Goal: Task Accomplishment & Management: Complete application form

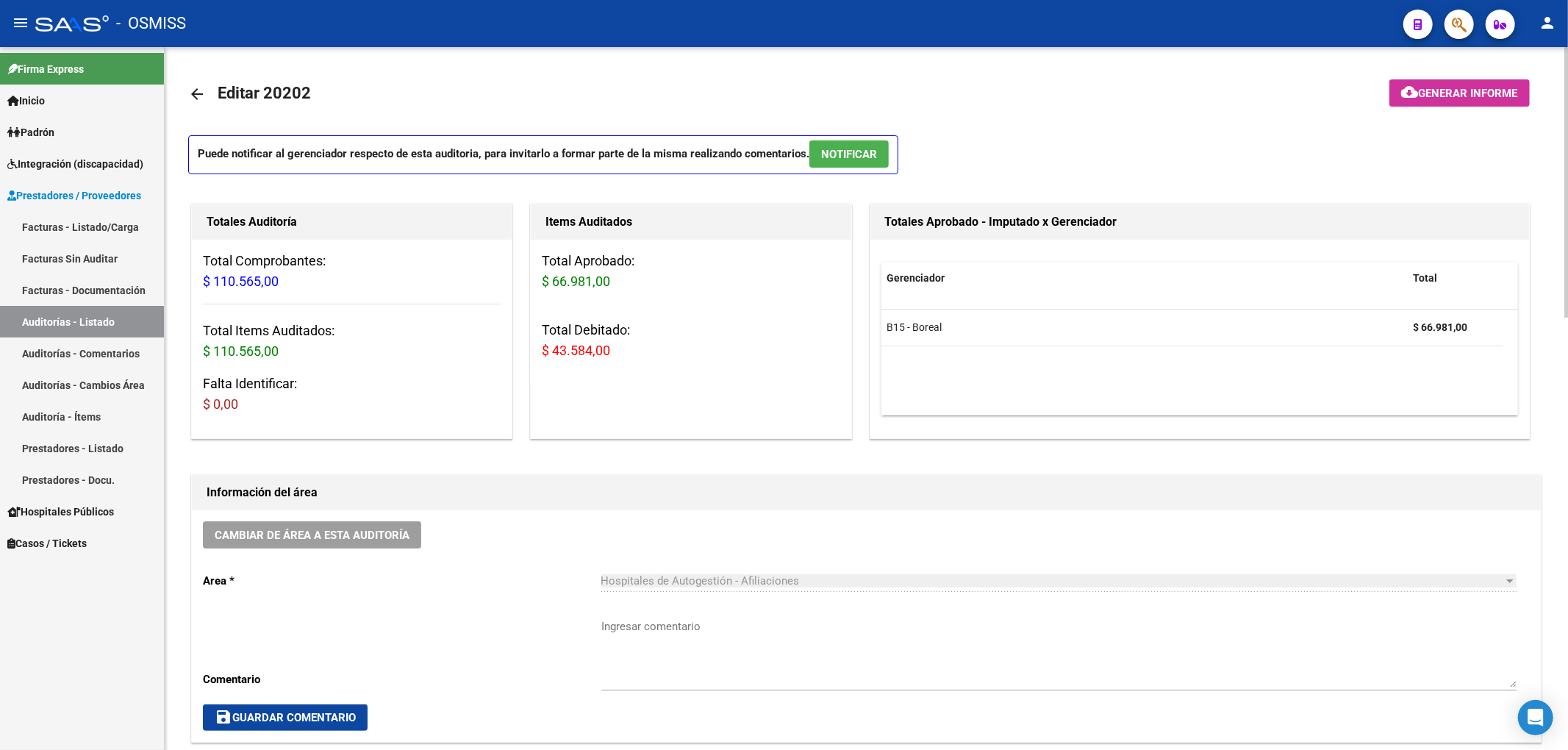
click at [1432, 94] on span "Generar informe" at bounding box center [1468, 94] width 99 height 13
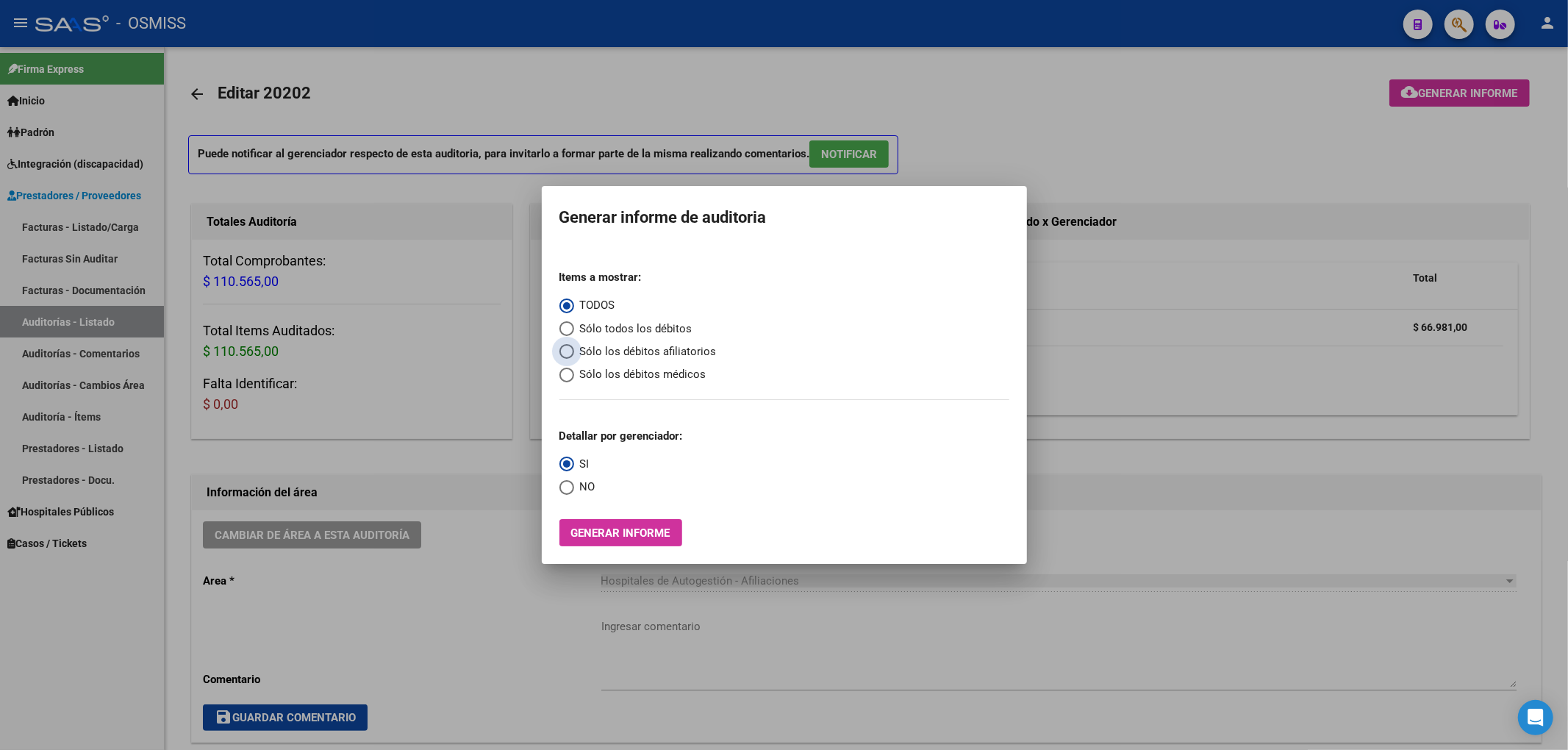
click at [679, 350] on span "Sólo los débitos afiliatorios" at bounding box center [645, 351] width 143 height 17
click at [574, 350] on input "Sólo los débitos afiliatorios" at bounding box center [567, 351] width 15 height 15
radio input "true"
click at [586, 483] on span "NO" at bounding box center [585, 487] width 22 height 17
click at [574, 483] on input "NO" at bounding box center [567, 487] width 15 height 15
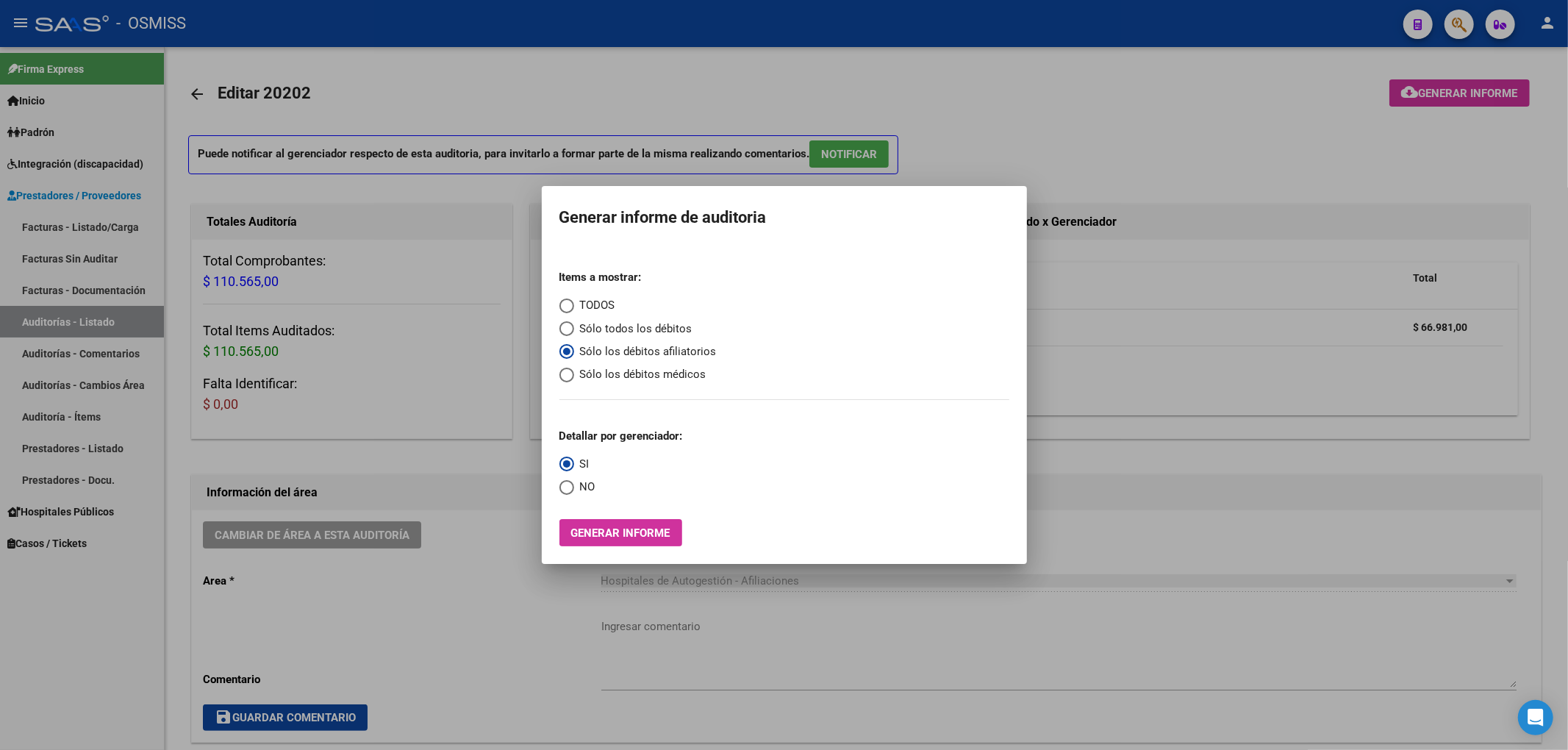
radio input "true"
click at [634, 533] on span "Generar informe" at bounding box center [621, 533] width 99 height 13
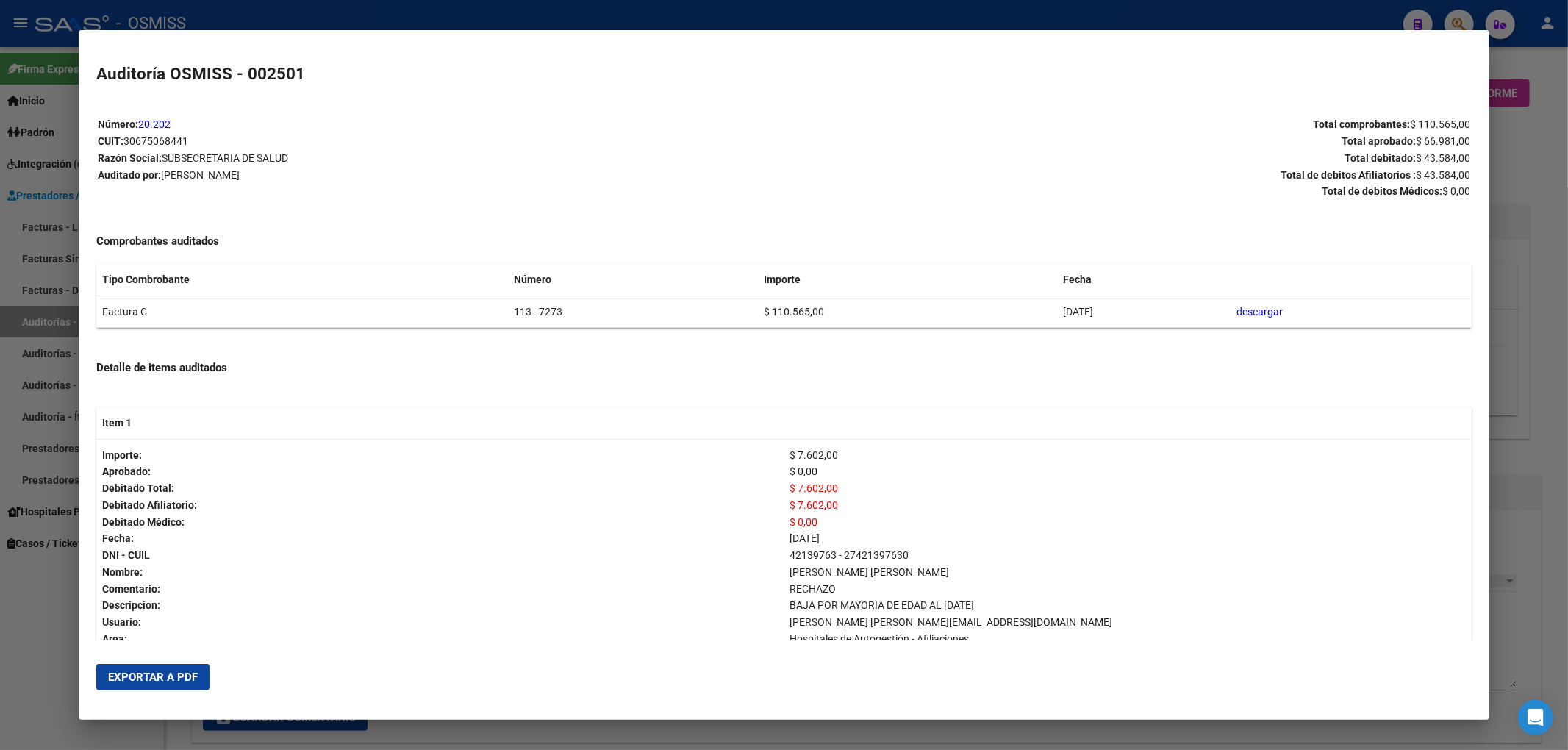
click at [183, 673] on span "Exportar a PDF" at bounding box center [152, 677] width 90 height 13
click at [1522, 130] on div at bounding box center [784, 375] width 1568 height 750
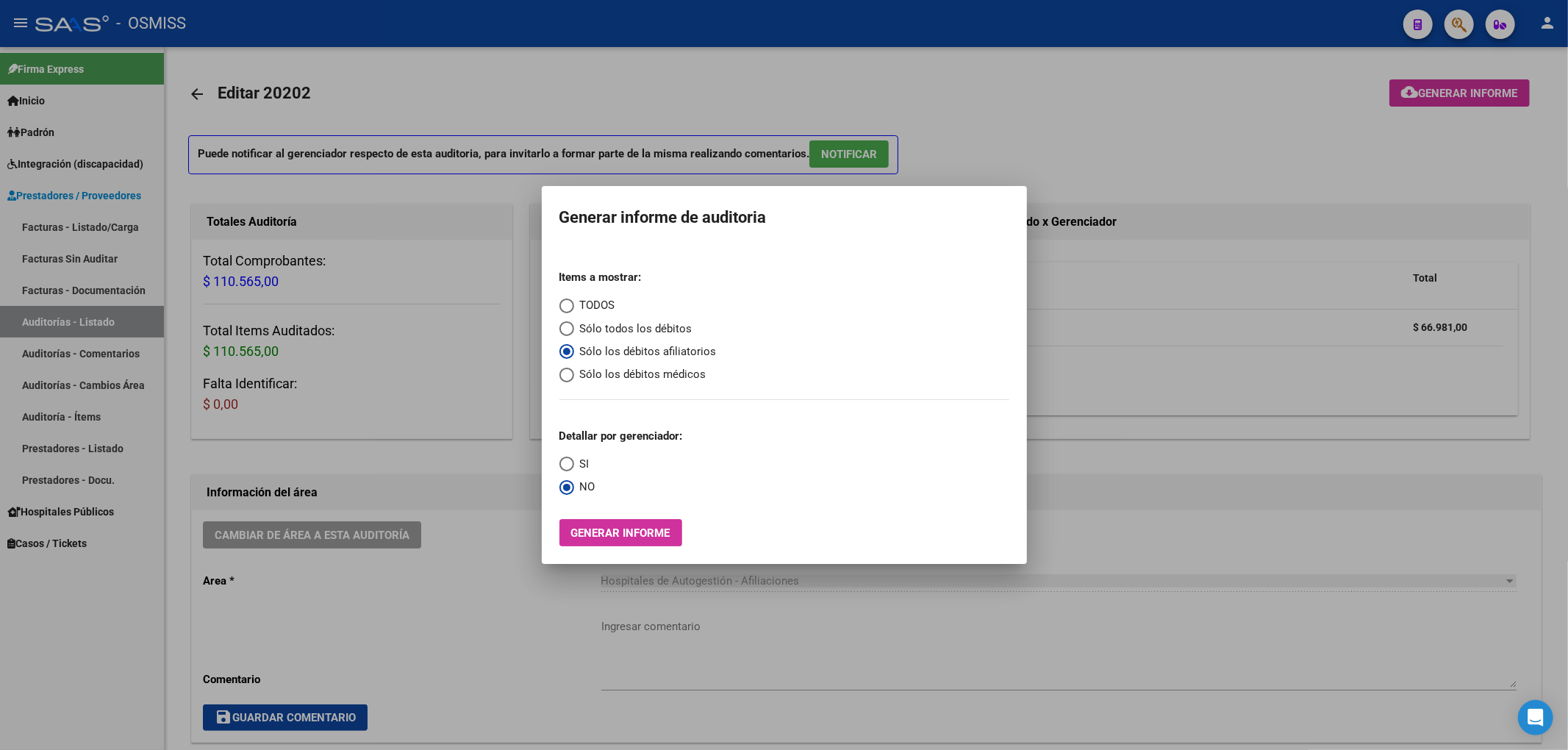
click at [992, 112] on div at bounding box center [784, 375] width 1568 height 750
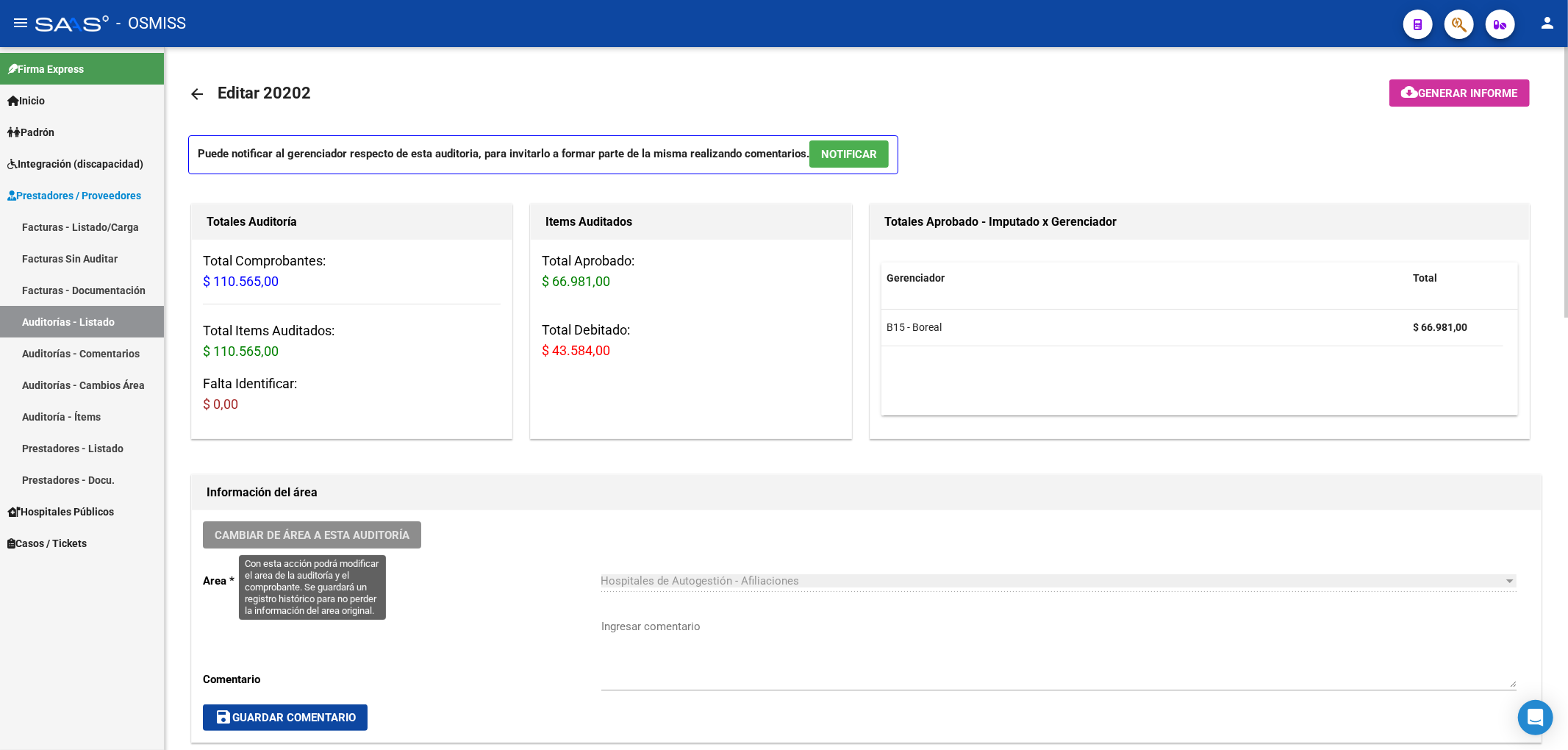
click at [381, 538] on span "Cambiar de área a esta auditoría" at bounding box center [312, 536] width 195 height 13
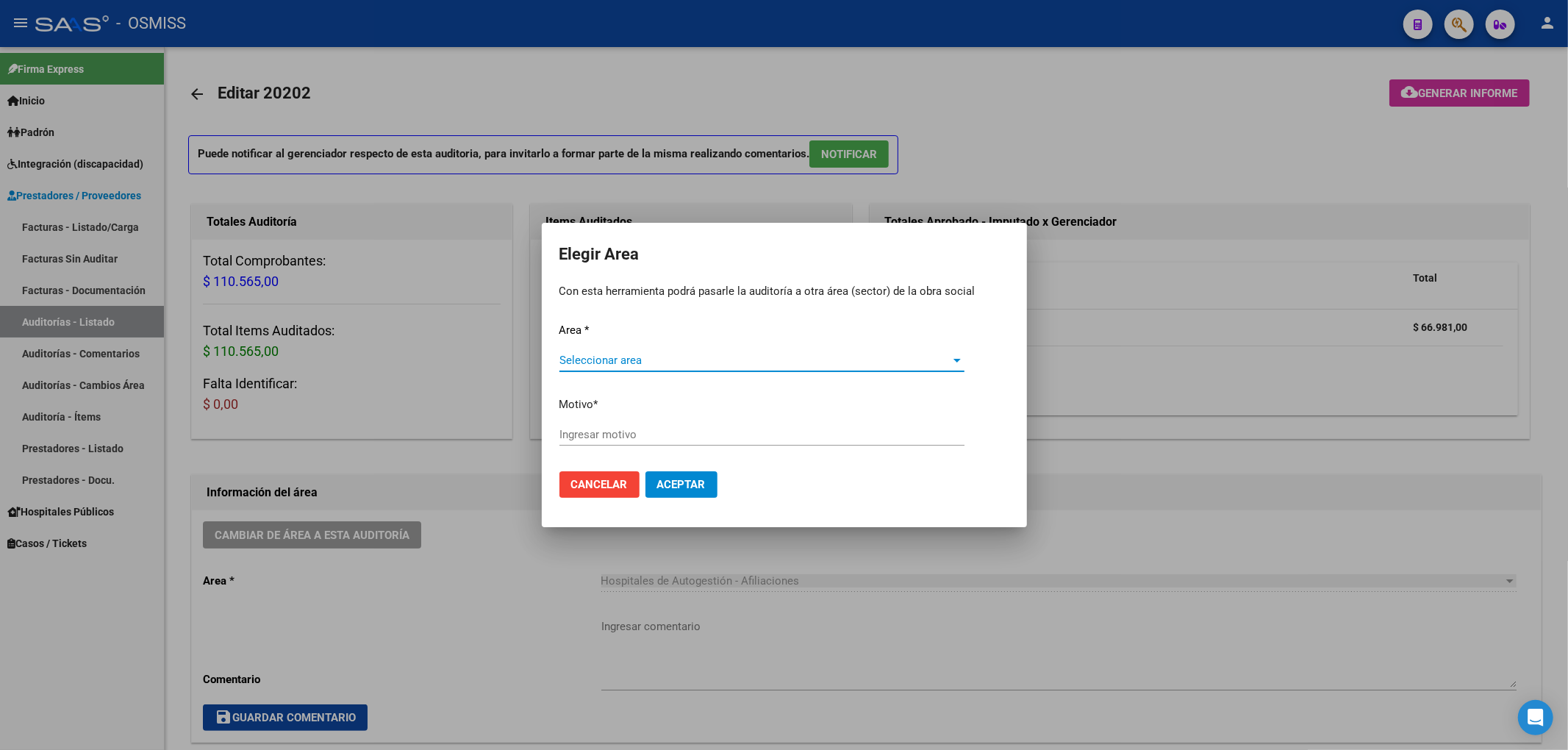
click at [615, 366] on span "Seleccionar area" at bounding box center [755, 360] width 392 height 13
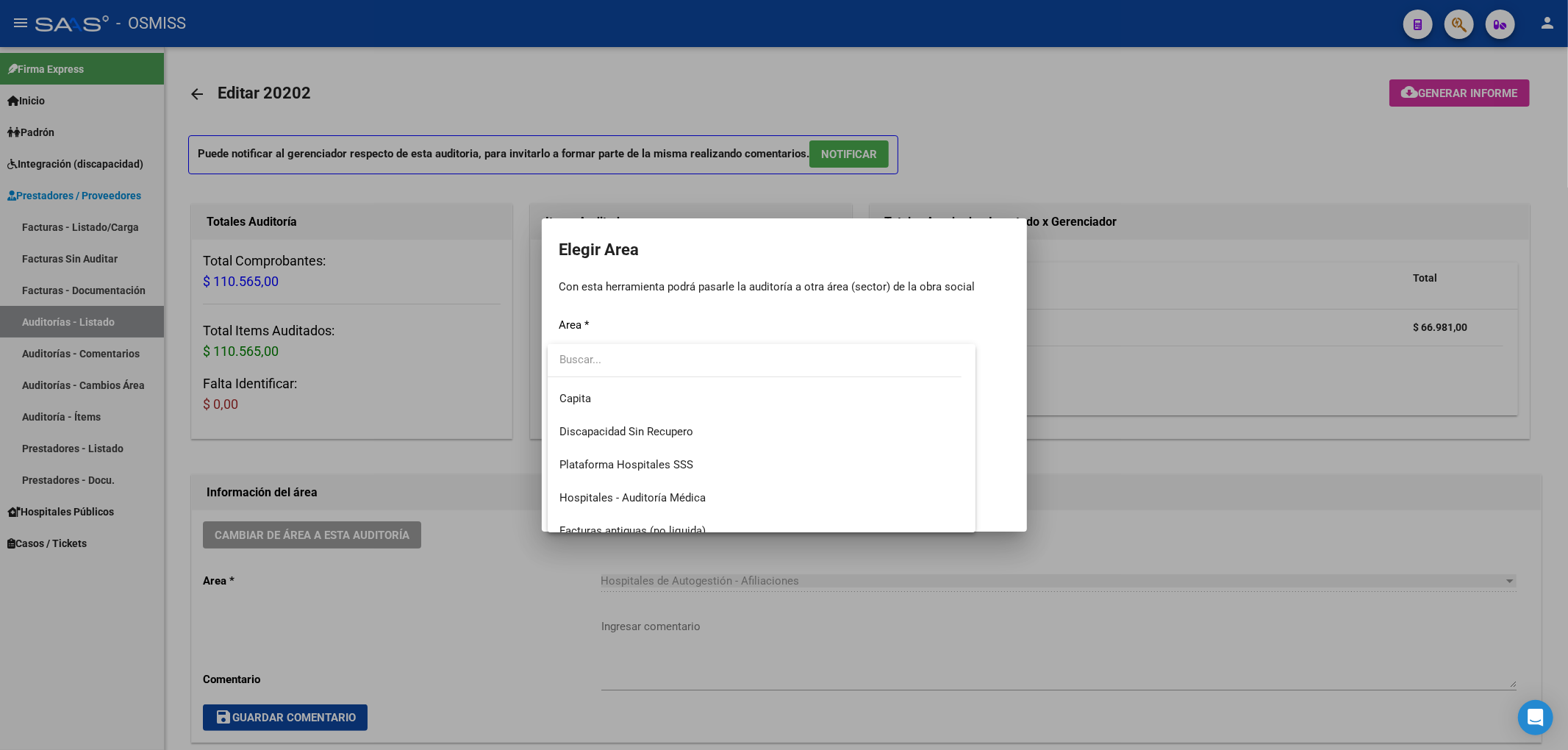
scroll to position [196, 0]
click at [654, 451] on span "Hospitales - Auditoría Médica" at bounding box center [761, 462] width 405 height 33
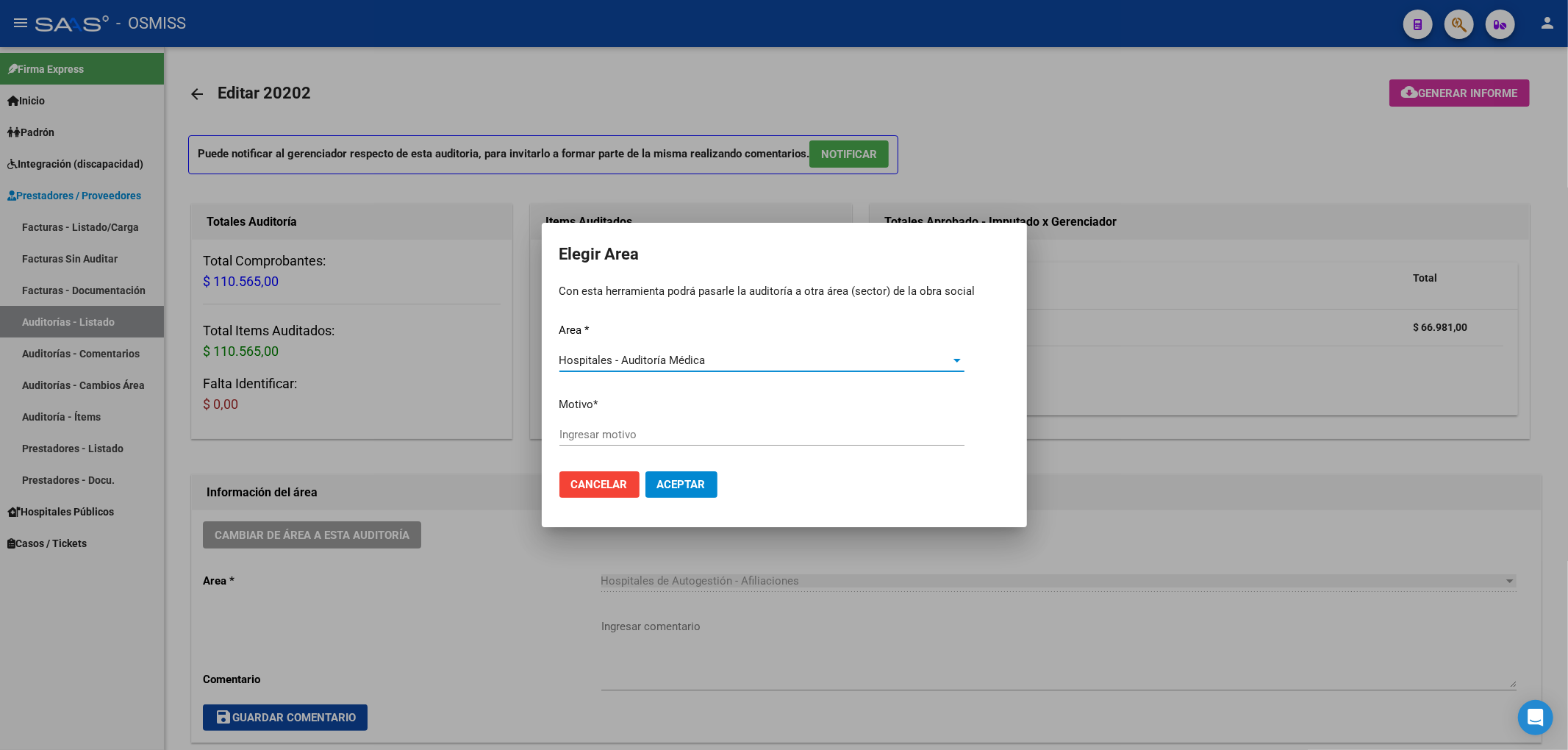
click at [592, 439] on input "Ingresar motivo" at bounding box center [761, 435] width 405 height 13
drag, startPoint x: 607, startPoint y: 436, endPoint x: 415, endPoint y: 433, distance: 192.0
click at [415, 433] on div "Elegir Area Con esta herramienta podrá pasarle la auditoría a otra área (sector…" at bounding box center [784, 375] width 1568 height 750
type input "AUDITADO"
click at [677, 486] on span "Aceptar" at bounding box center [681, 485] width 48 height 13
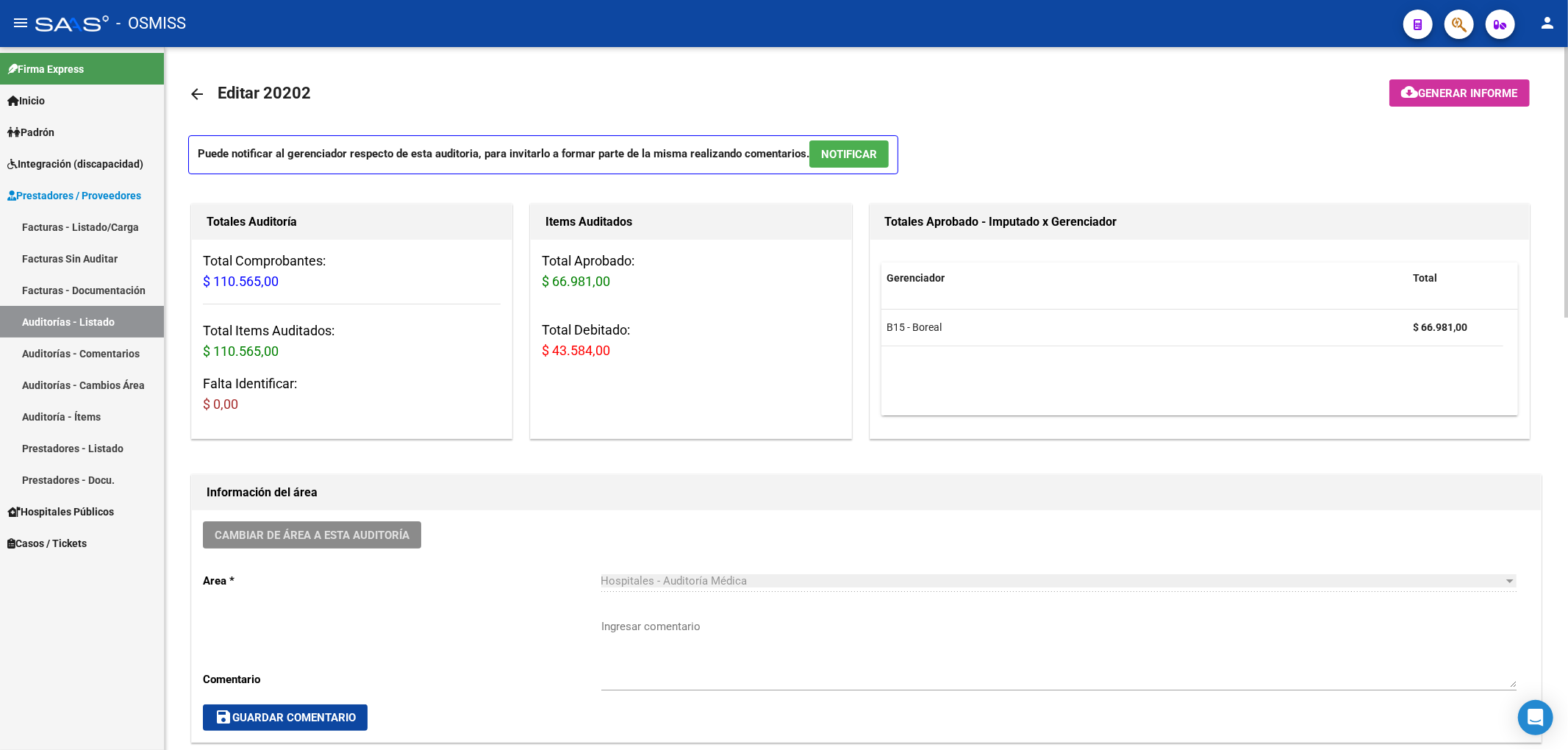
click at [198, 98] on mat-icon "arrow_back" at bounding box center [196, 94] width 18 height 18
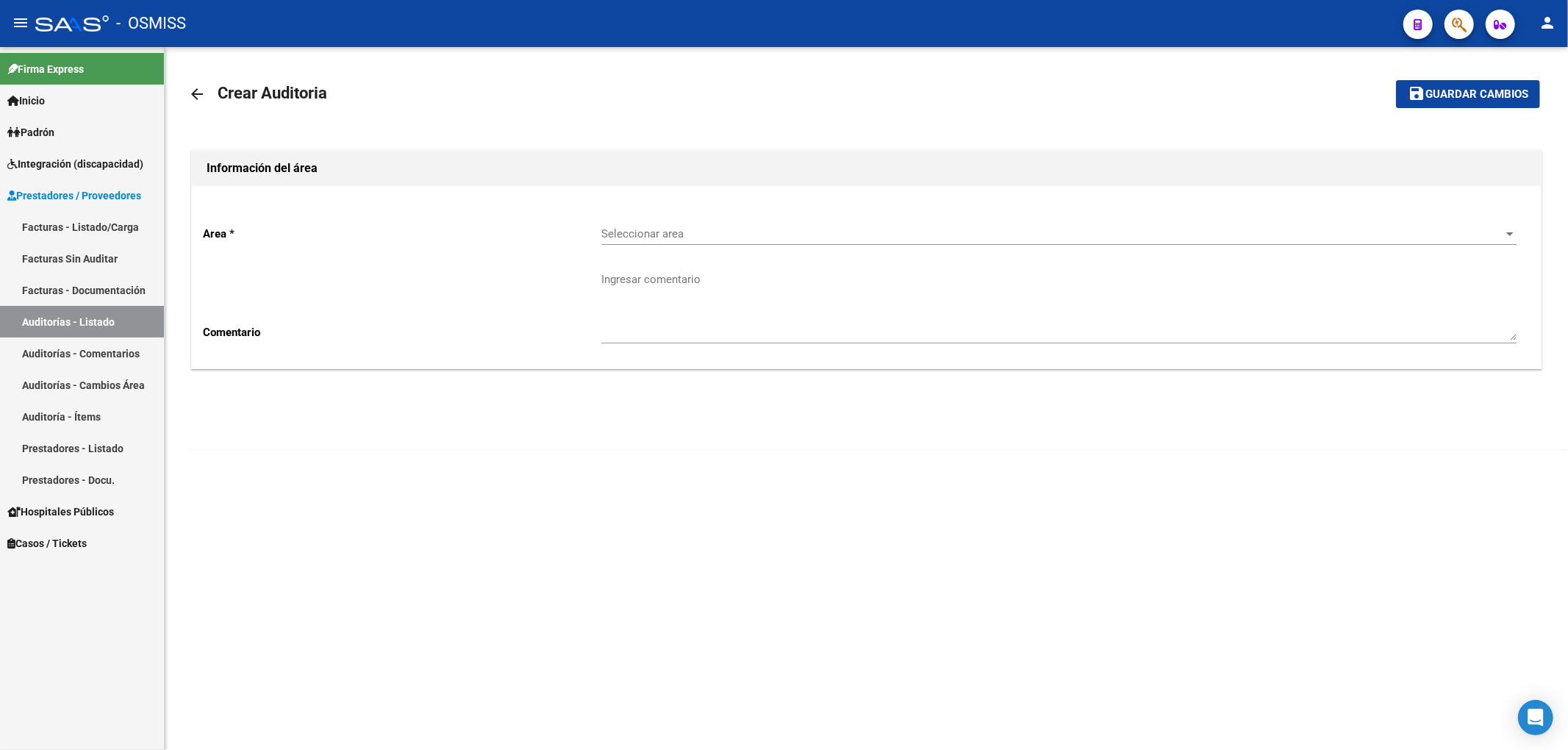
click at [684, 238] on span "Seleccionar area" at bounding box center [1052, 233] width 902 height 13
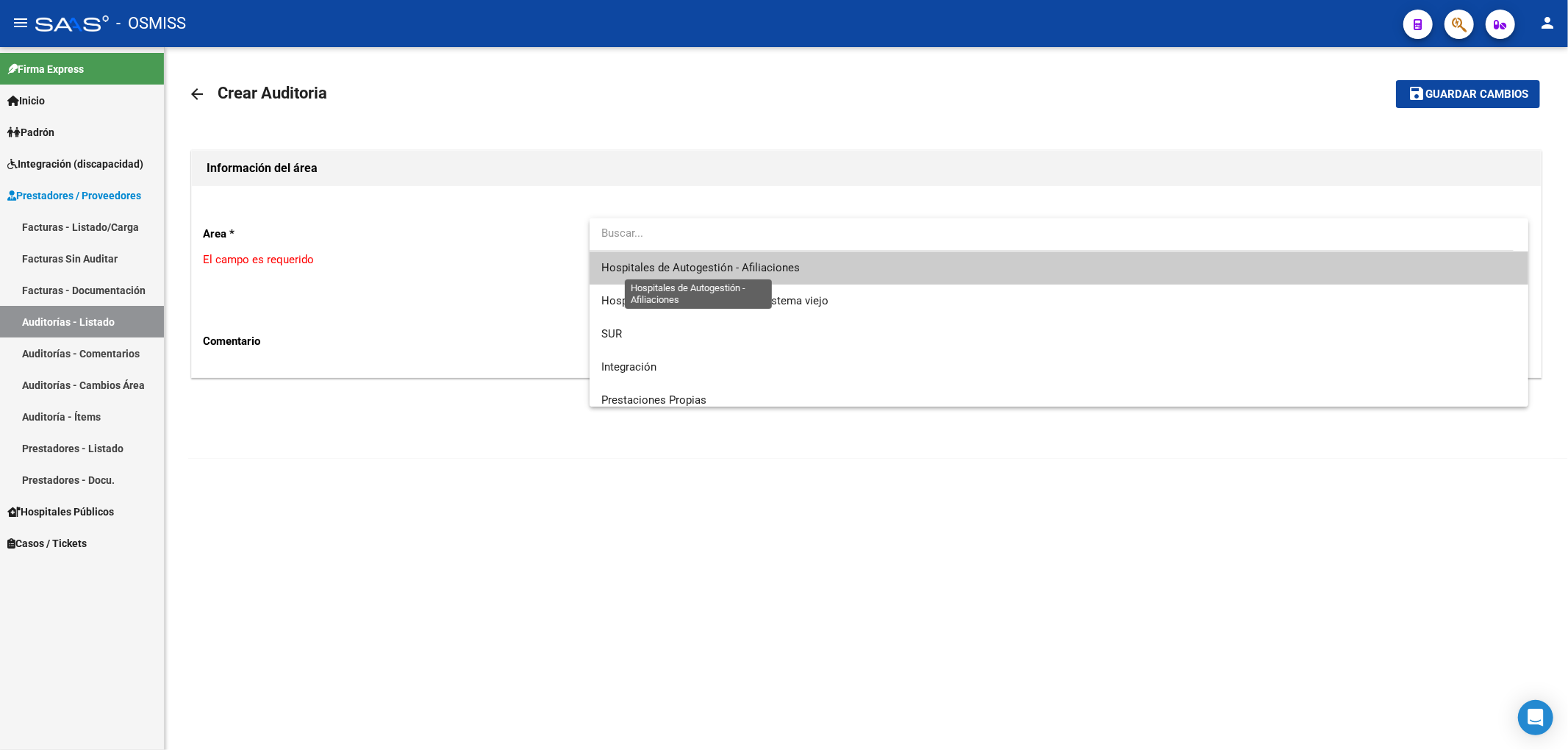
click at [682, 264] on span "Hospitales de Autogestión - Afiliaciones" at bounding box center [701, 267] width 198 height 13
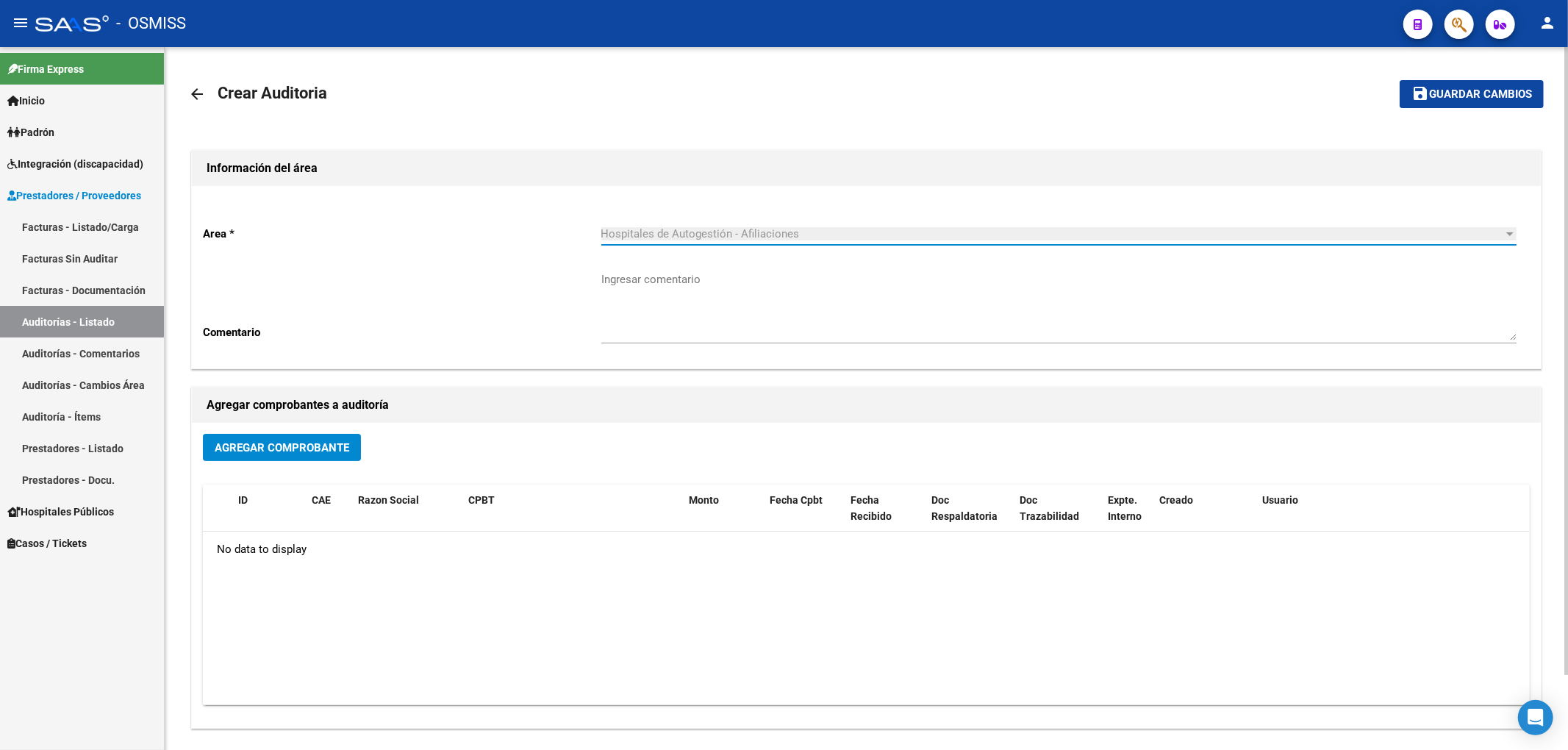
click at [303, 439] on button "Agregar Comprobante" at bounding box center [281, 447] width 158 height 27
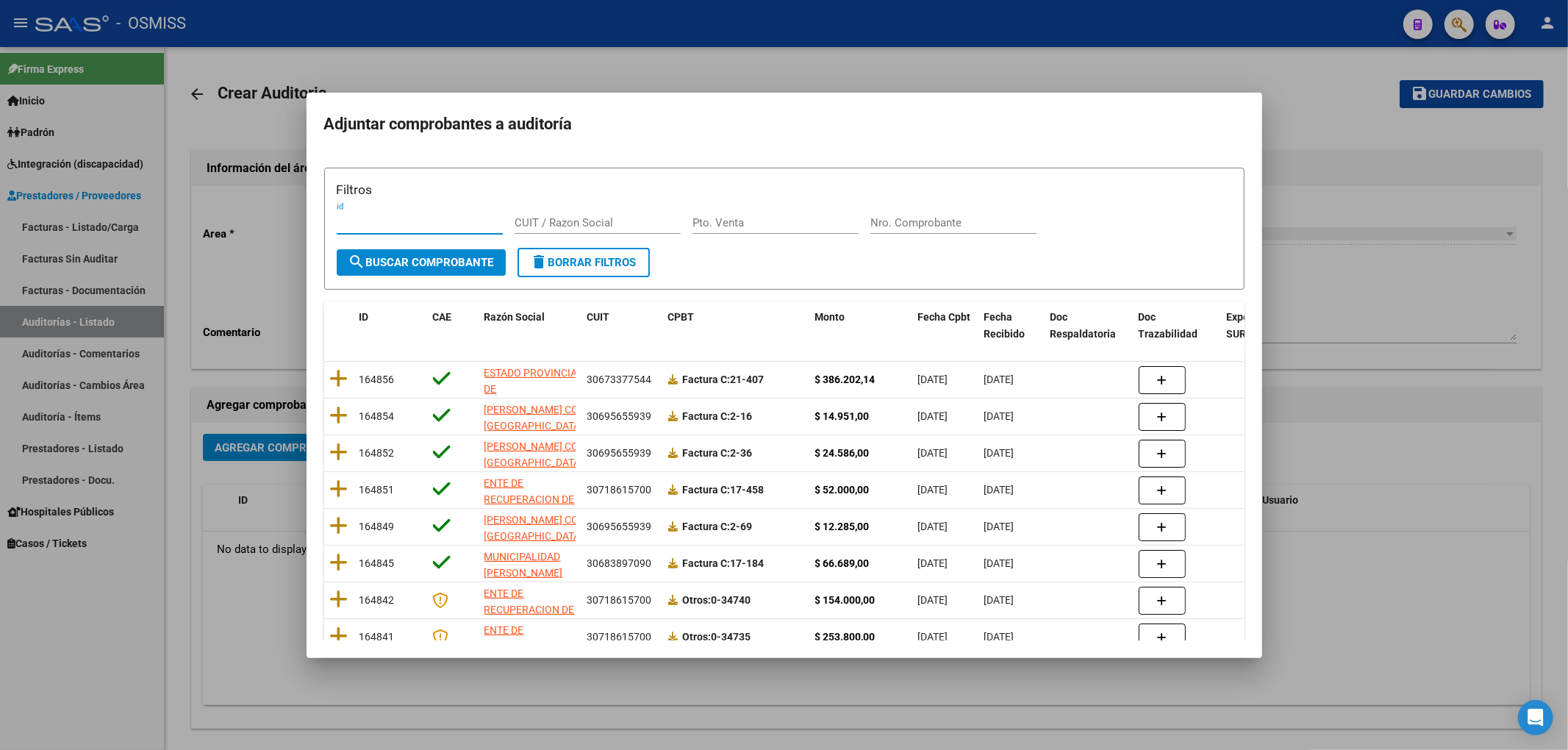
click at [884, 225] on input "Nro. Comprobante" at bounding box center [954, 223] width 166 height 13
type input "7210"
click at [430, 264] on span "search Buscar Comprobante" at bounding box center [421, 263] width 145 height 13
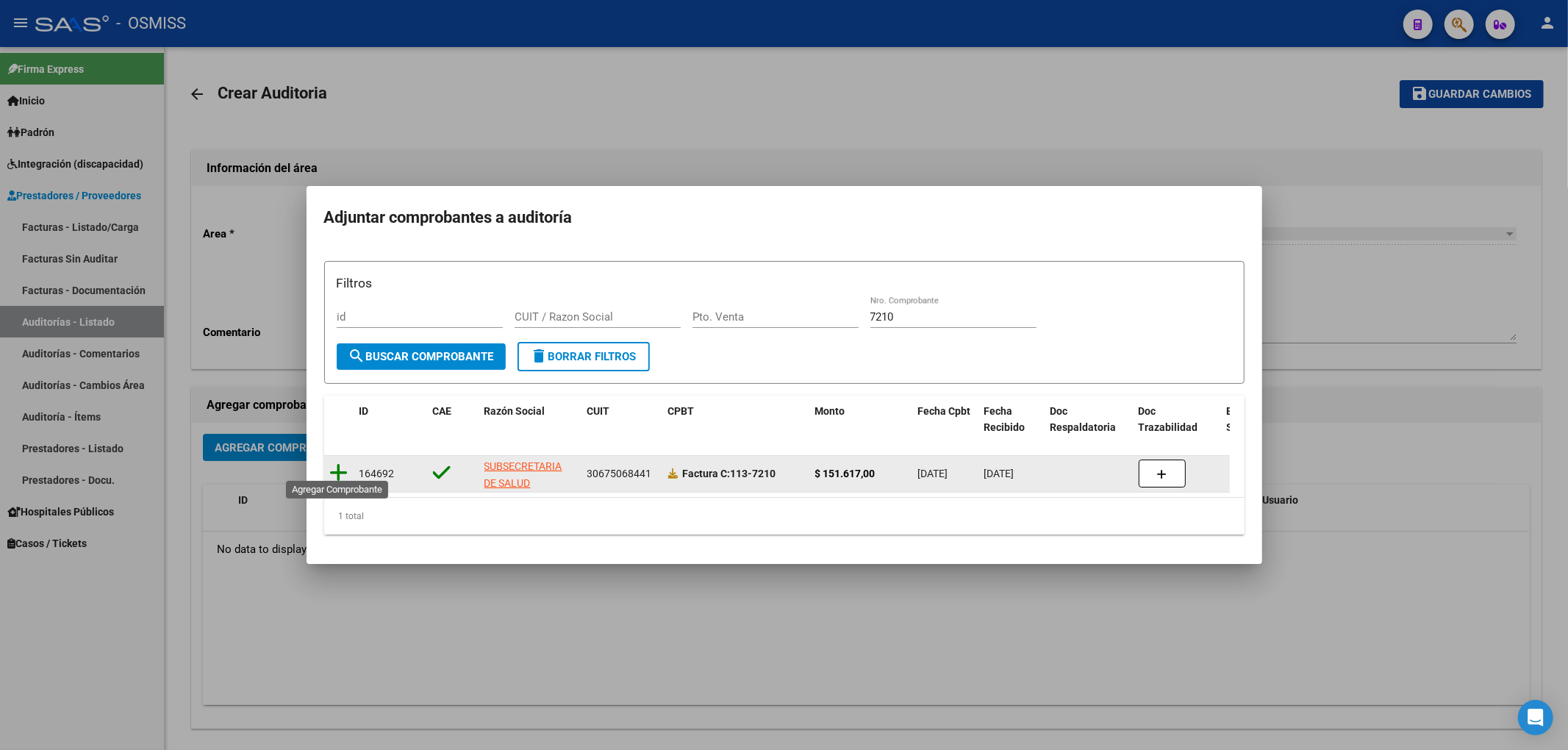
click at [342, 463] on icon at bounding box center [338, 473] width 18 height 21
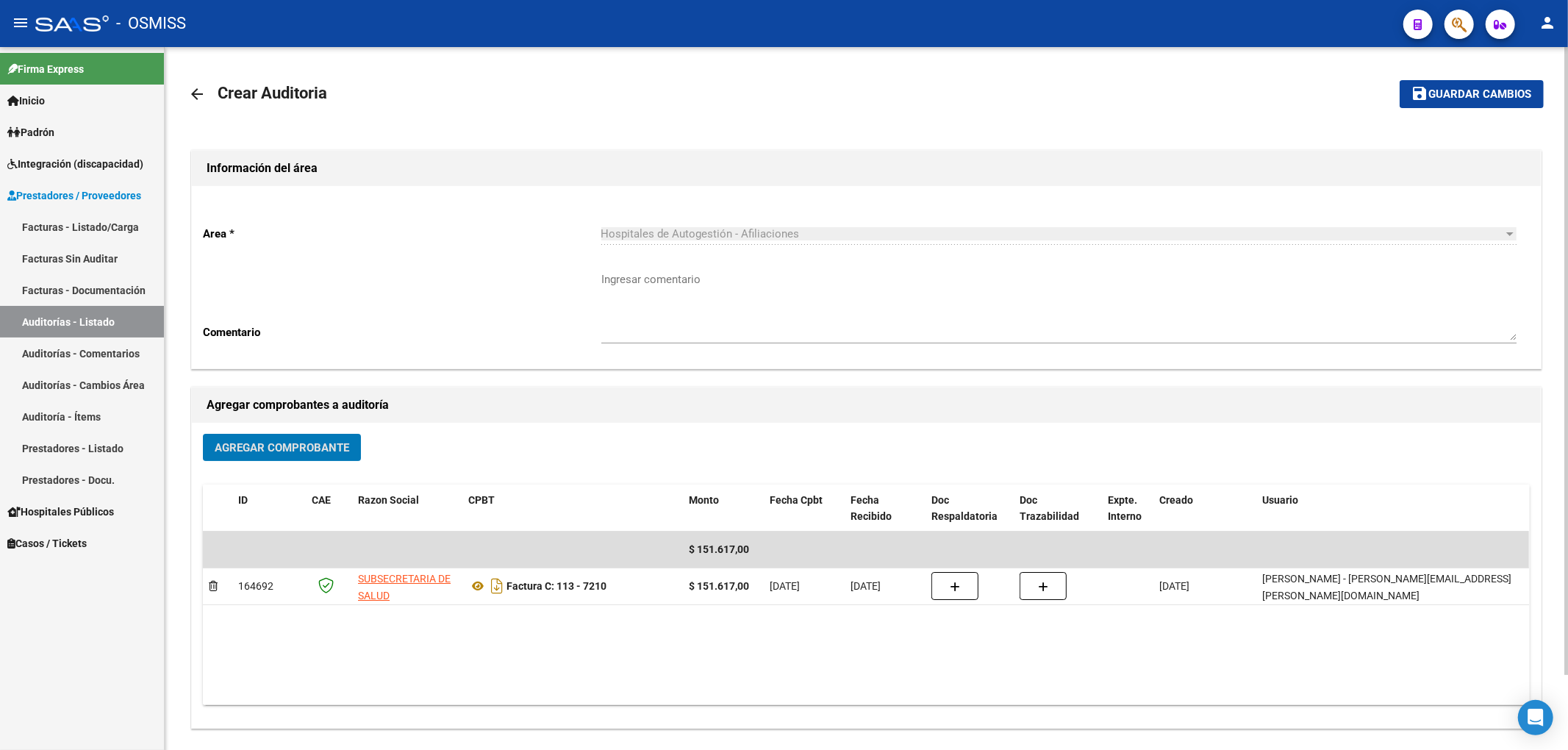
click at [1448, 97] on span "Guardar cambios" at bounding box center [1480, 94] width 103 height 13
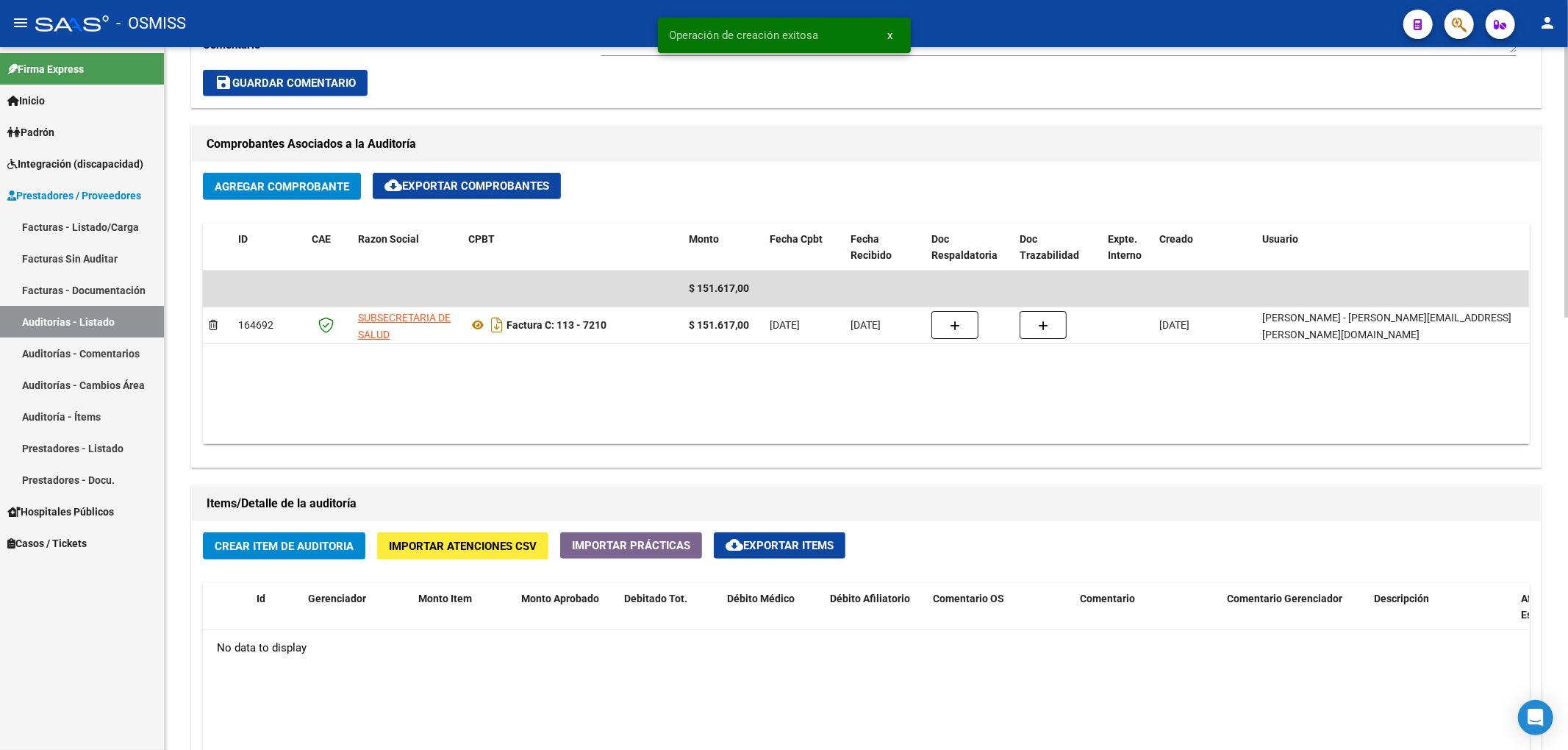
scroll to position [631, 0]
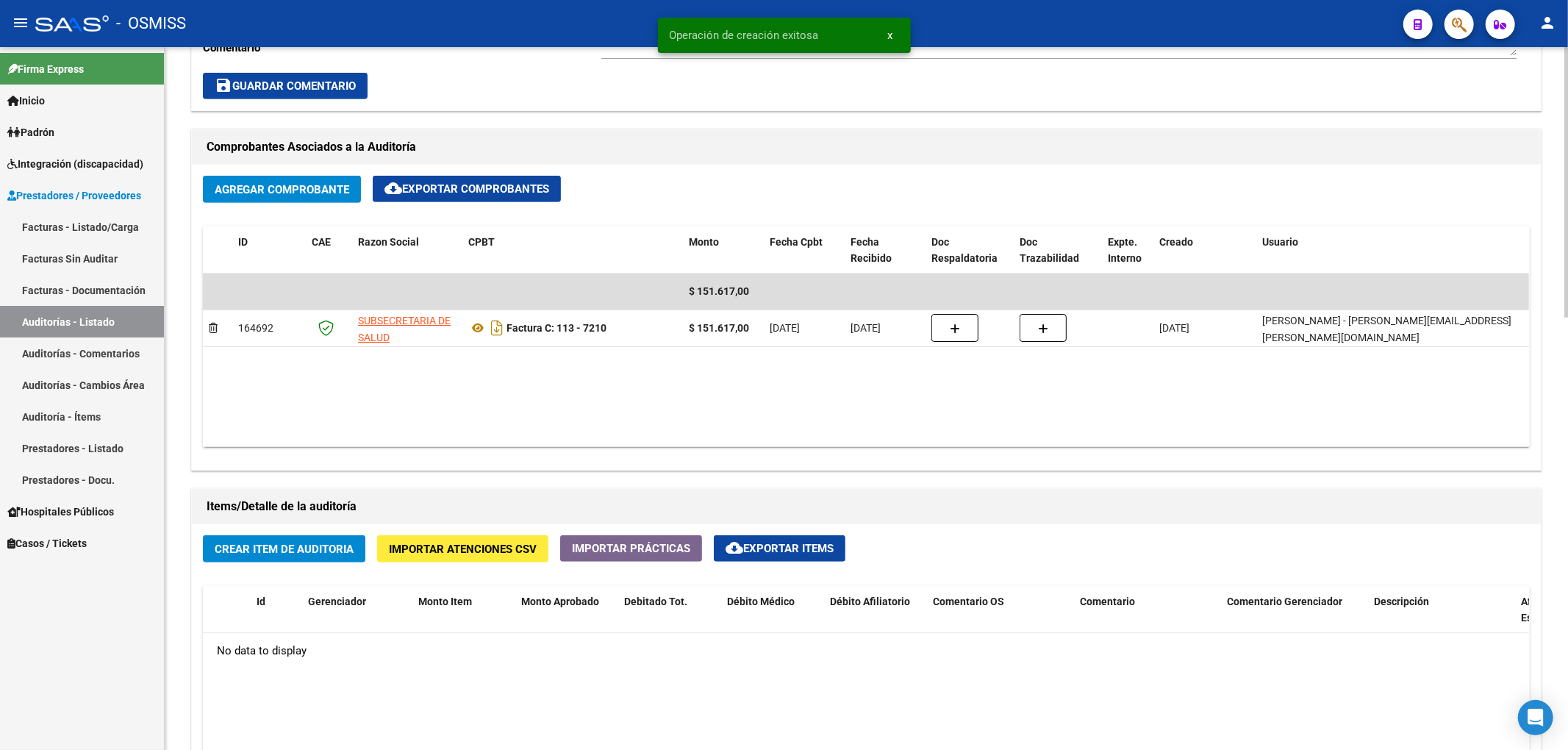
click at [343, 554] on span "Crear Item de Auditoria" at bounding box center [283, 549] width 139 height 13
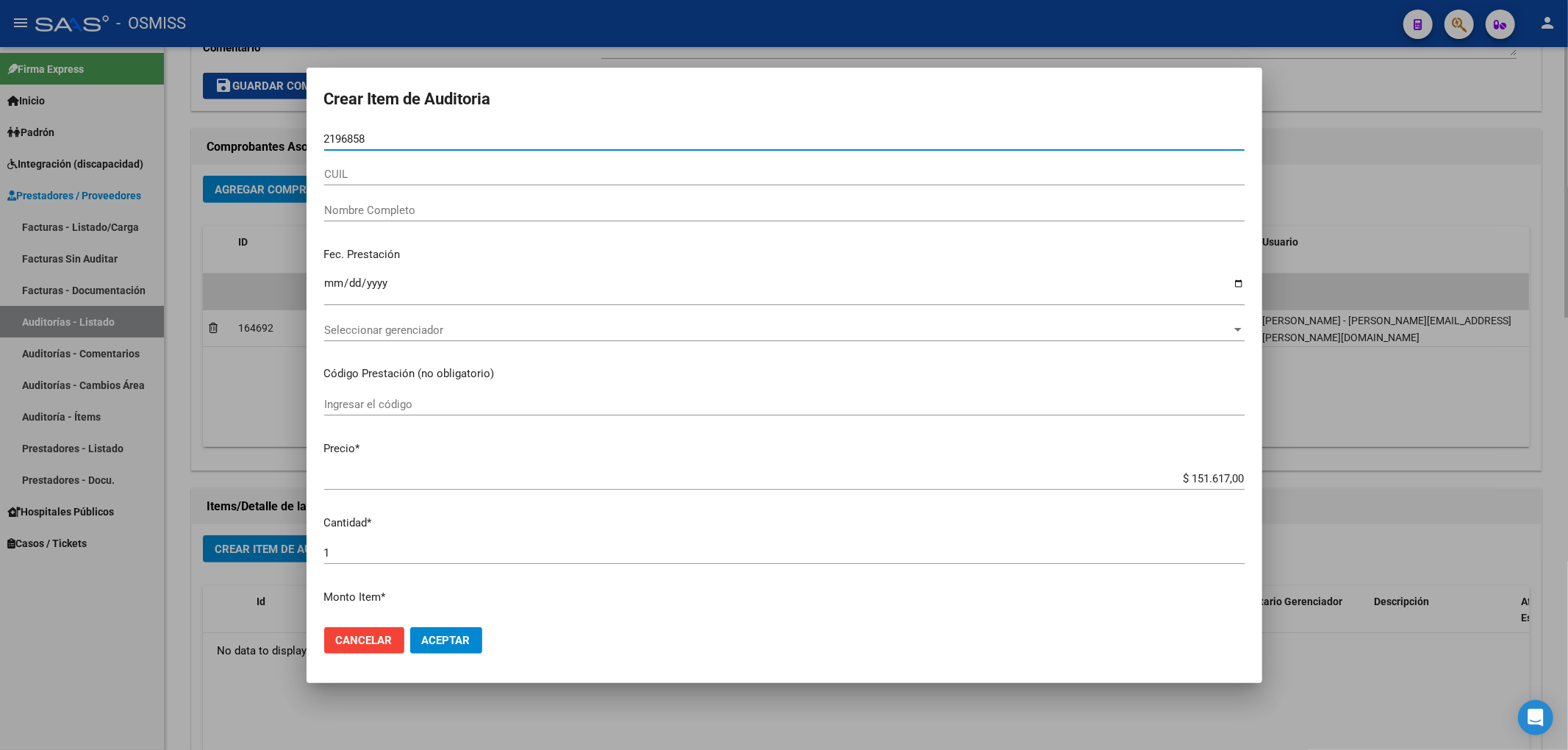
type input "21968582"
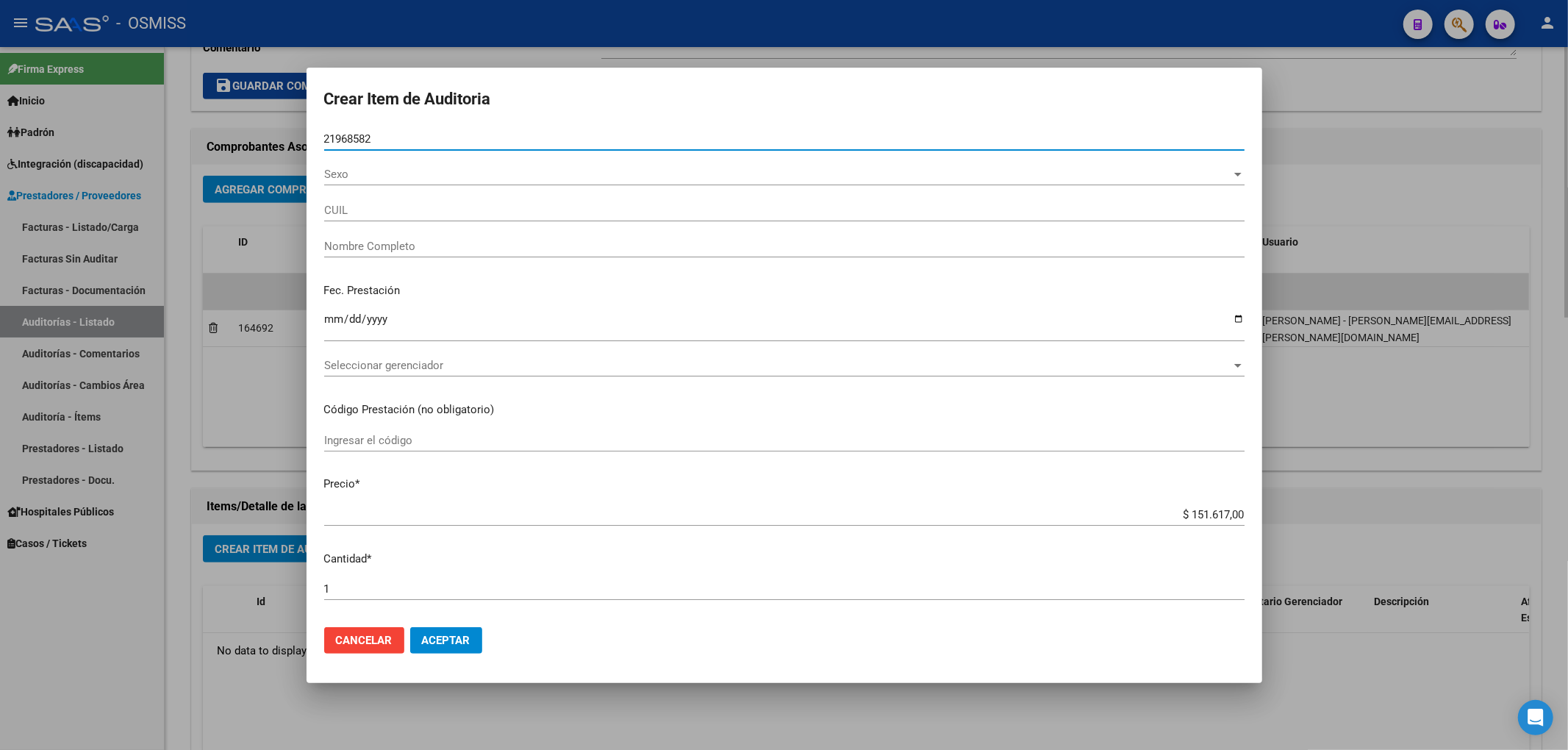
type input "20219685824"
type input "[PERSON_NAME]"
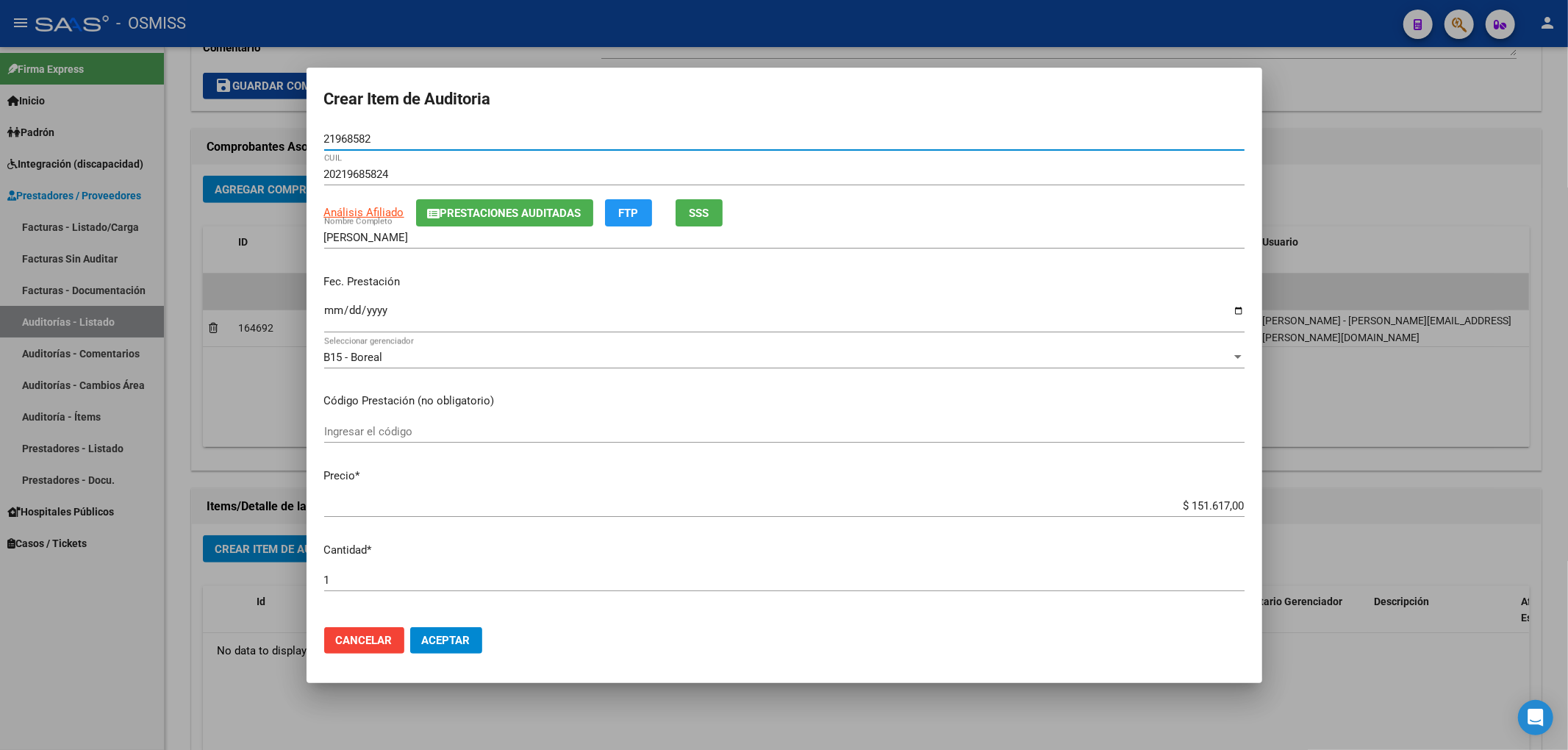
type input "21968582"
click at [494, 213] on span "Prestaciones Auditadas" at bounding box center [510, 213] width 141 height 13
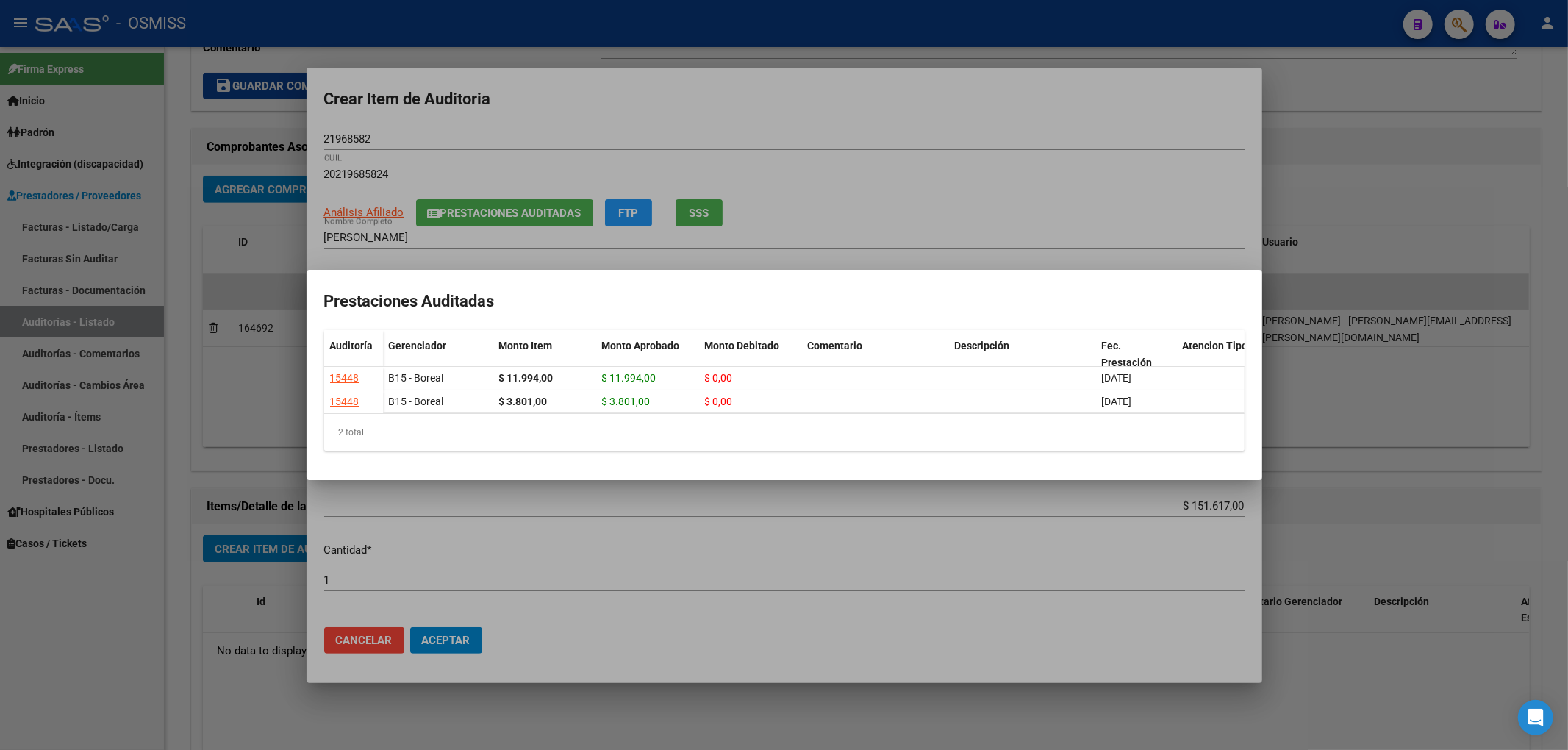
click at [584, 107] on div at bounding box center [784, 375] width 1568 height 750
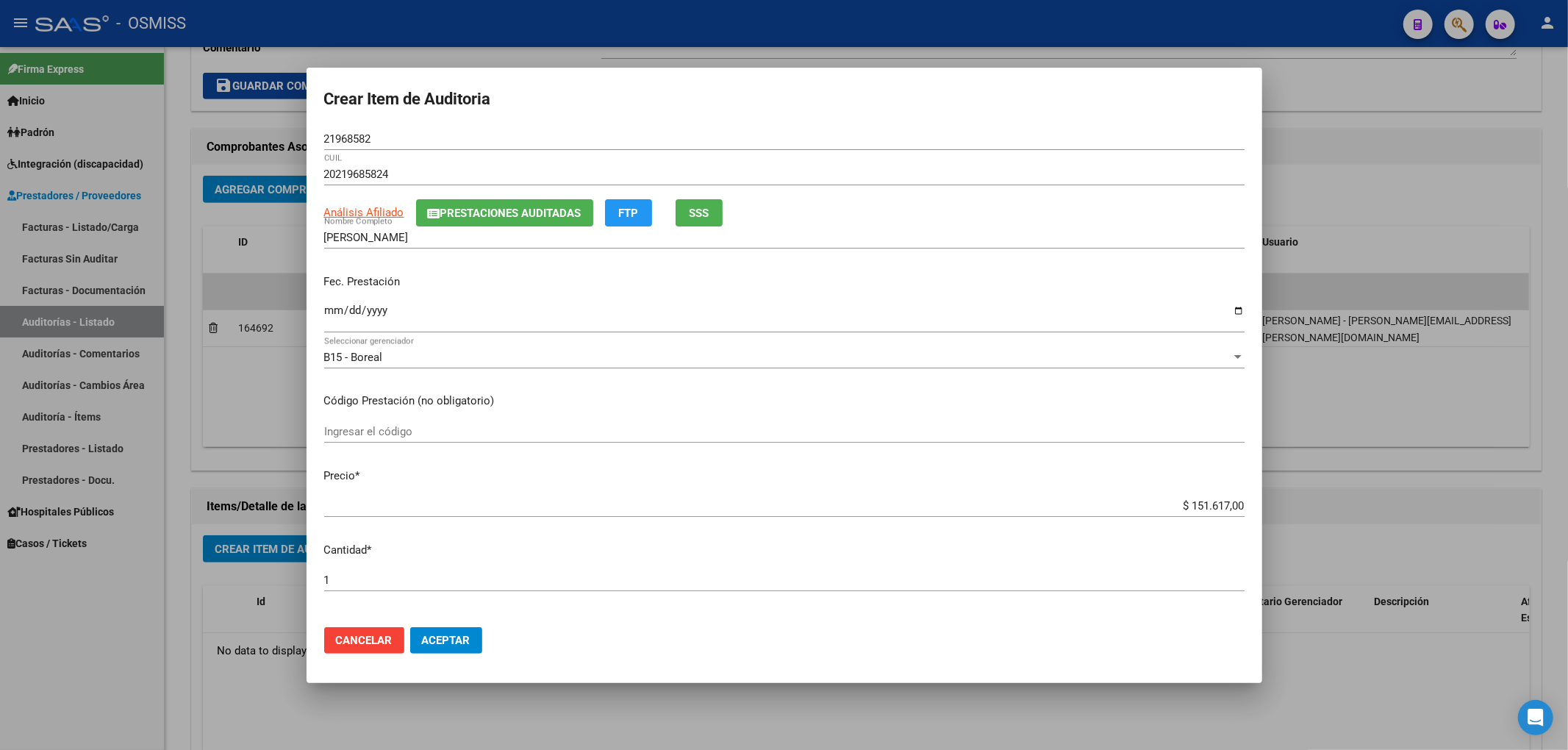
click at [330, 309] on input "Ingresar la fecha" at bounding box center [784, 315] width 920 height 24
type input "[DATE]"
drag, startPoint x: 1157, startPoint y: 509, endPoint x: 1294, endPoint y: 502, distance: 137.2
click at [1294, 502] on div "Crear Item de Auditoria 21968582 Nro Documento 20219685824 CUIL Análisis Afilia…" at bounding box center [784, 375] width 1568 height 750
type input "$ 0,02"
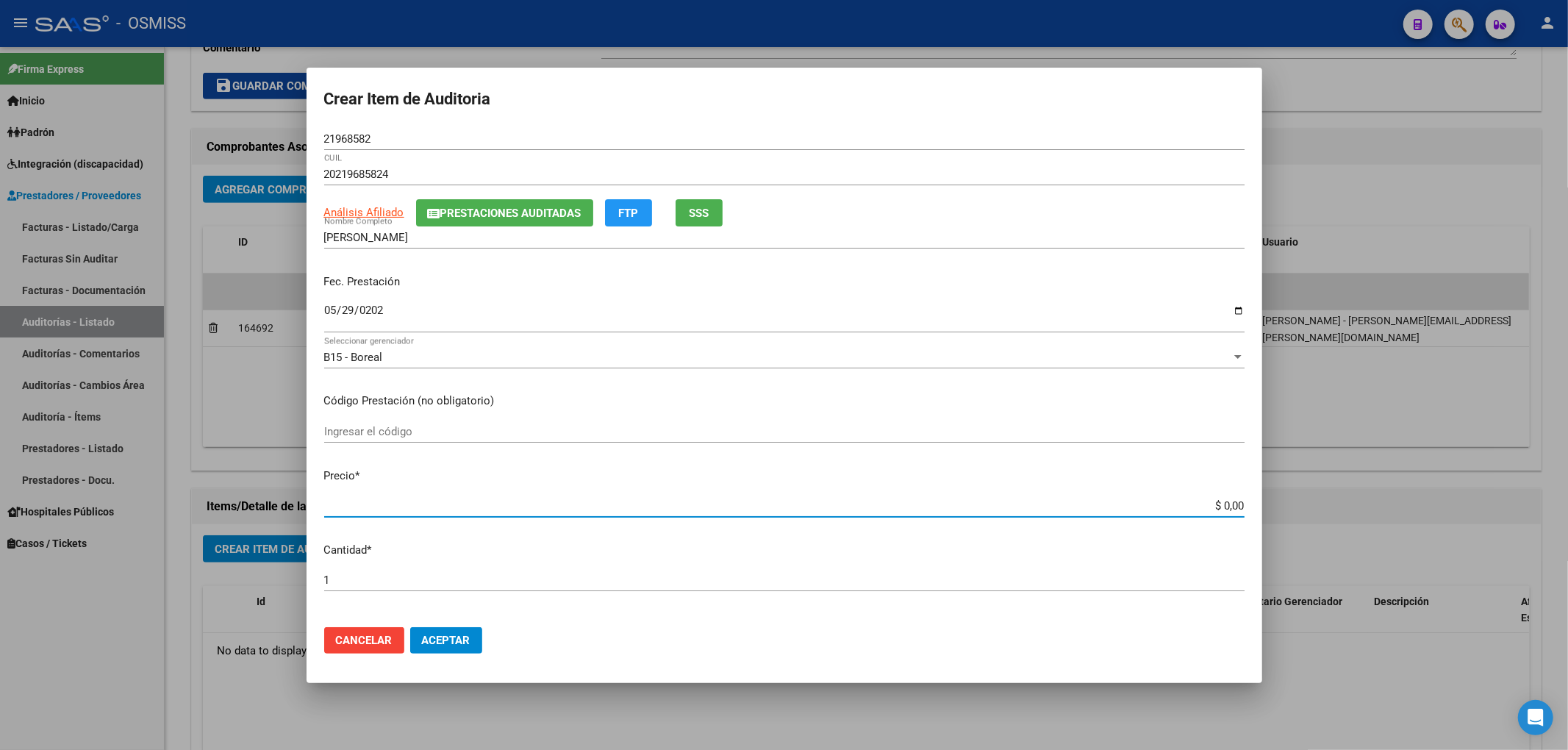
type input "$ 0,02"
type input "$ 0,24"
type input "$ 2,40"
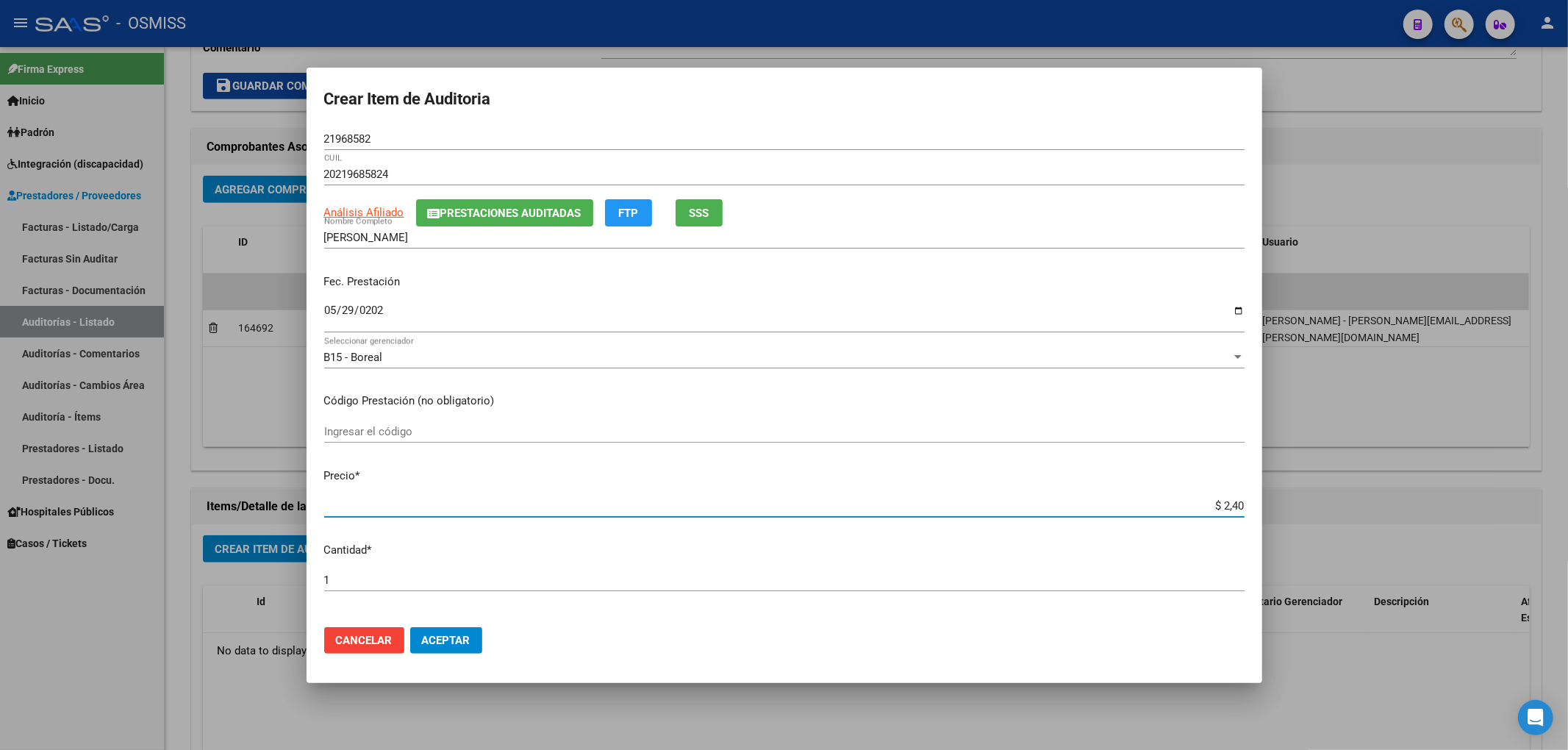
type input "$ 24,07"
type input "$ 240,75"
type input "$ 2.407,50"
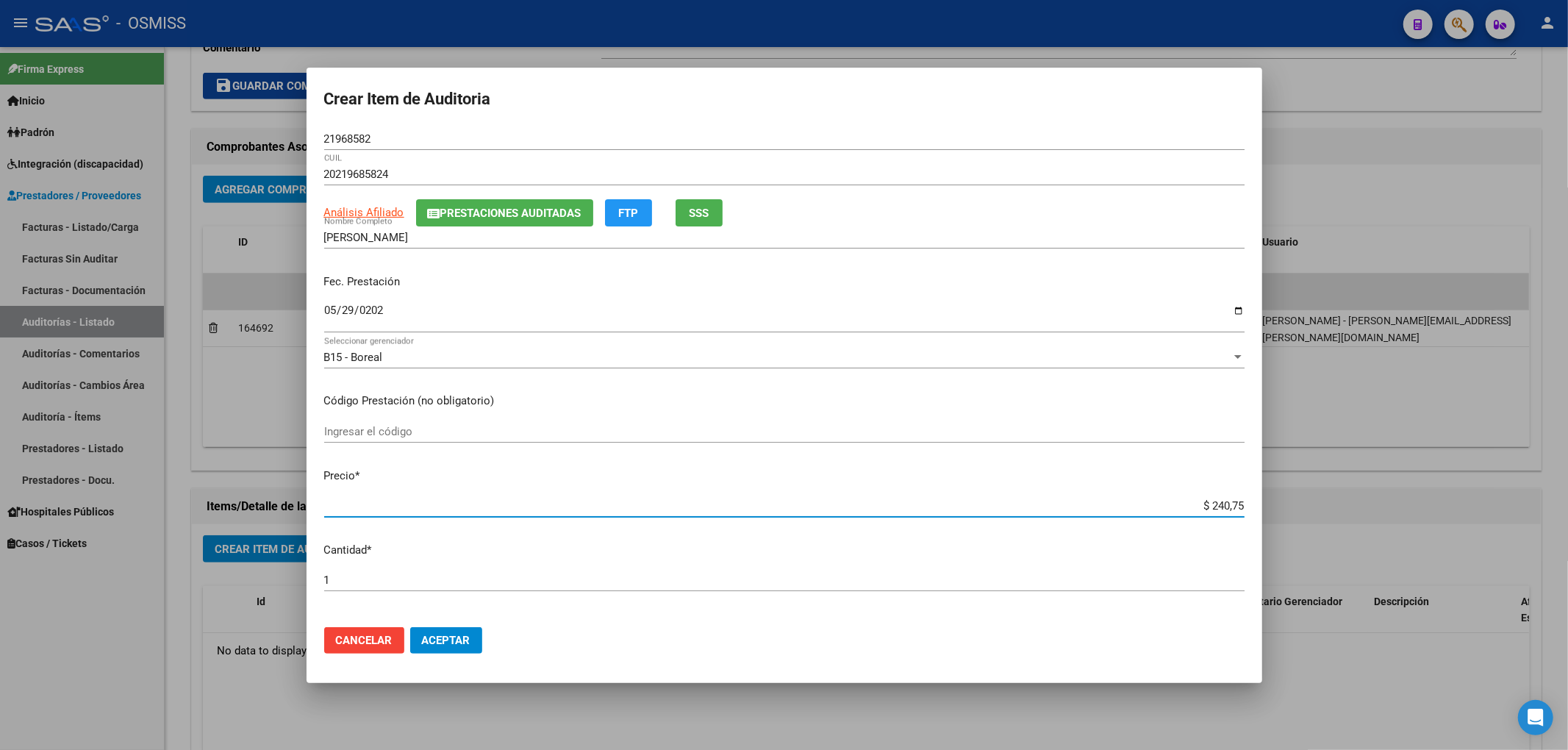
type input "$ 2.407,50"
type input "$ 24.075,00"
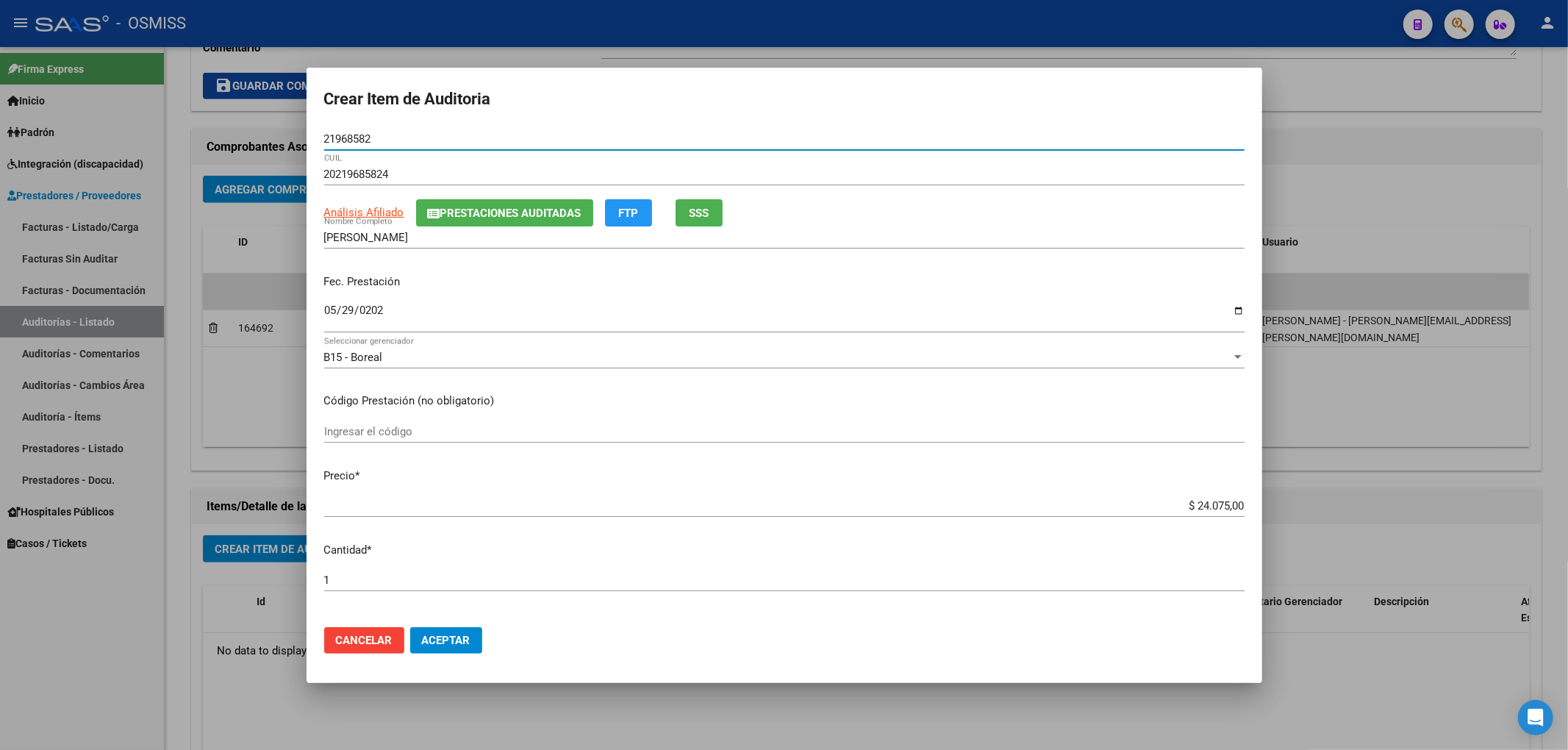
drag, startPoint x: 380, startPoint y: 138, endPoint x: 300, endPoint y: 136, distance: 80.0
click at [300, 136] on div "Crear Item de Auditoria 21968582 Nro Documento 20219685824 CUIL Análisis Afilia…" at bounding box center [784, 375] width 1568 height 750
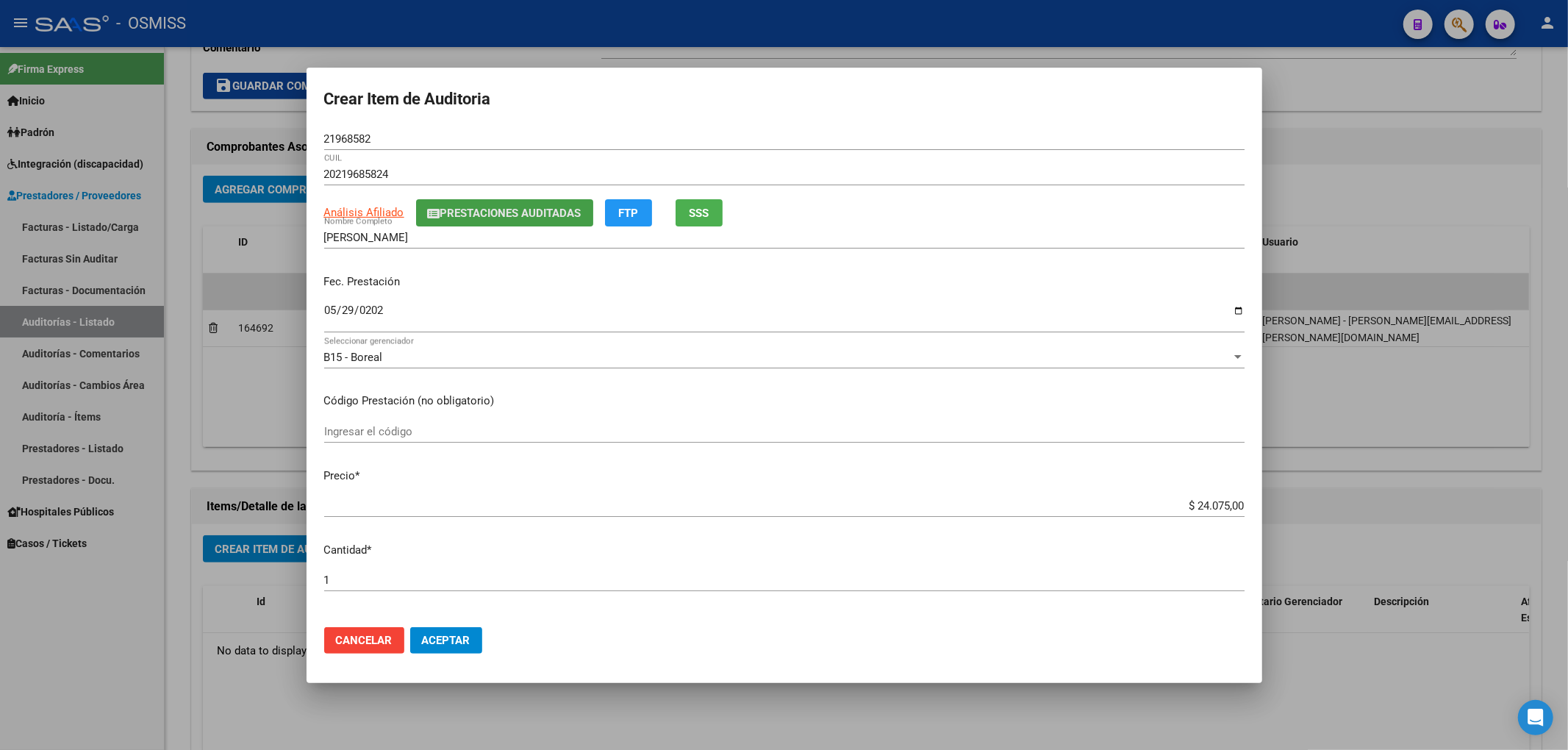
click at [489, 210] on span "Prestaciones Auditadas" at bounding box center [510, 213] width 141 height 13
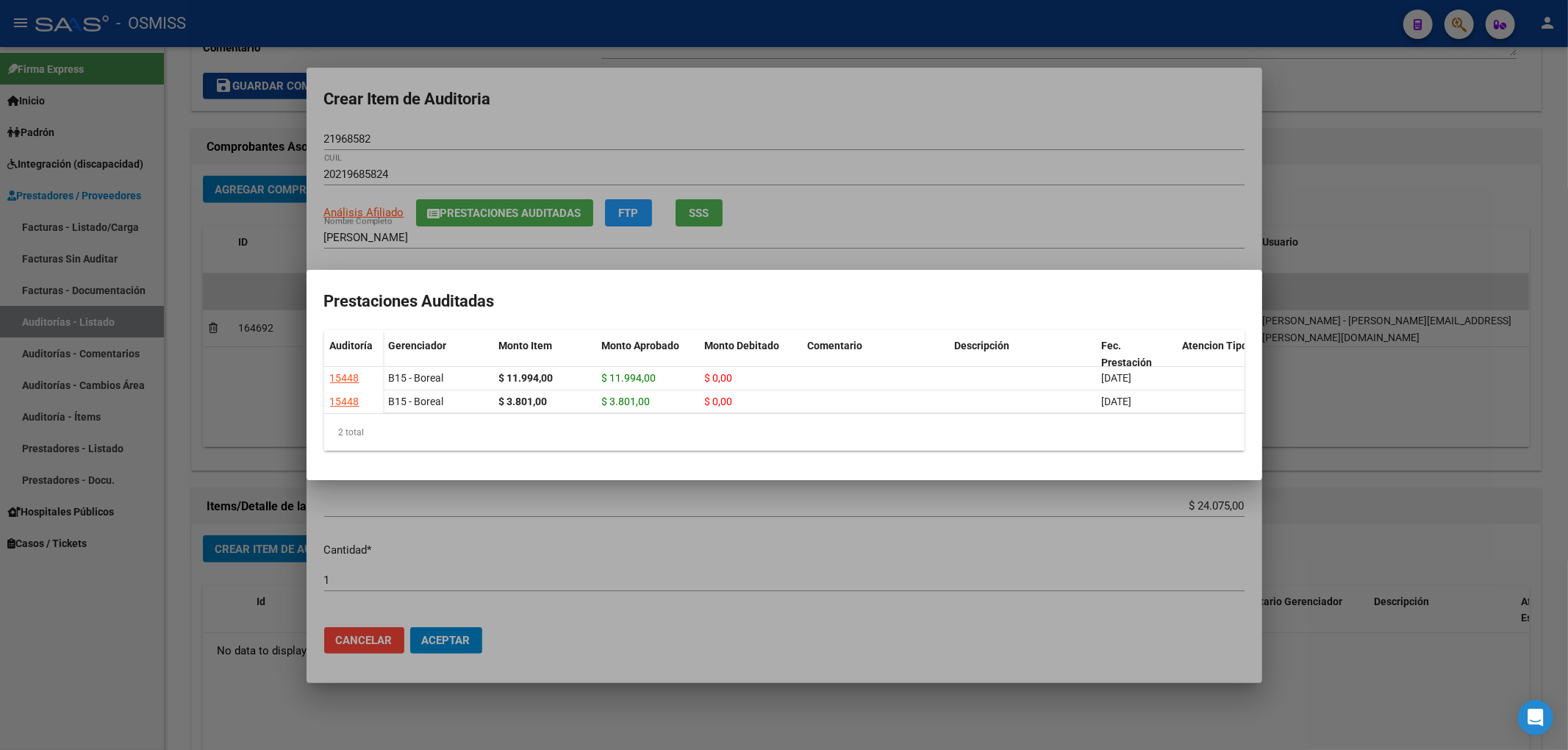
click at [1063, 128] on div at bounding box center [784, 375] width 1568 height 750
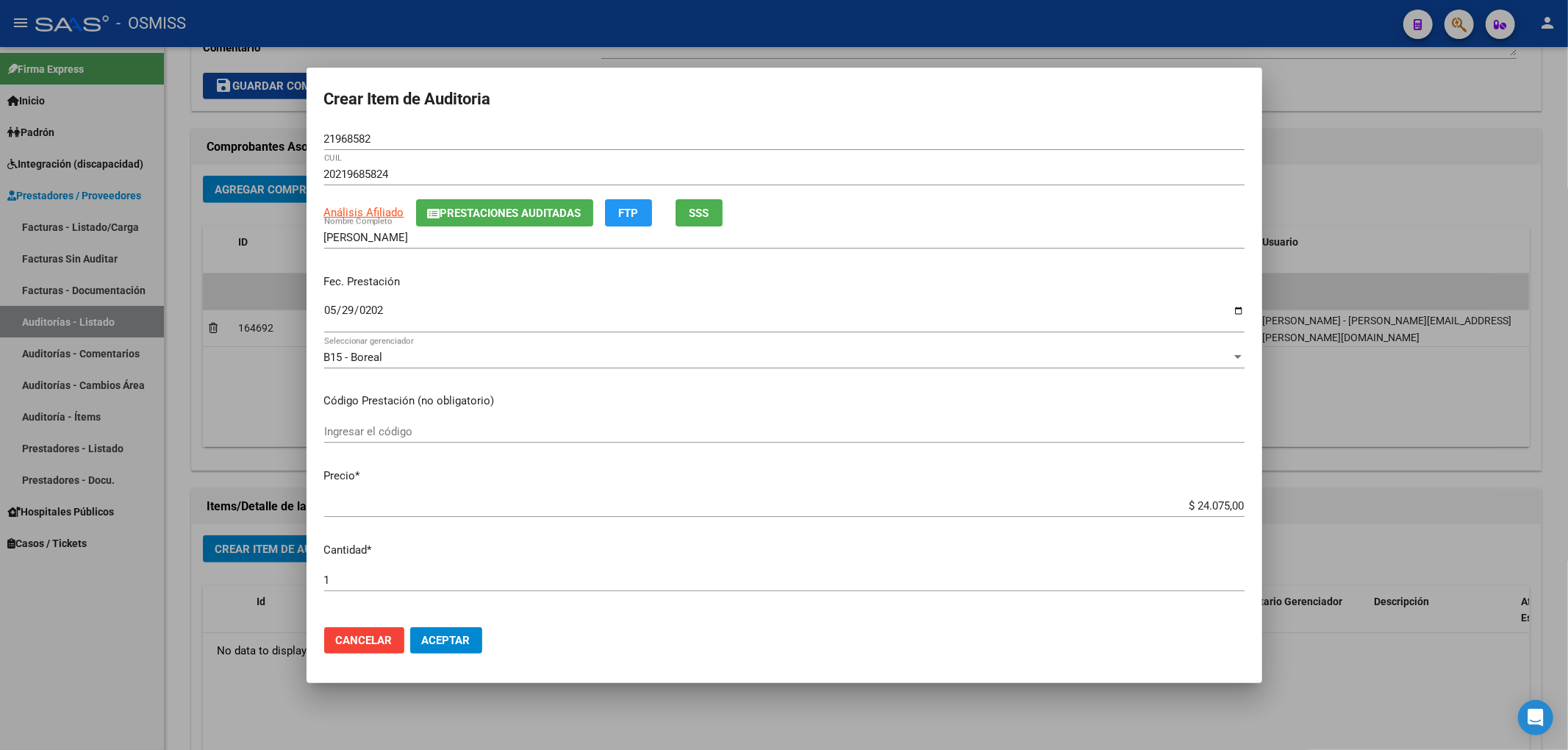
click at [449, 650] on button "Aceptar" at bounding box center [446, 640] width 72 height 26
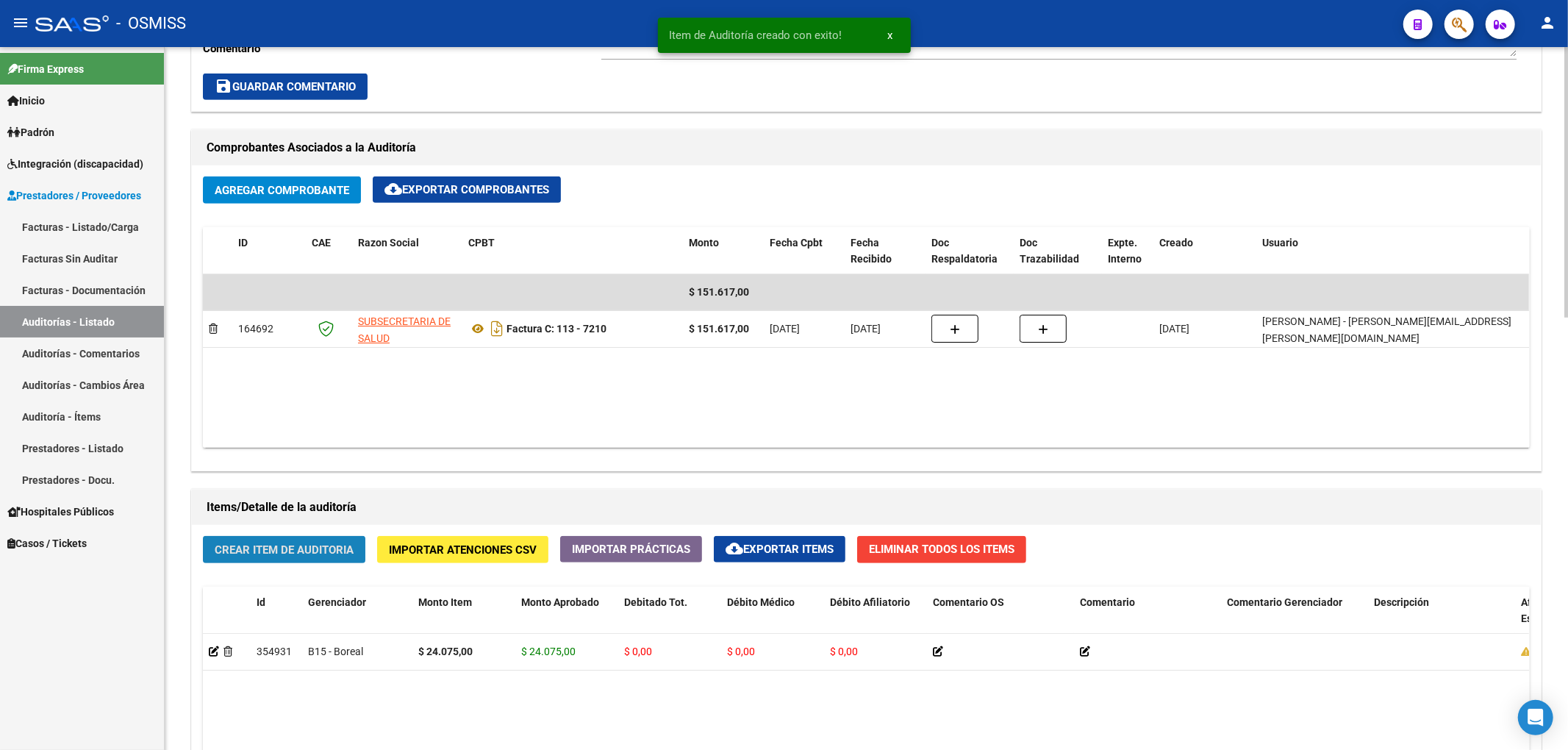
click at [353, 543] on span "Crear Item de Auditoria" at bounding box center [283, 550] width 139 height 13
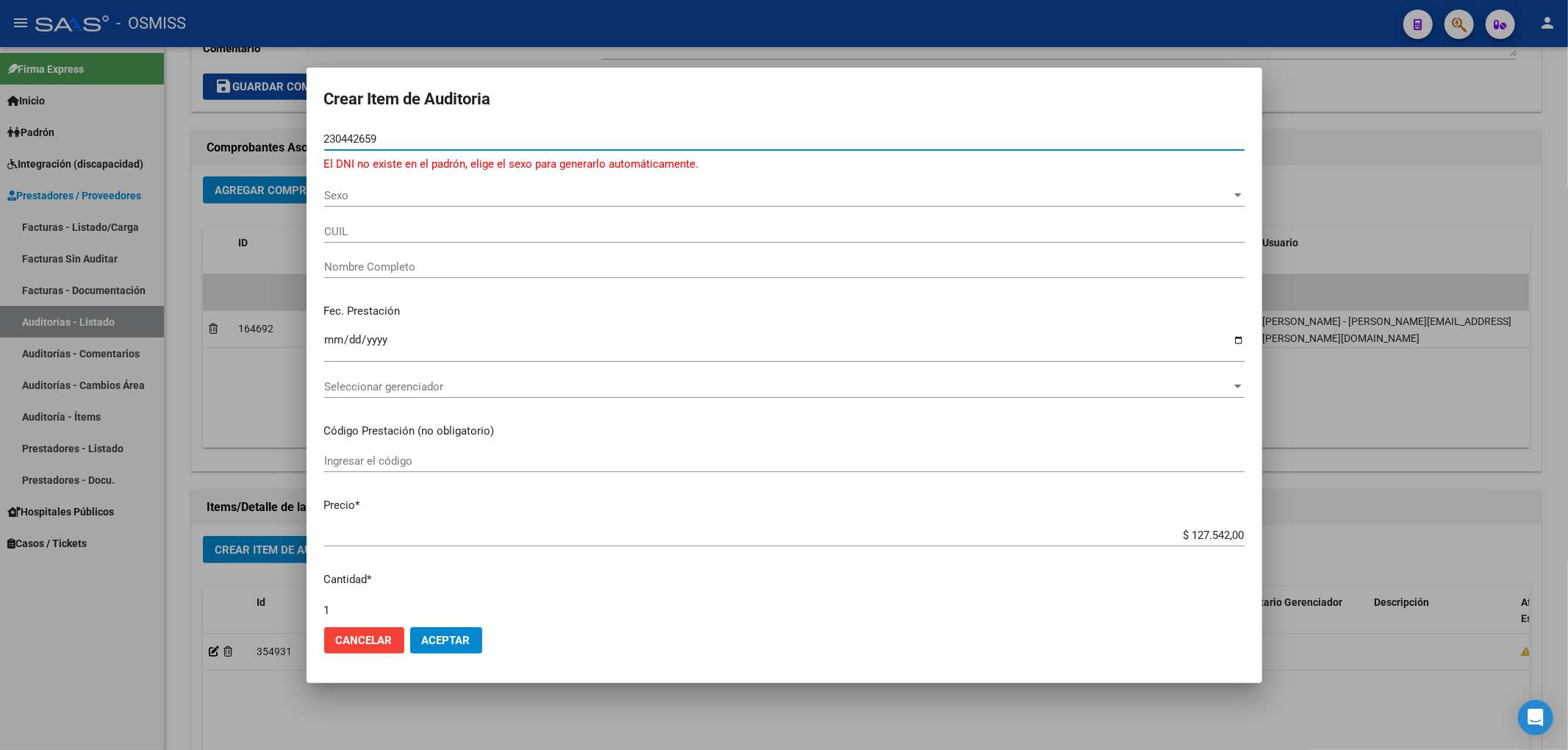
drag, startPoint x: 409, startPoint y: 139, endPoint x: 115, endPoint y: 124, distance: 294.4
click at [115, 124] on div "Crear Item de Auditoria 230442659 Nro Documento El DNI no existe en el padrón, …" at bounding box center [784, 375] width 1568 height 750
type input "23042659"
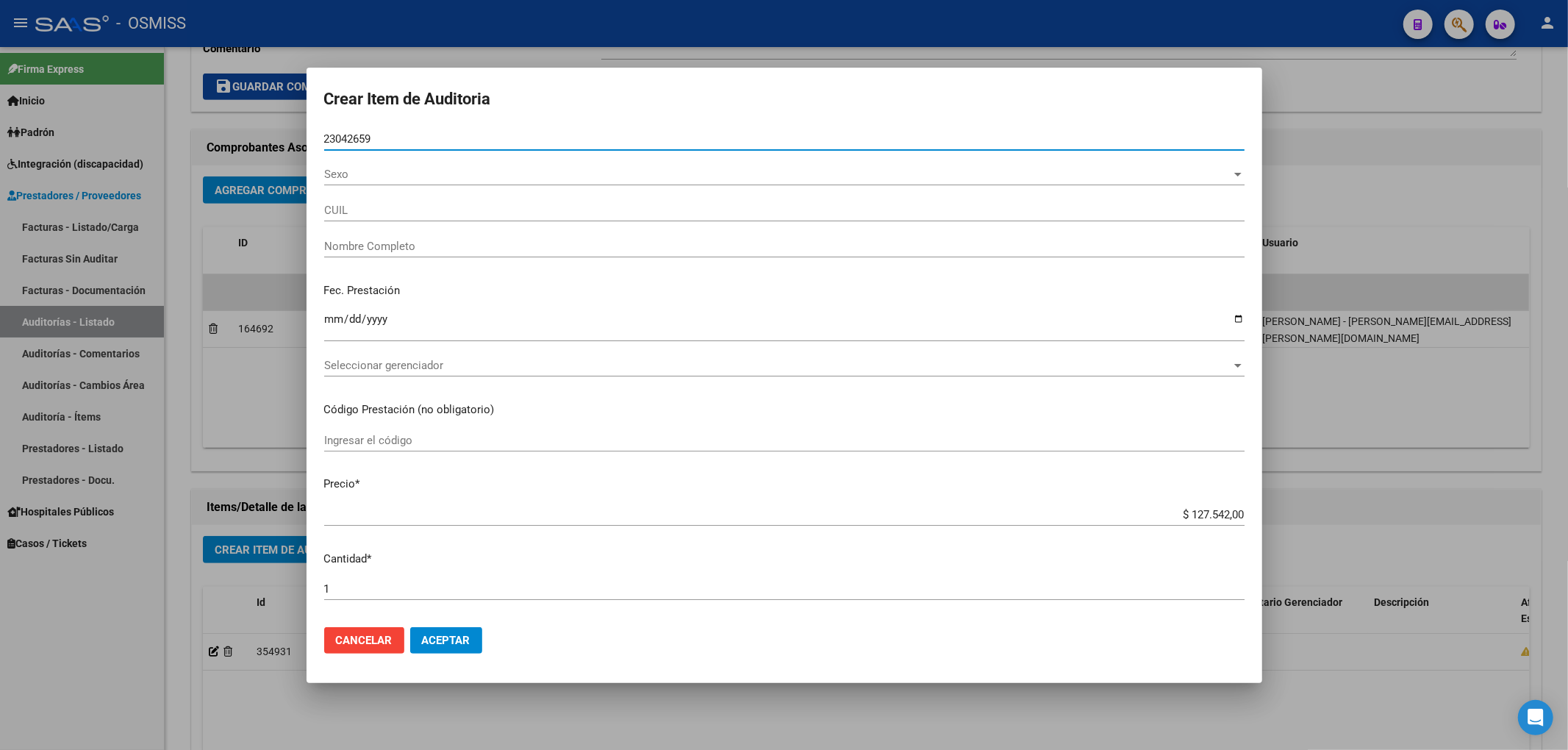
type input "20230426598"
type input "[PERSON_NAME] [PERSON_NAME]"
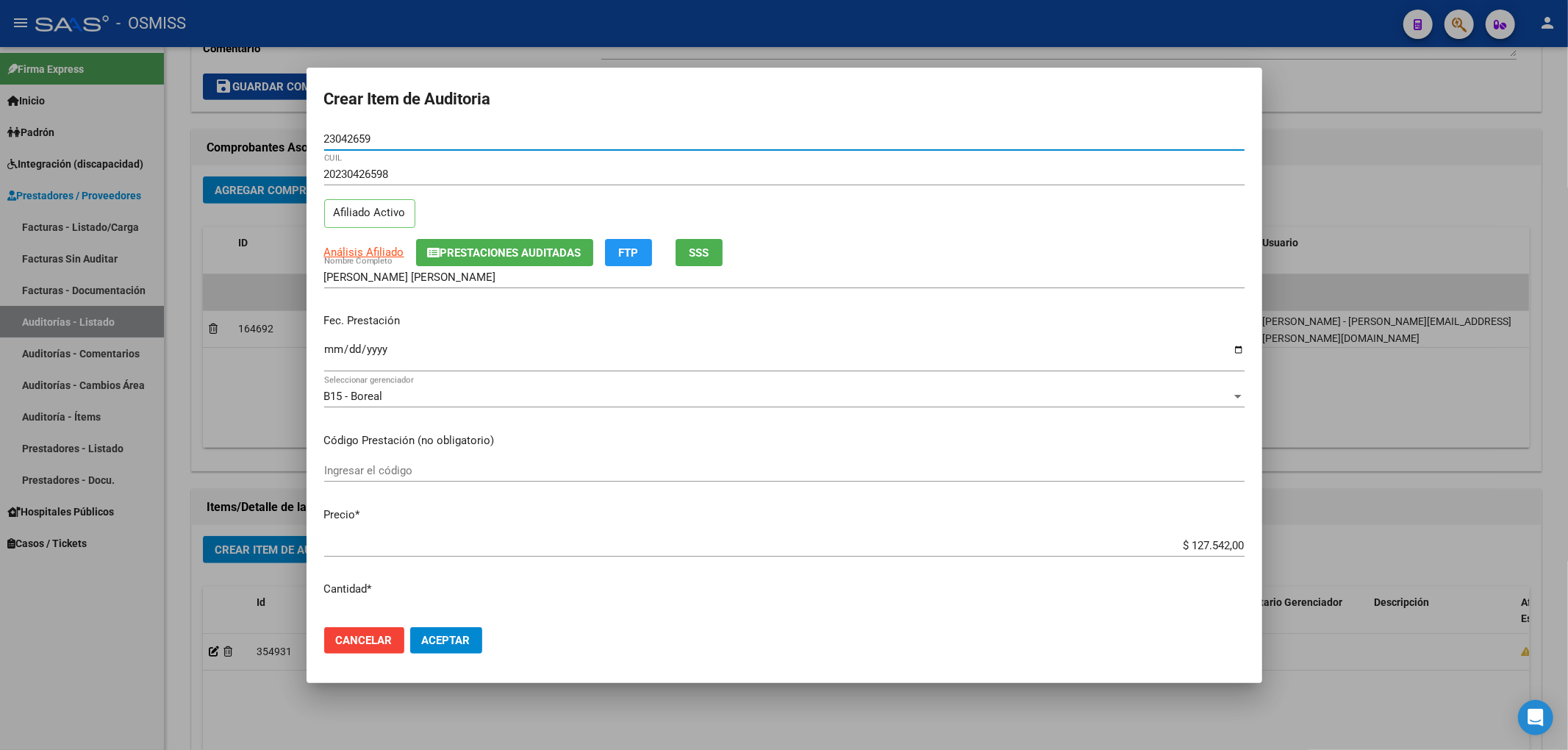
type input "23042659"
click at [451, 247] on span "Prestaciones Auditadas" at bounding box center [510, 253] width 141 height 13
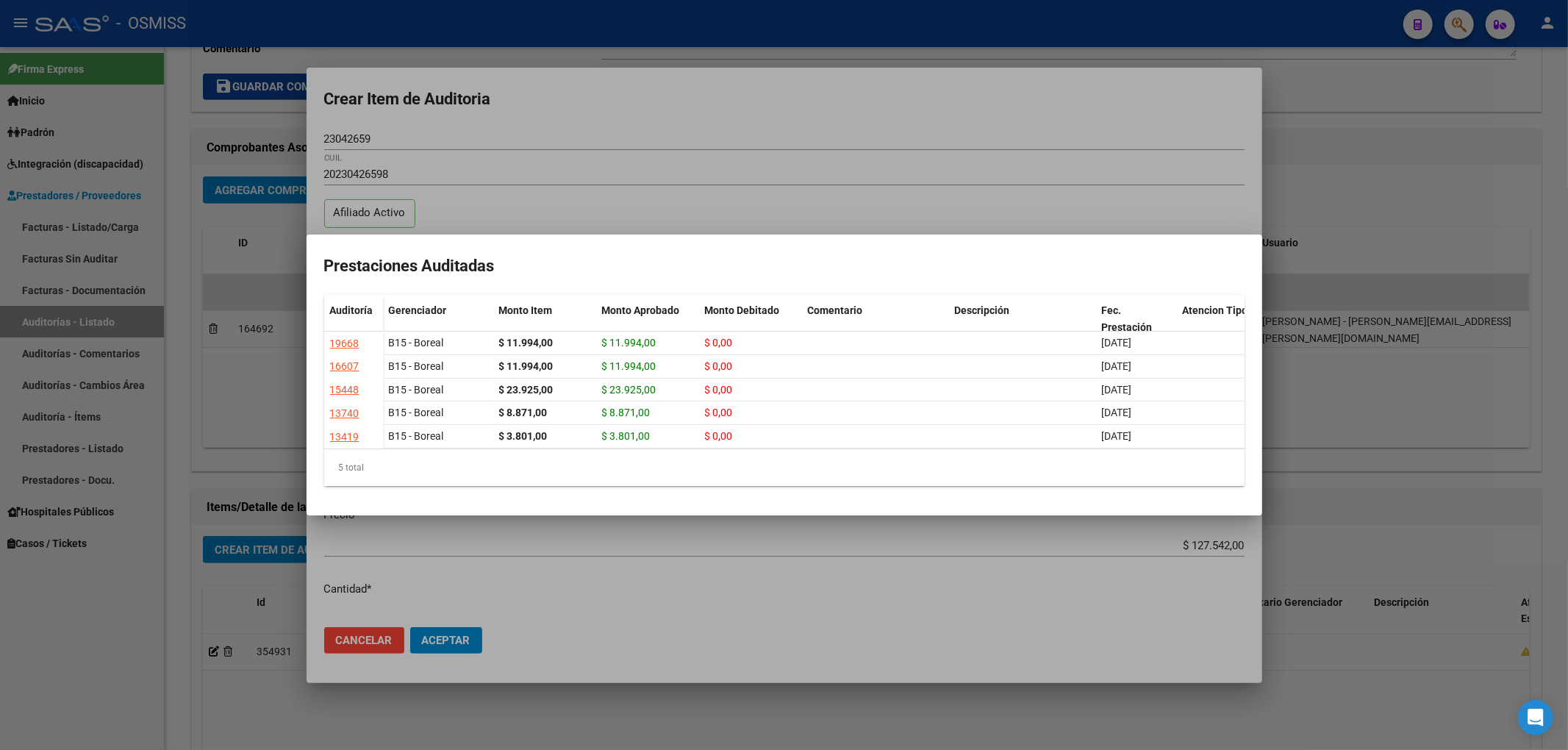
click at [477, 136] on div at bounding box center [784, 375] width 1568 height 750
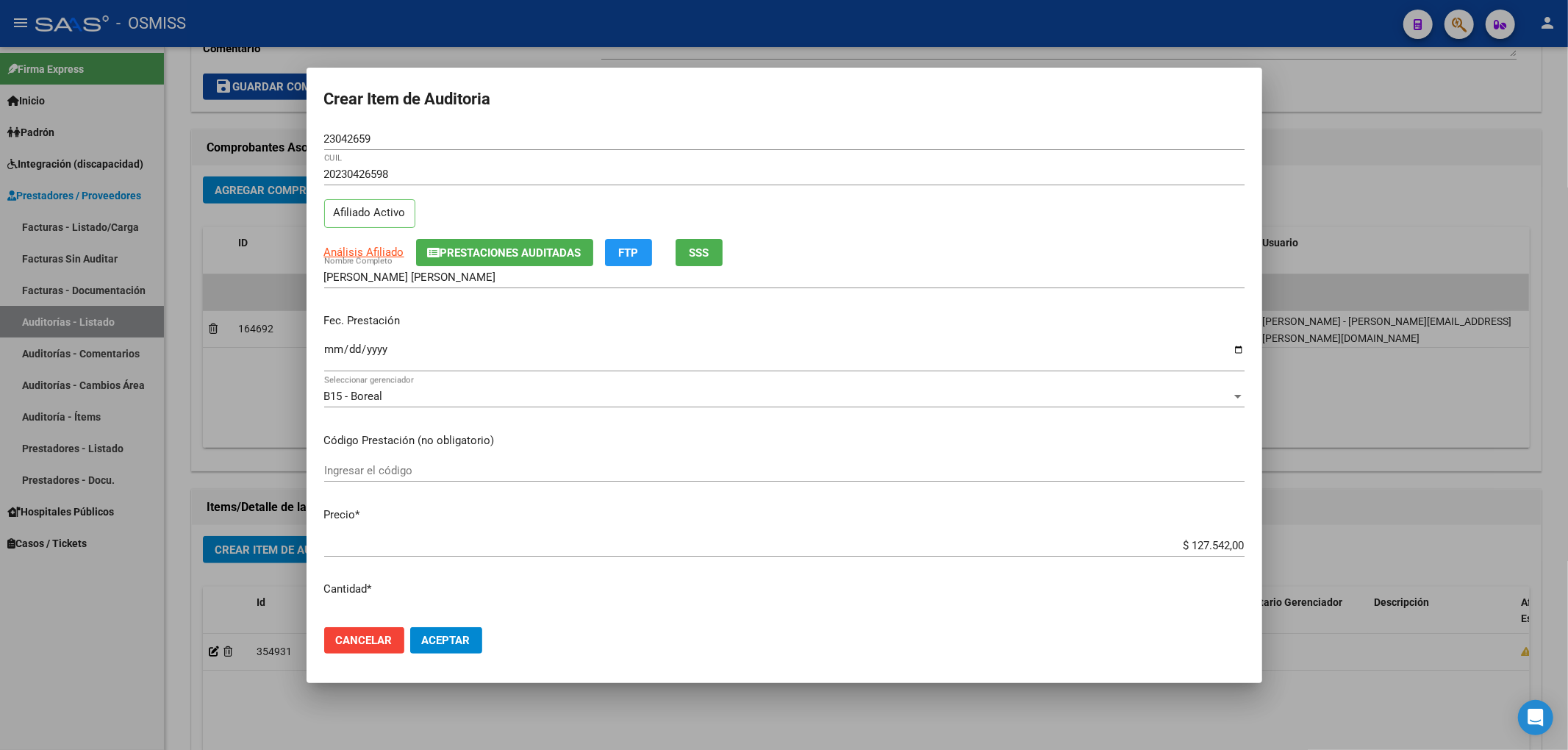
click at [336, 346] on input "Ingresar la fecha" at bounding box center [784, 354] width 920 height 24
type input "[DATE]"
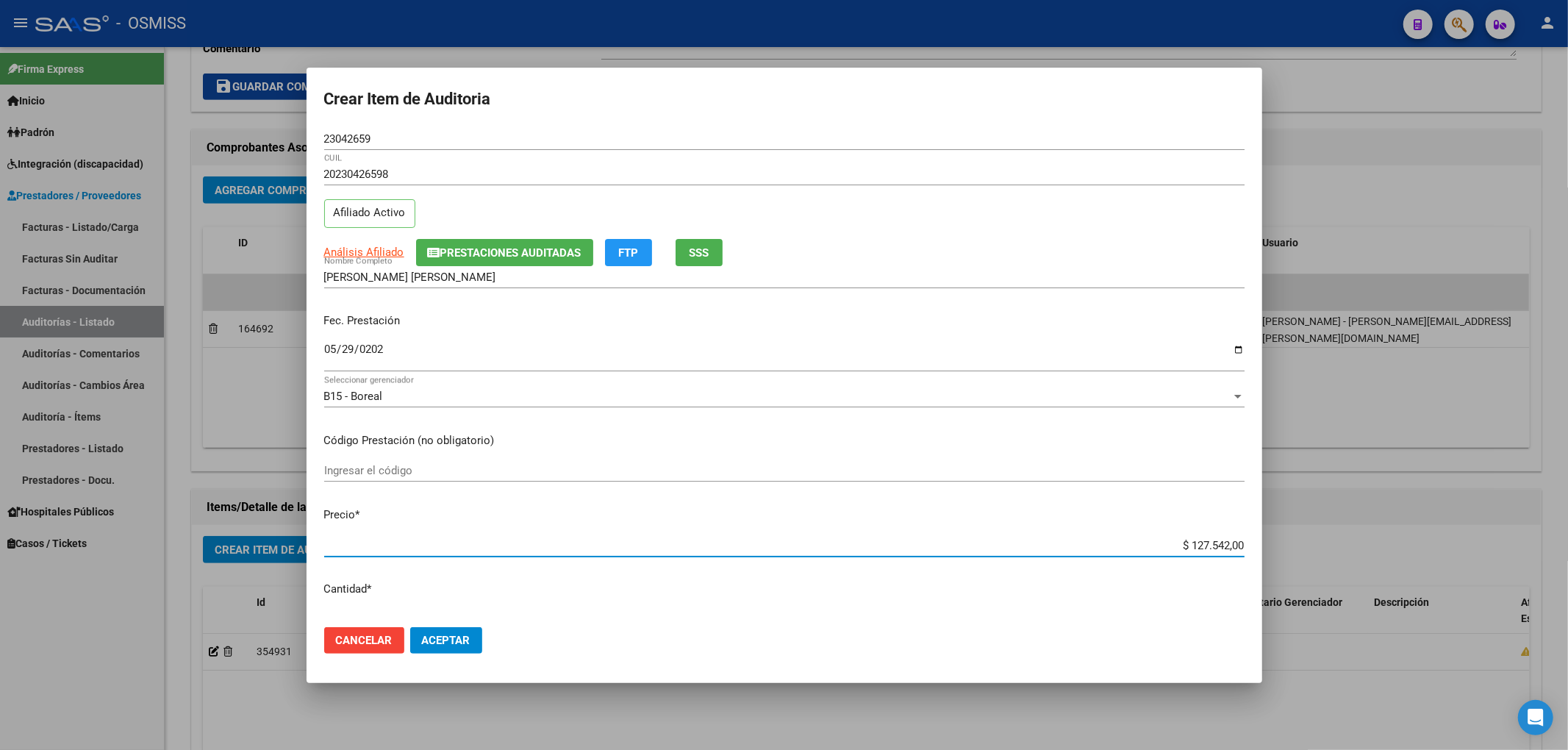
drag, startPoint x: 1160, startPoint y: 548, endPoint x: 1291, endPoint y: 546, distance: 131.0
click at [1287, 547] on div "Crear Item de Auditoria 23042659 Nro Documento 20230426598 CUIL Afiliado Activo…" at bounding box center [784, 375] width 1568 height 750
type input "$ 0,03"
type input "$ 0,39"
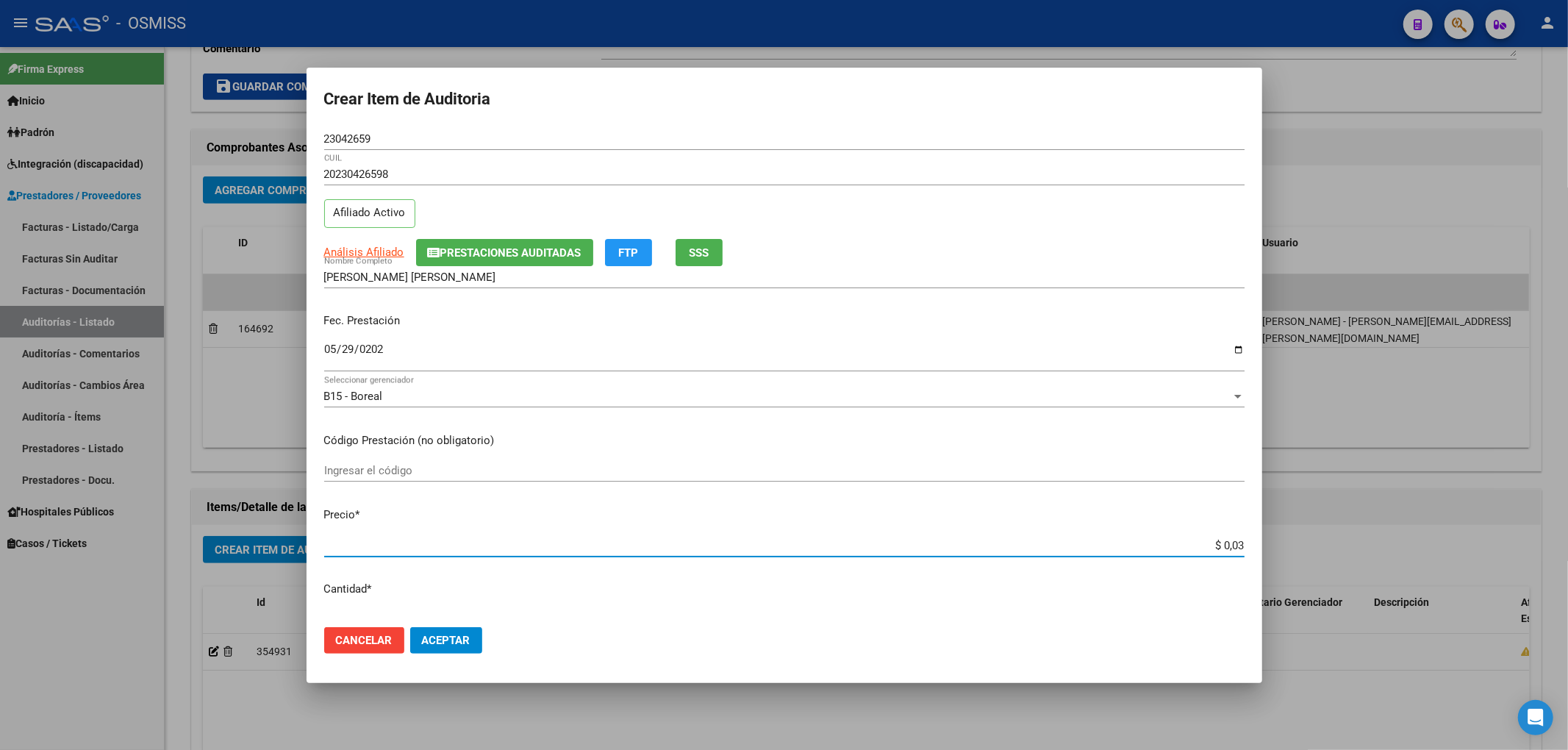
type input "$ 0,39"
type input "$ 3,97"
type input "$ 39,78"
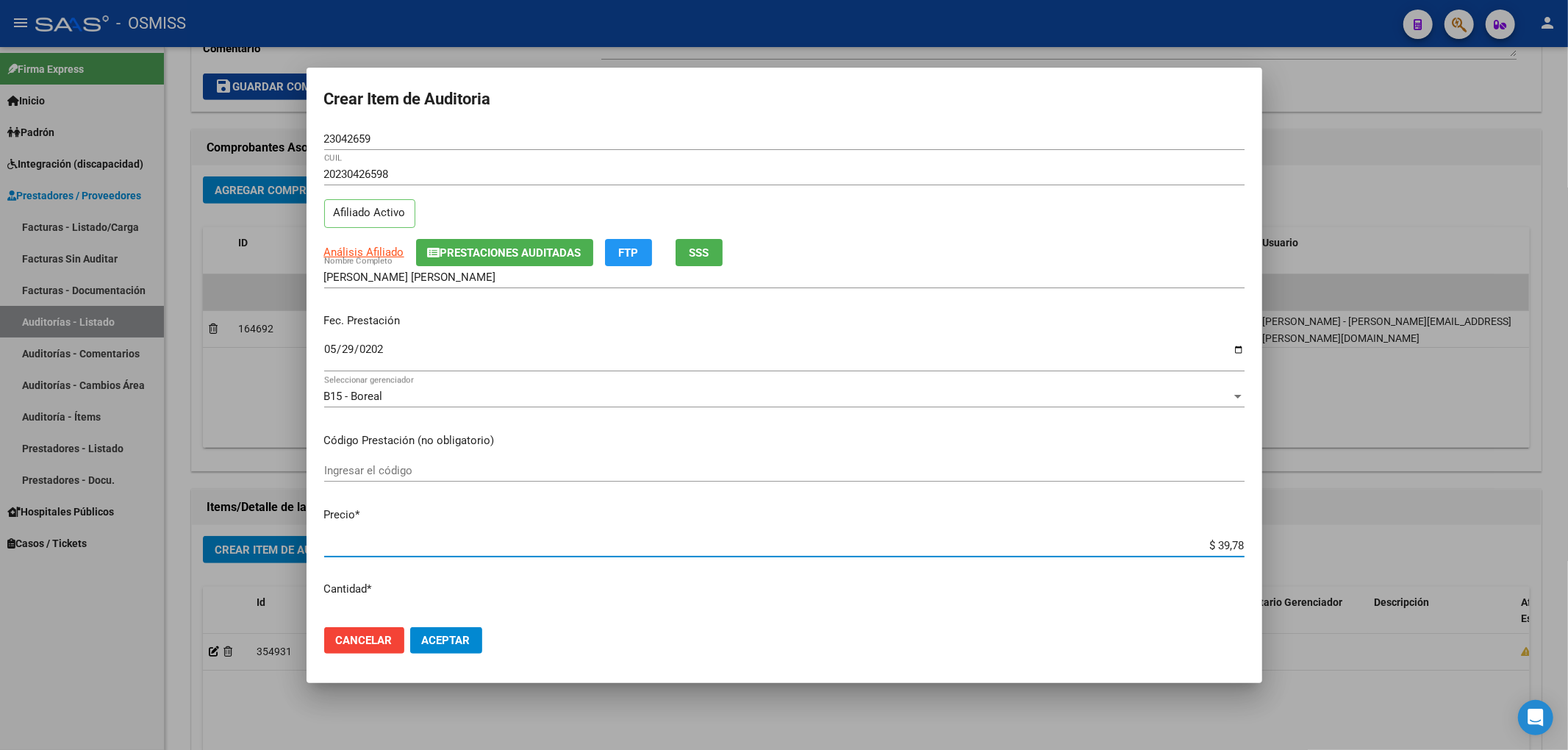
type input "$ 397,83"
type input "$ 3.978,30"
type input "$ 39.783,00"
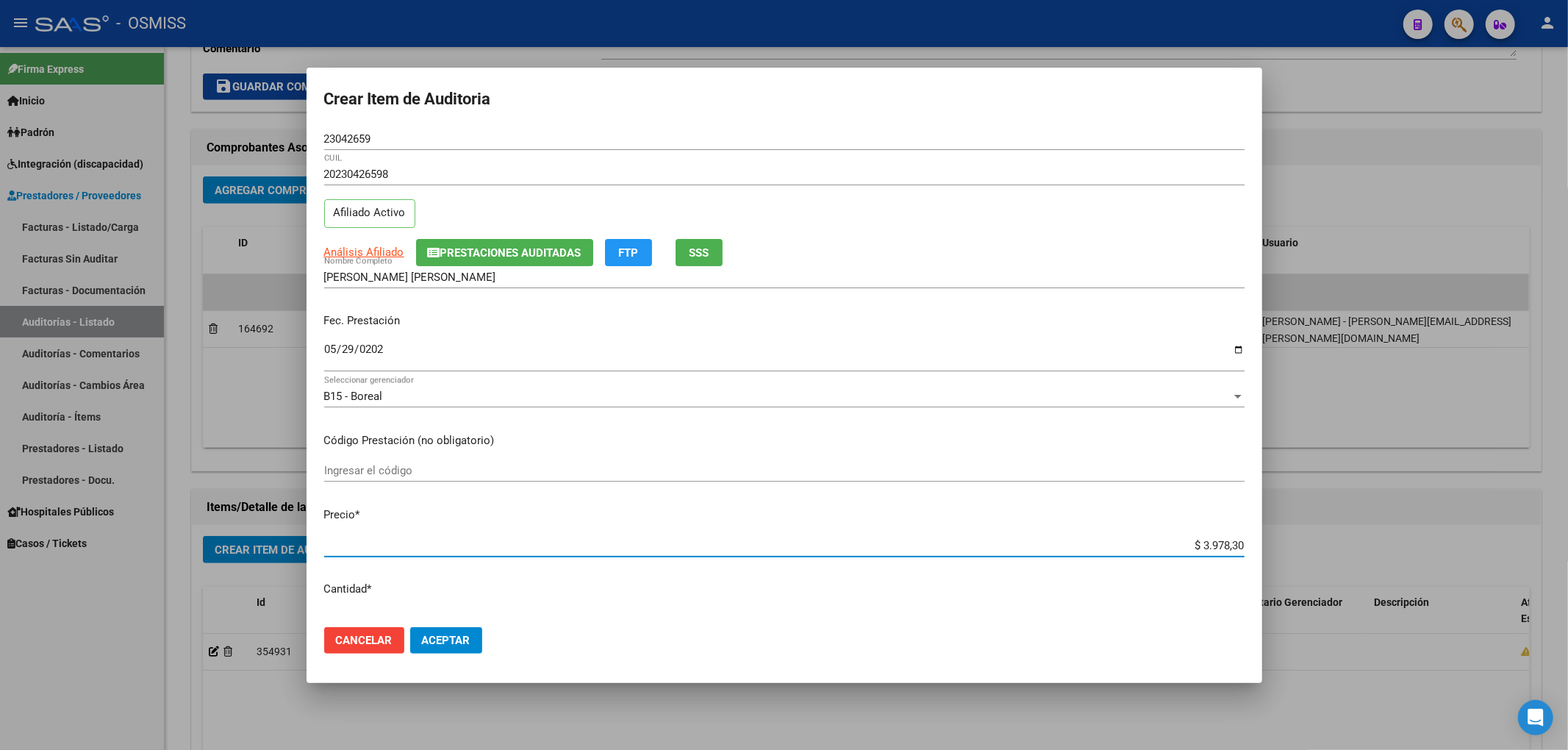
type input "$ 39.783,00"
click at [330, 351] on input "[DATE]" at bounding box center [784, 354] width 920 height 24
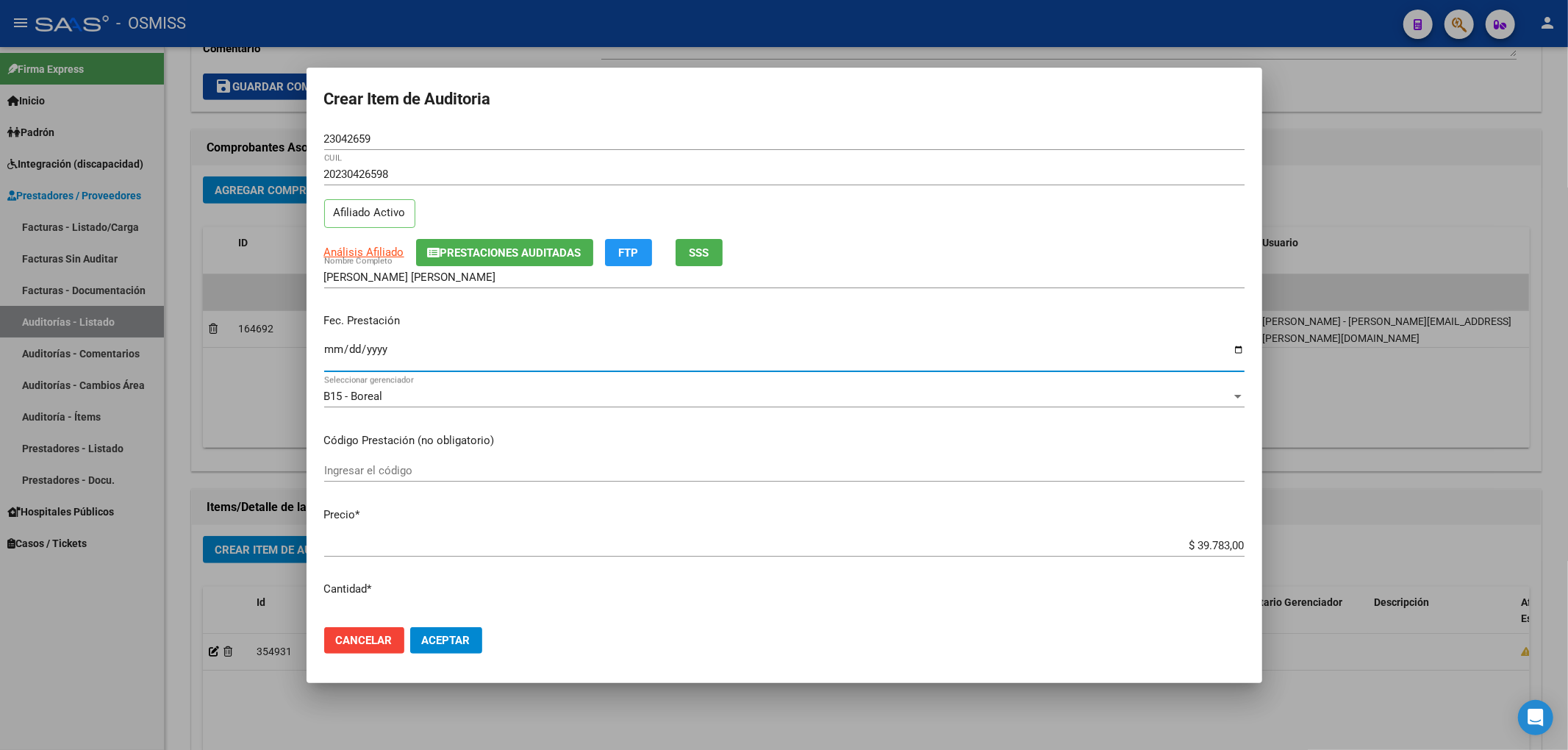
type input "[DATE]"
click at [456, 639] on span "Aceptar" at bounding box center [446, 640] width 48 height 13
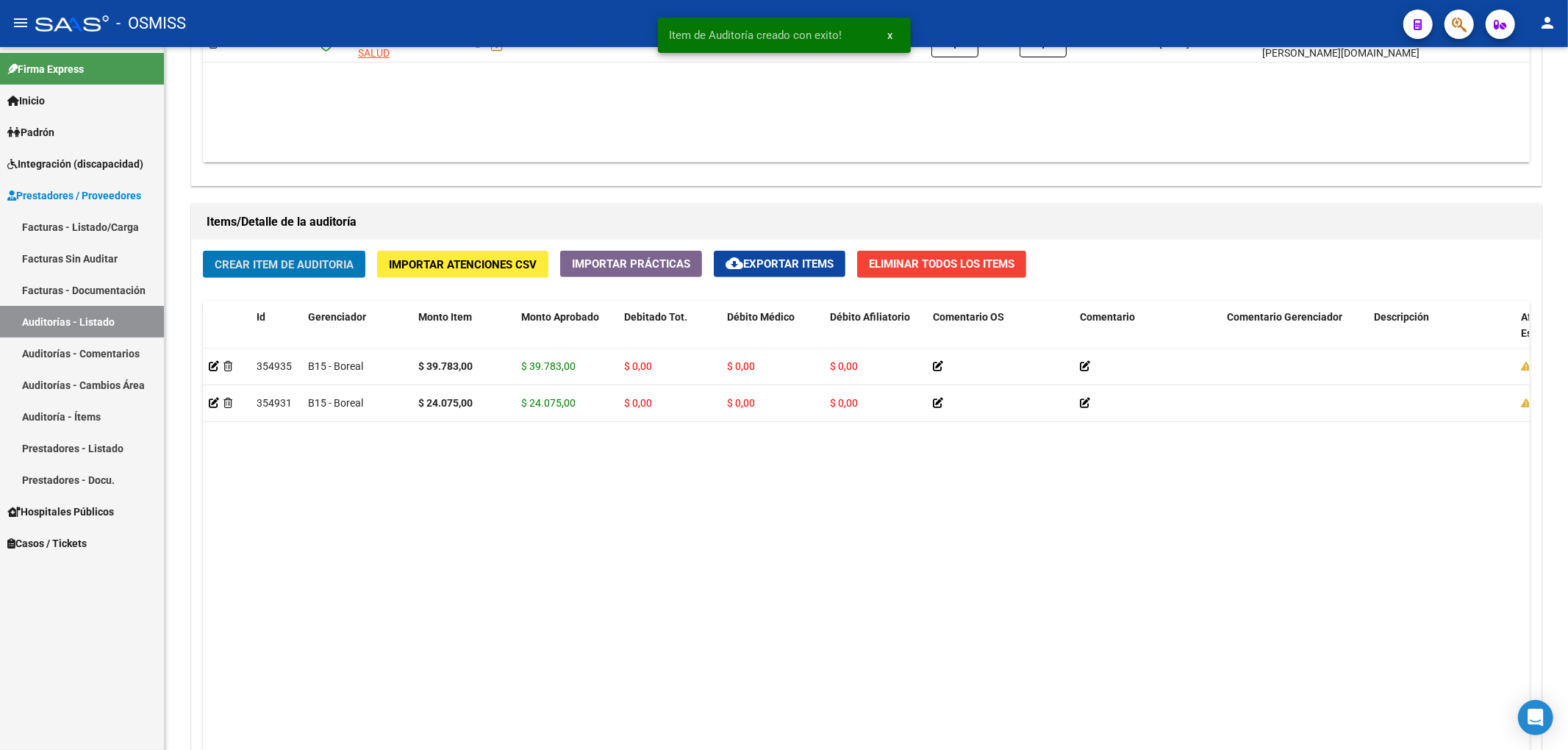
scroll to position [925, 0]
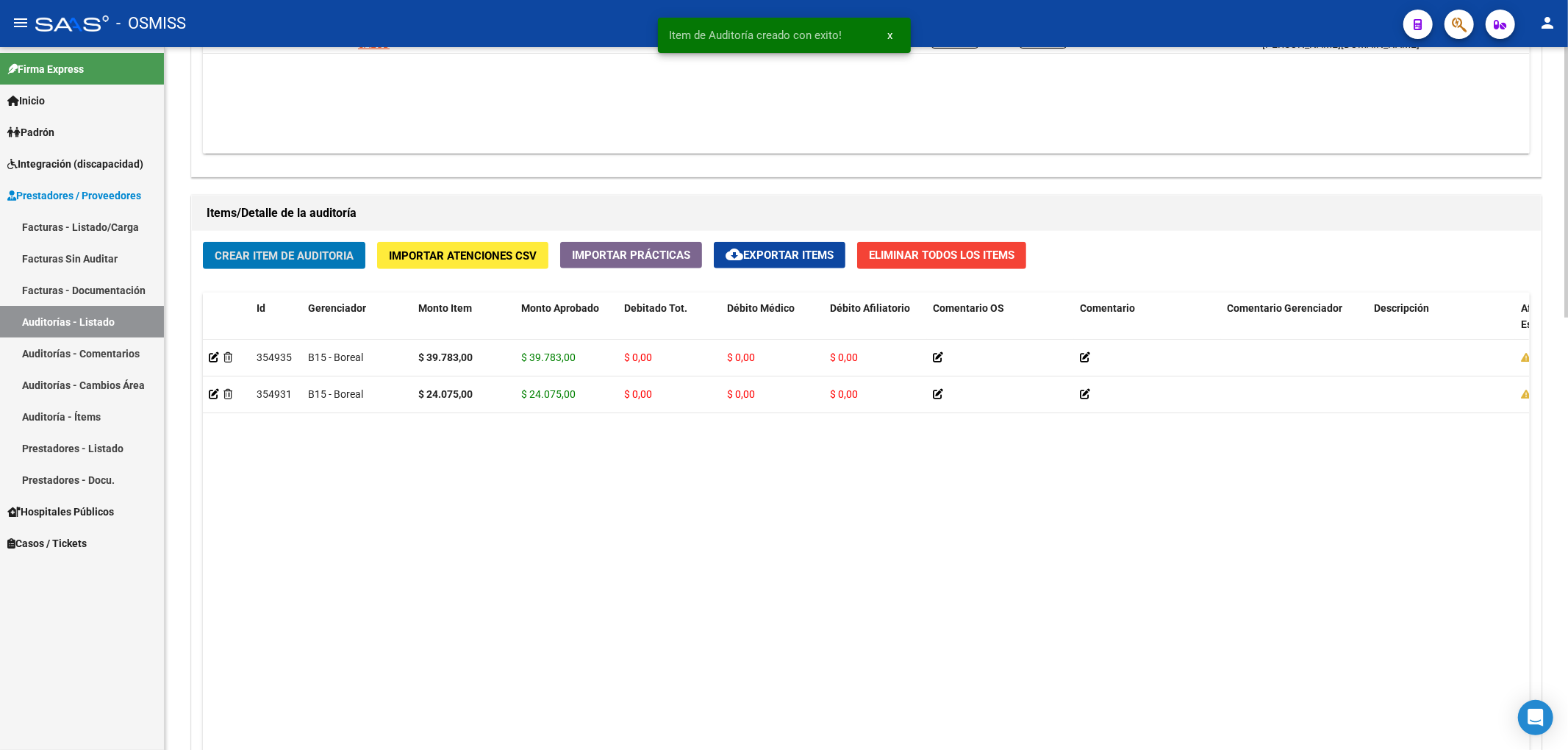
click at [270, 254] on span "Crear Item de Auditoria" at bounding box center [283, 256] width 139 height 13
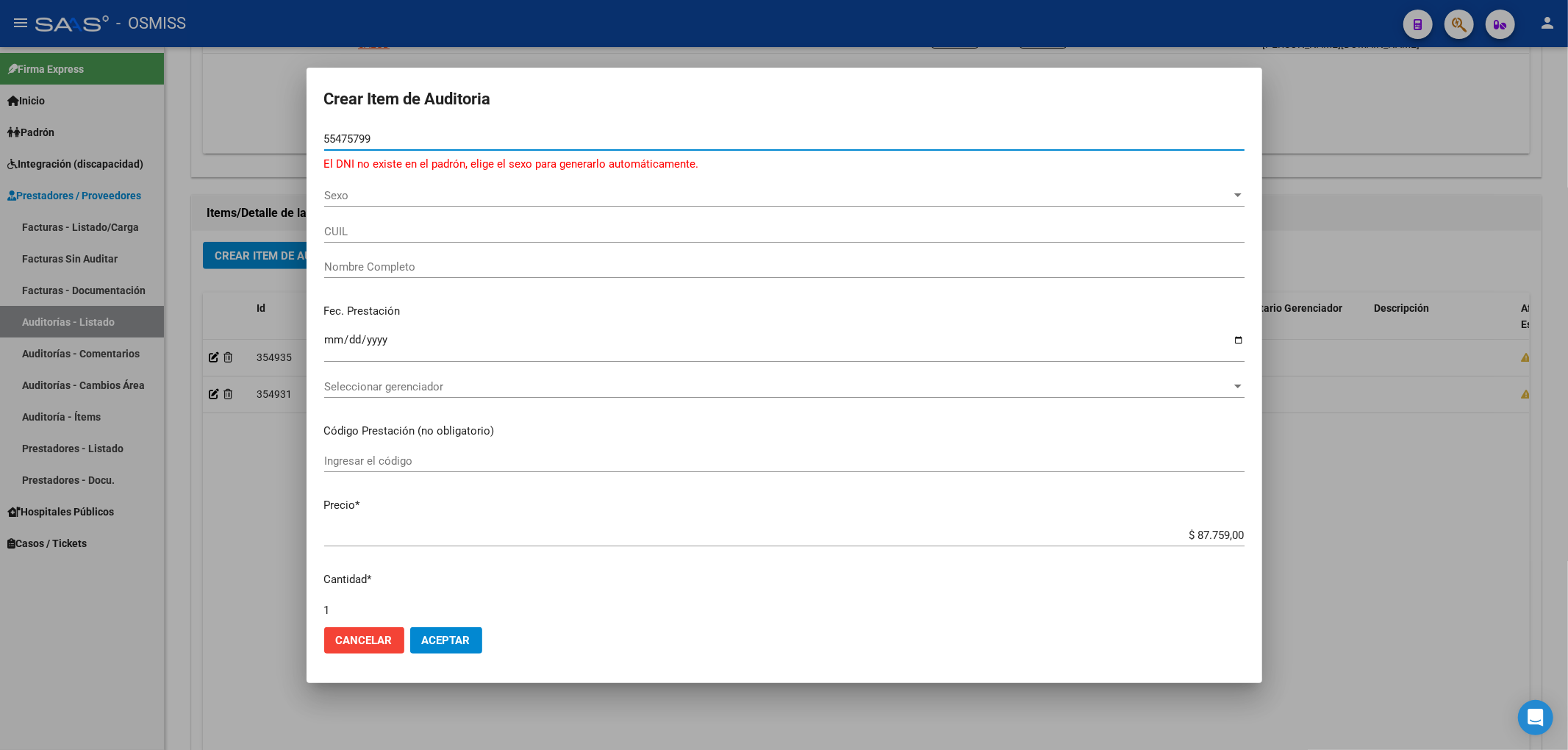
drag, startPoint x: 386, startPoint y: 142, endPoint x: 214, endPoint y: 143, distance: 172.0
click at [214, 143] on div "Crear Item de Auditoria 55475799 Nro Documento El DNI no existe en el padrón, e…" at bounding box center [784, 375] width 1568 height 750
type input "55474799"
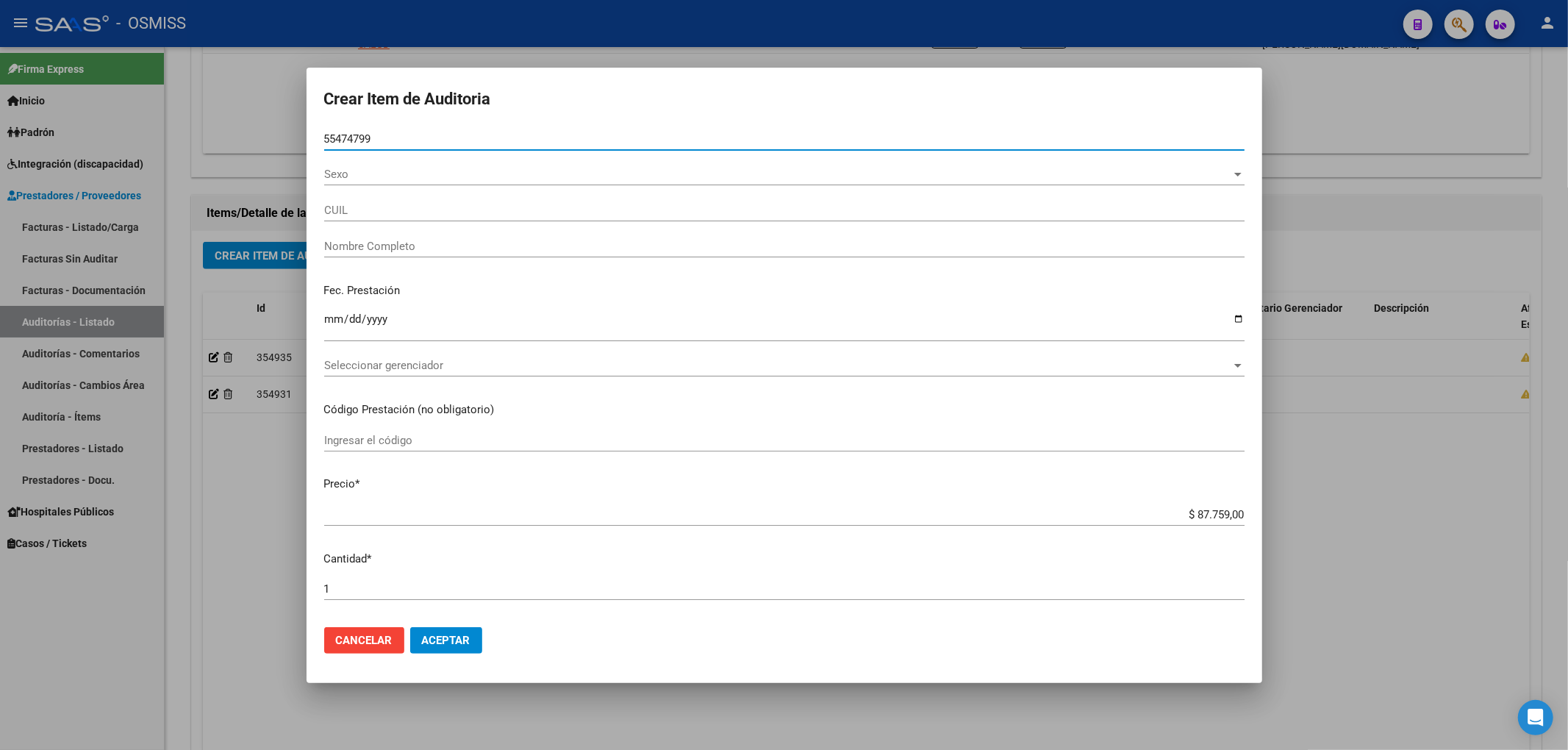
type input "27554747995"
type input "[PERSON_NAME] [PERSON_NAME]"
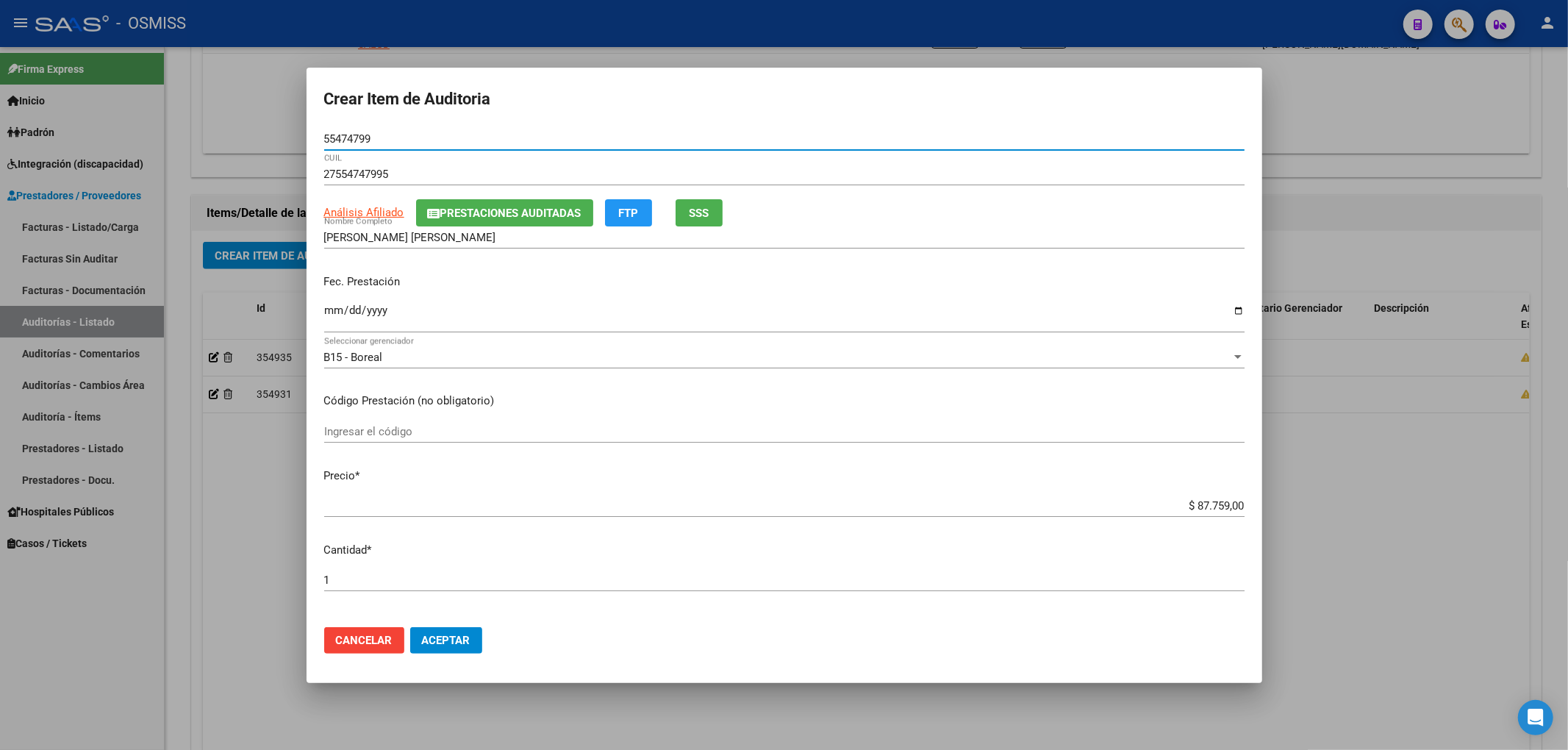
type input "55474799"
click at [468, 212] on span "Prestaciones Auditadas" at bounding box center [510, 213] width 141 height 13
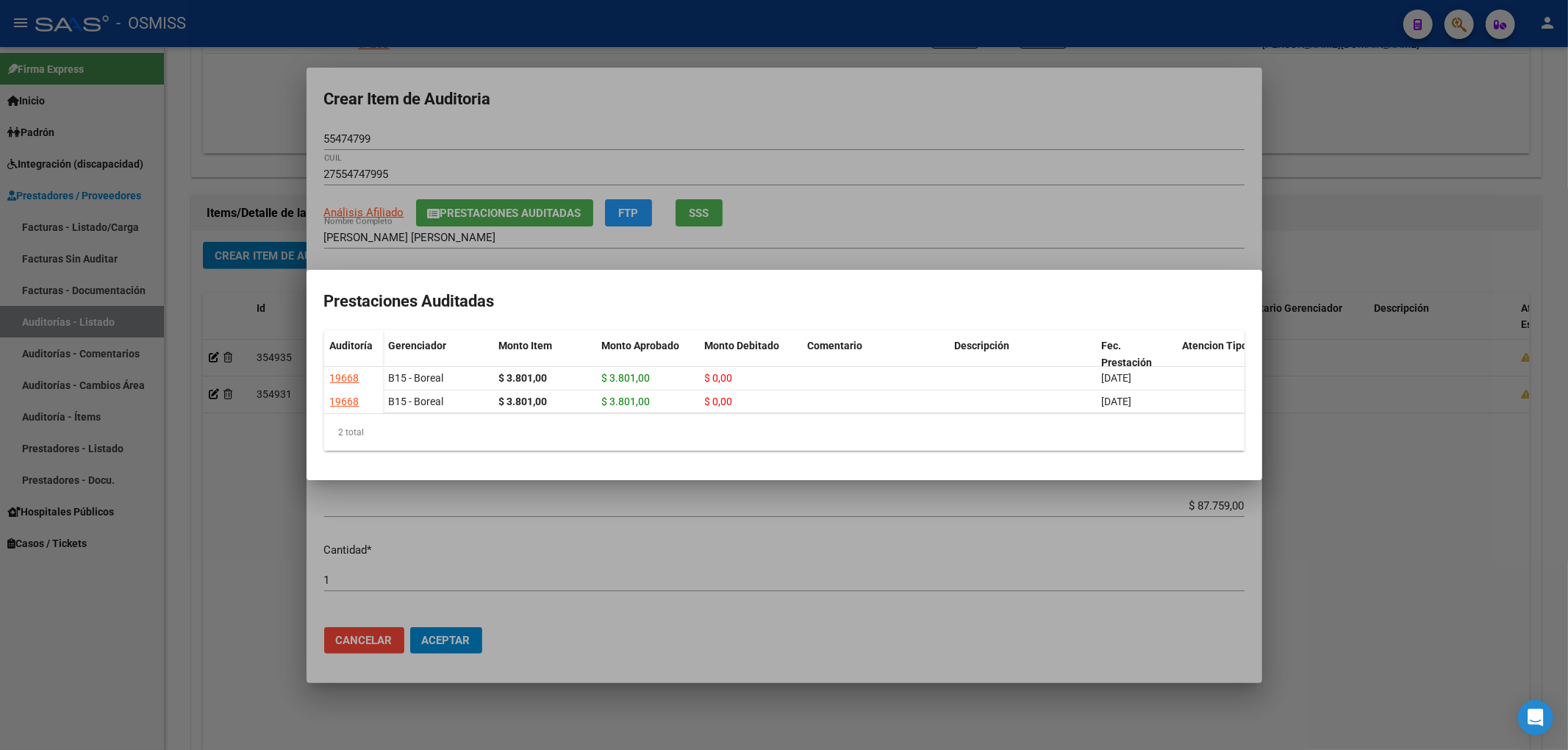
click at [502, 118] on div at bounding box center [784, 375] width 1568 height 750
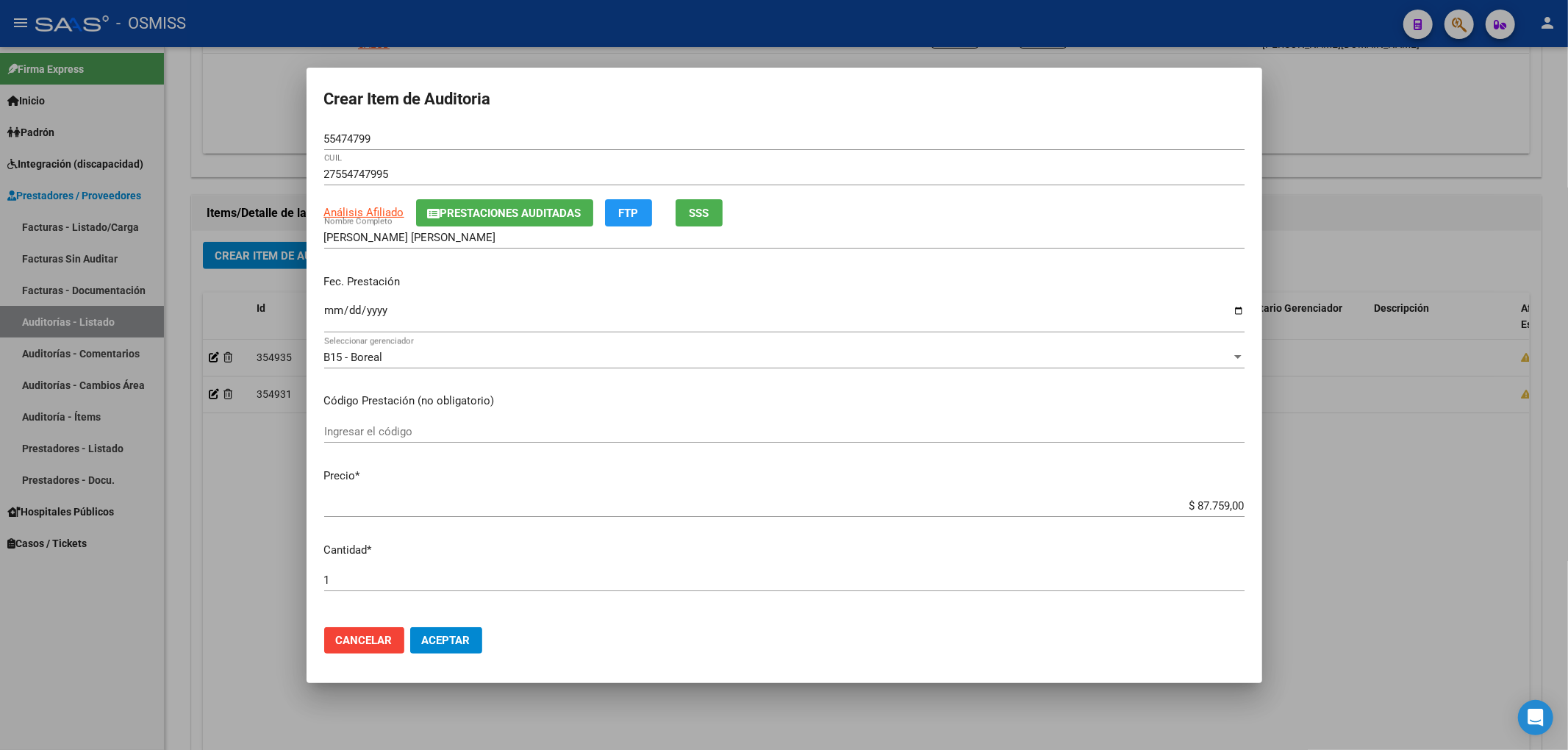
click at [468, 214] on span "Prestaciones Auditadas" at bounding box center [510, 213] width 141 height 13
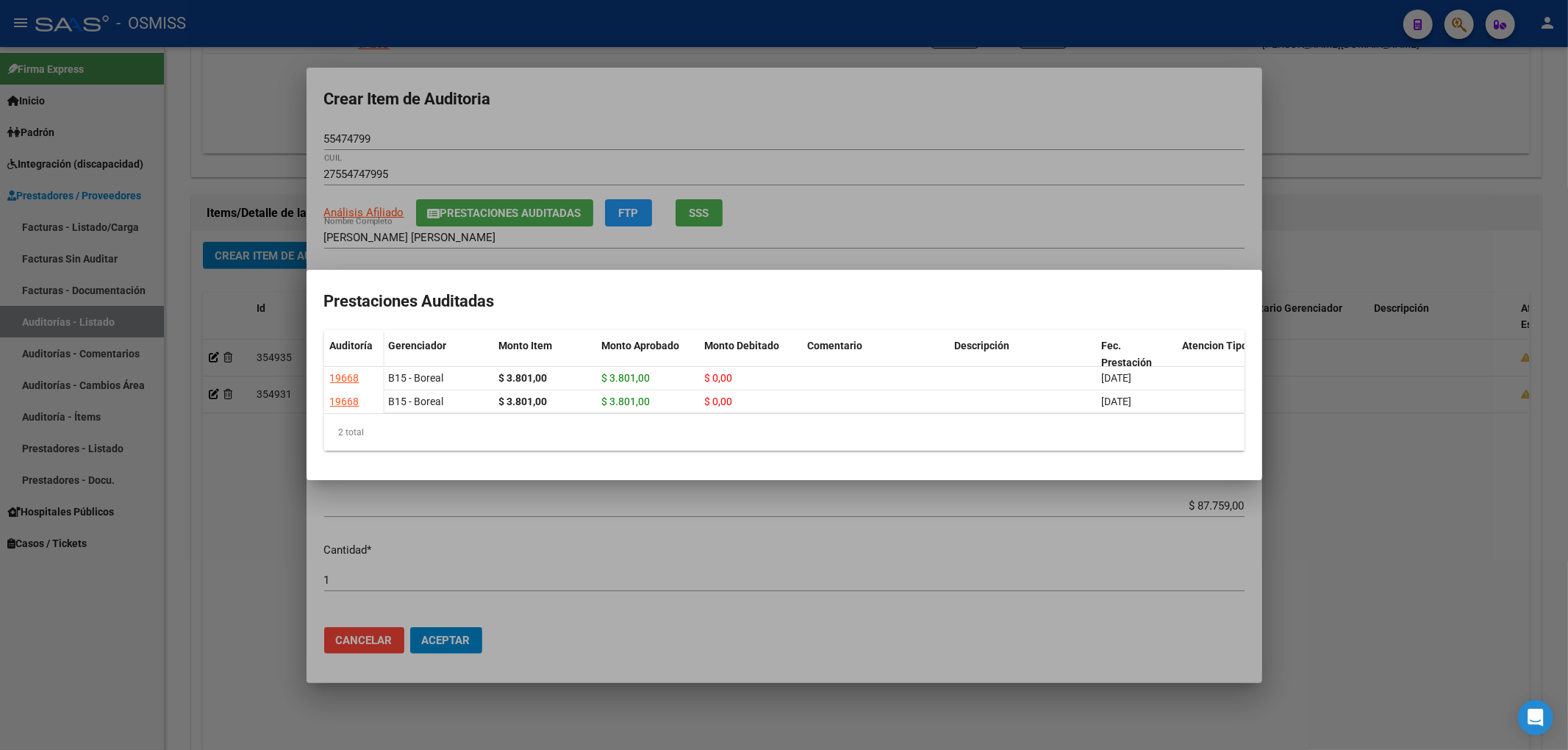
click at [572, 129] on div at bounding box center [784, 375] width 1568 height 750
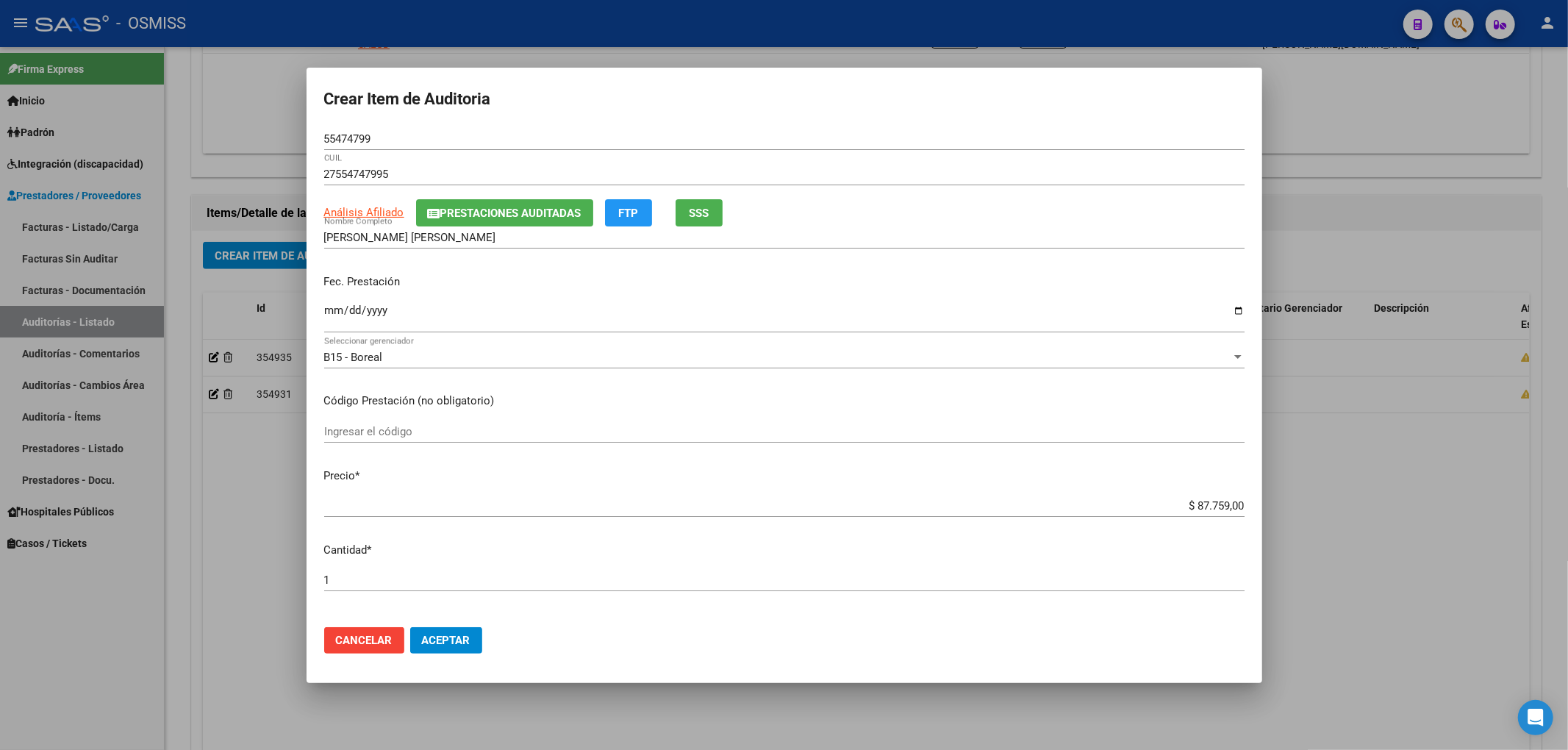
click at [332, 310] on input "Ingresar la fecha" at bounding box center [784, 315] width 920 height 24
type input "[DATE]"
drag, startPoint x: 380, startPoint y: 138, endPoint x: 307, endPoint y: 138, distance: 73.0
click at [307, 138] on mat-dialog-content "55474799 Nro Documento 27554747995 CUIL Análisis Afiliado Prestaciones Auditada…" at bounding box center [785, 371] width 956 height 487
drag, startPoint x: 1172, startPoint y: 504, endPoint x: 1262, endPoint y: 501, distance: 90.0
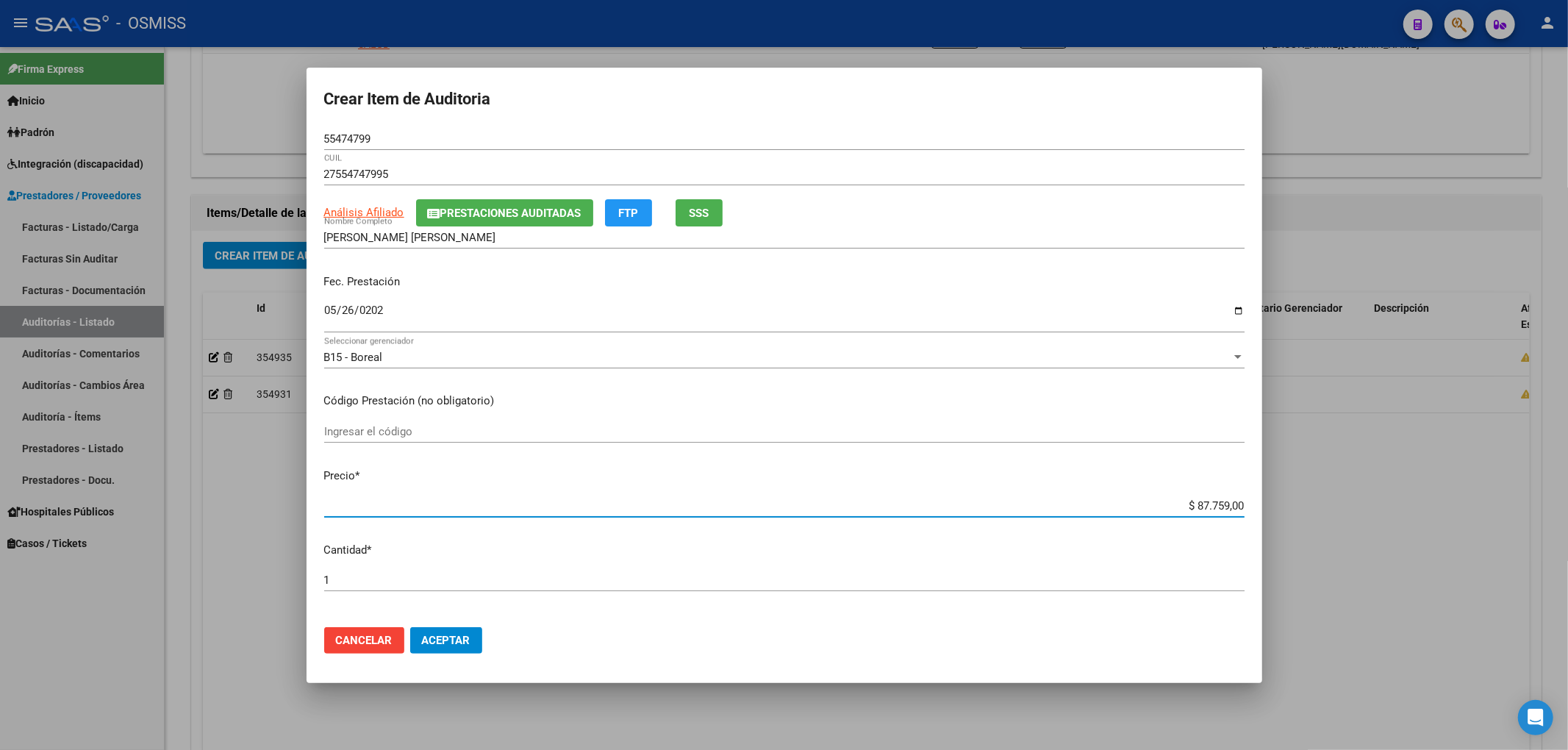
click at [1262, 501] on div "Crear Item de Auditoria 55474799 Nro Documento 27554747995 CUIL Análisis Afilia…" at bounding box center [784, 375] width 1568 height 750
type input "$ 0,03"
type input "$ 0,38"
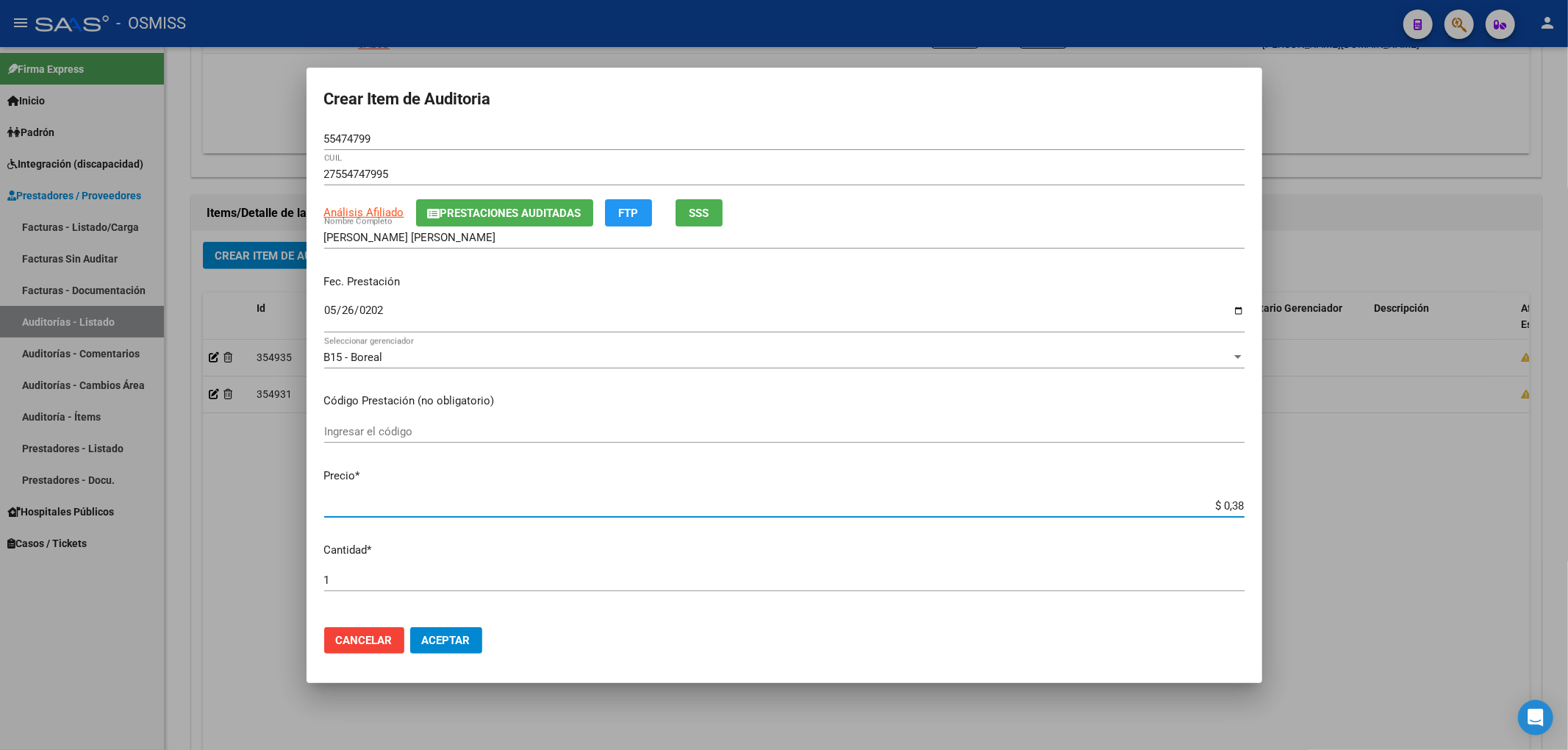
type input "$ 3,80"
type input "$ 38,01"
type input "$ 380,10"
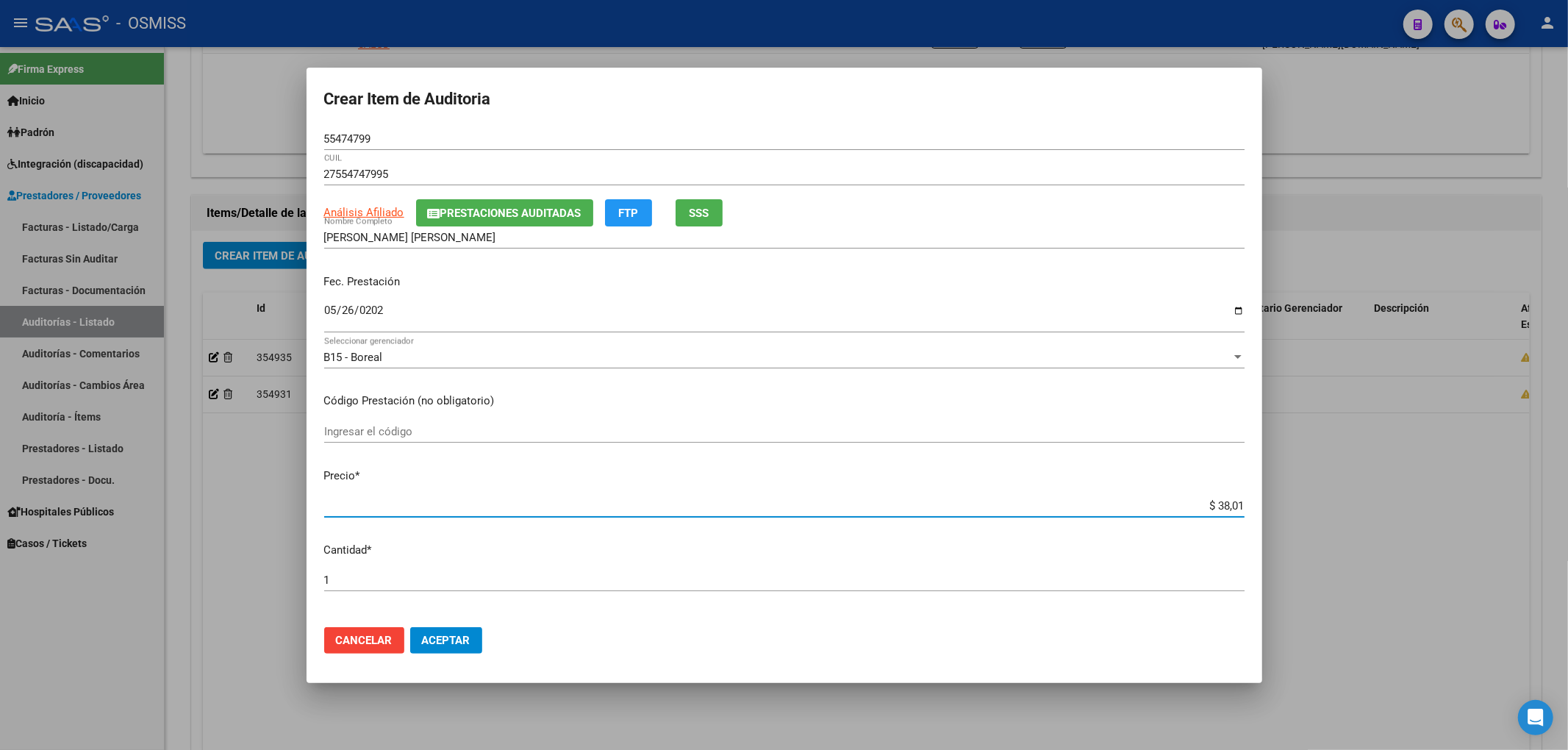
type input "$ 380,10"
type input "$ 3.801,00"
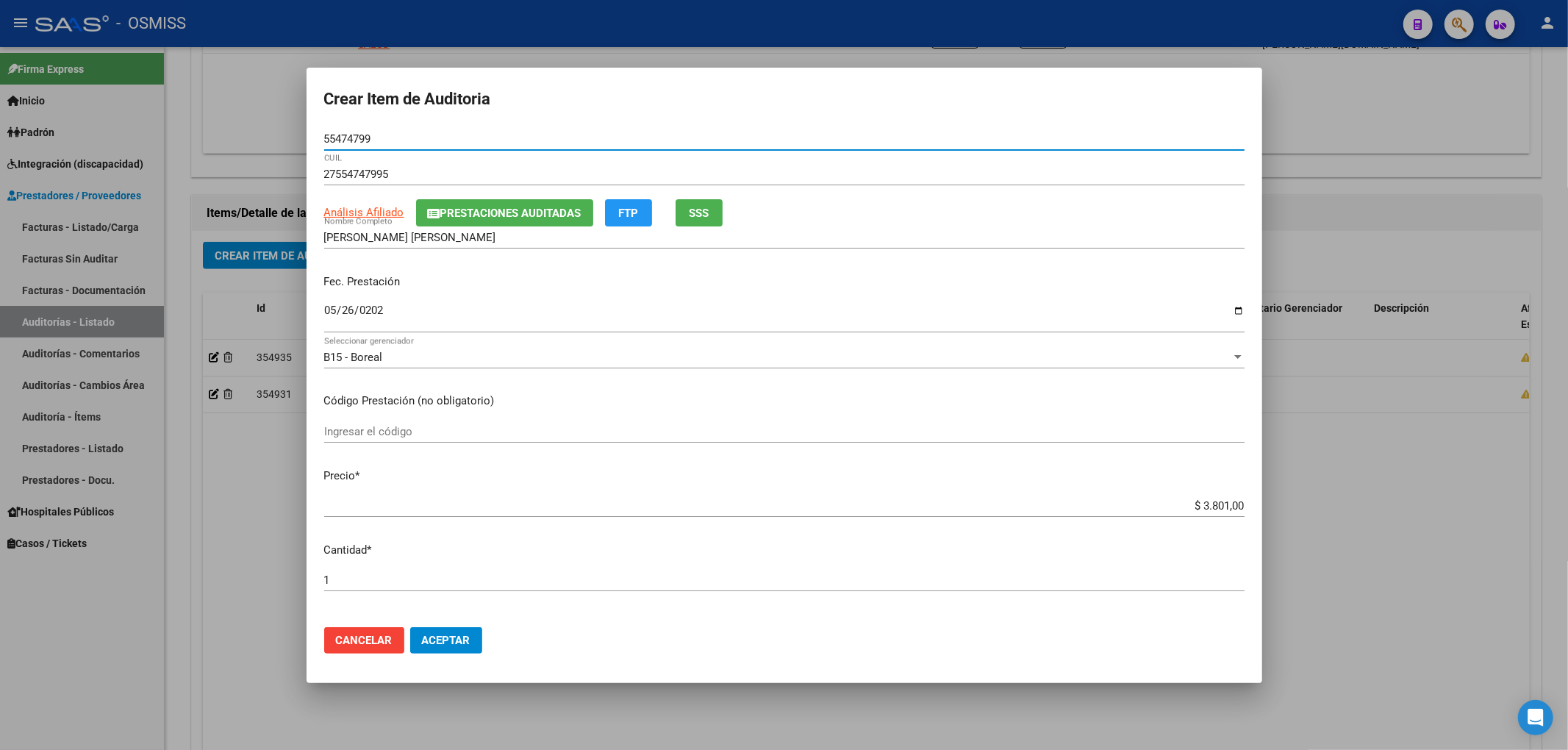
drag, startPoint x: 377, startPoint y: 138, endPoint x: 315, endPoint y: 140, distance: 62.0
click at [315, 140] on mat-dialog-content "55474799 Nro Documento 27554747995 CUIL Análisis Afiliado Prestaciones Auditada…" at bounding box center [785, 371] width 956 height 487
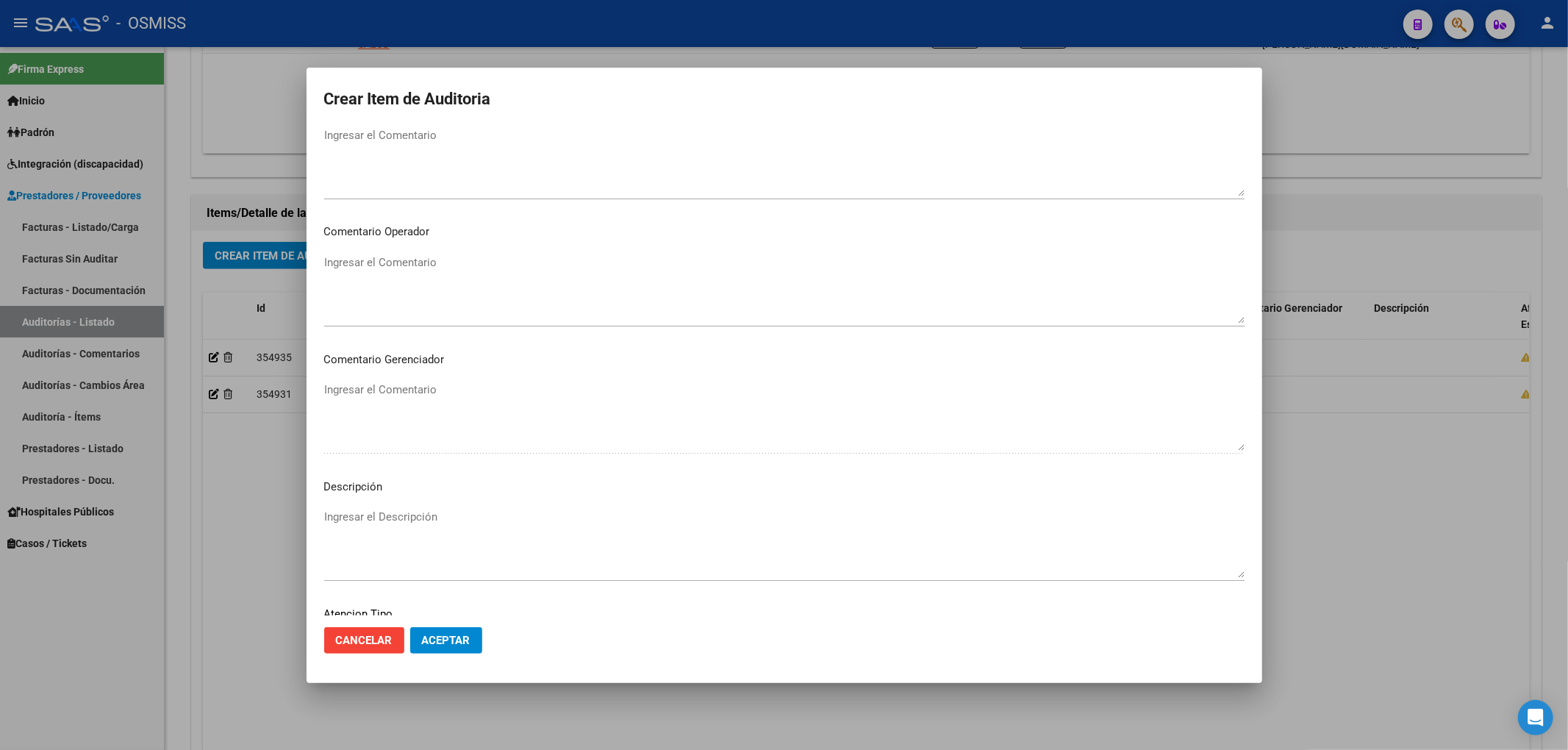
scroll to position [946, 0]
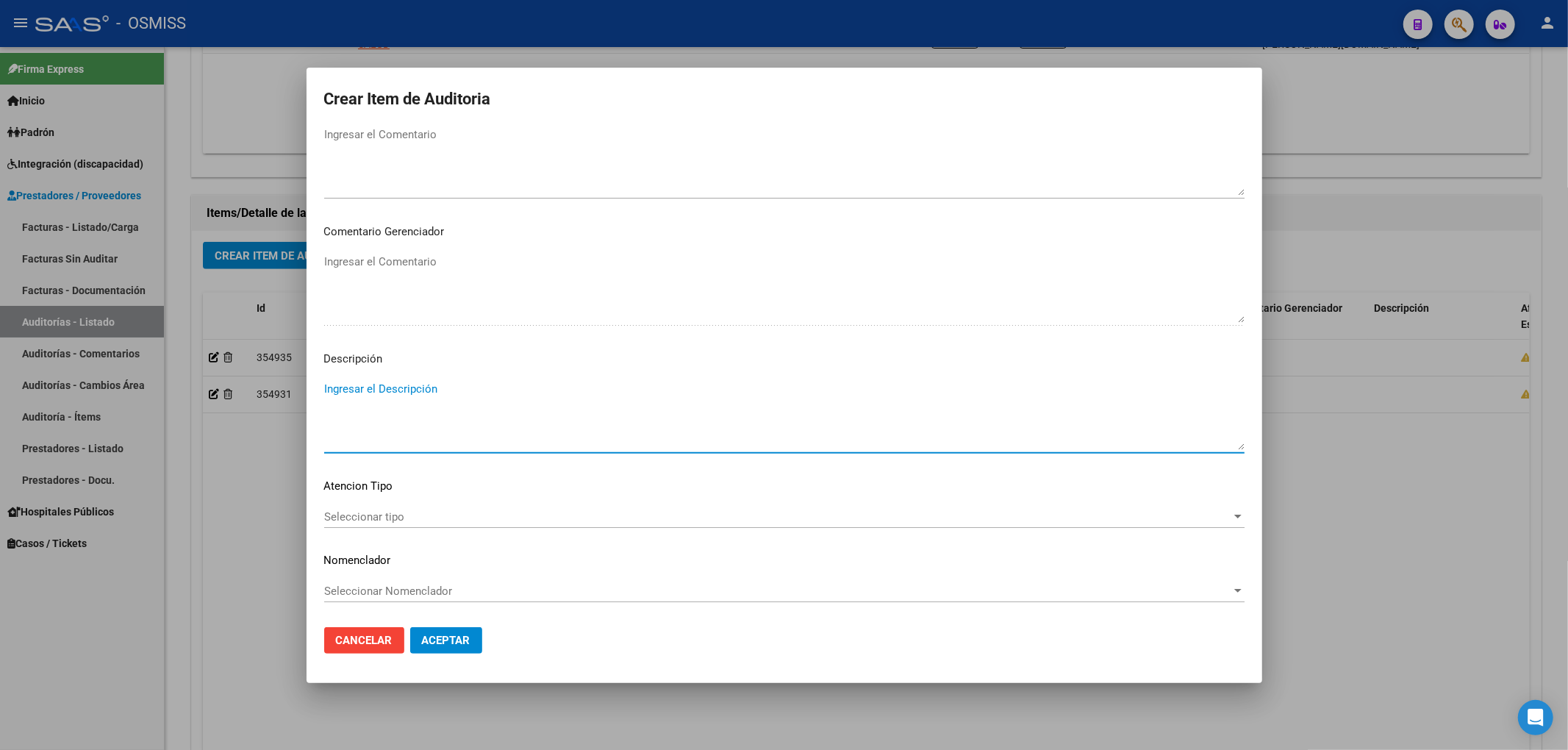
click at [443, 395] on textarea "Ingresar el Descripción" at bounding box center [784, 415] width 920 height 69
paste textarea "BAJA por finalización de la cobertura legal al ……. - Ley 23,660 art. 10 inc. A."
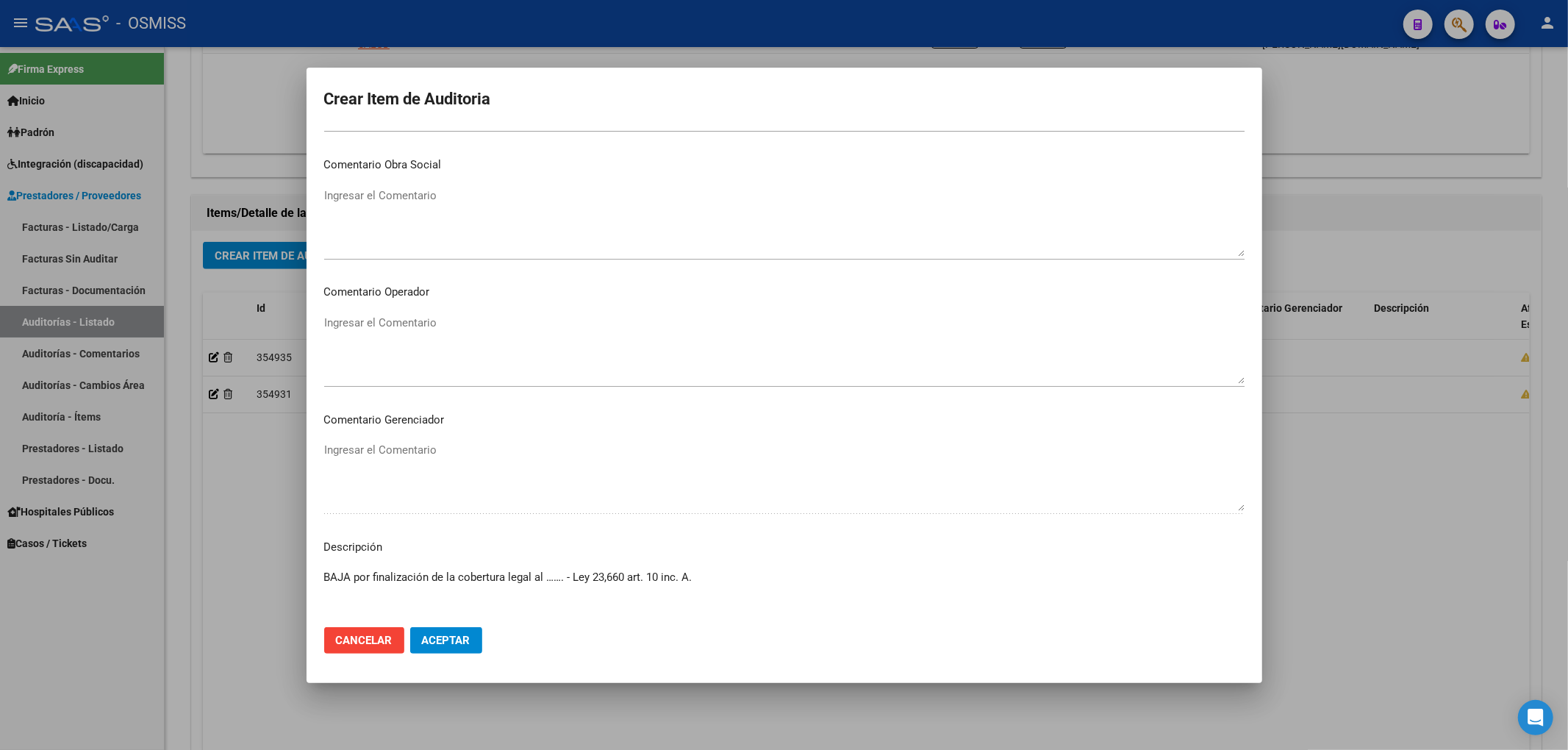
scroll to position [750, 0]
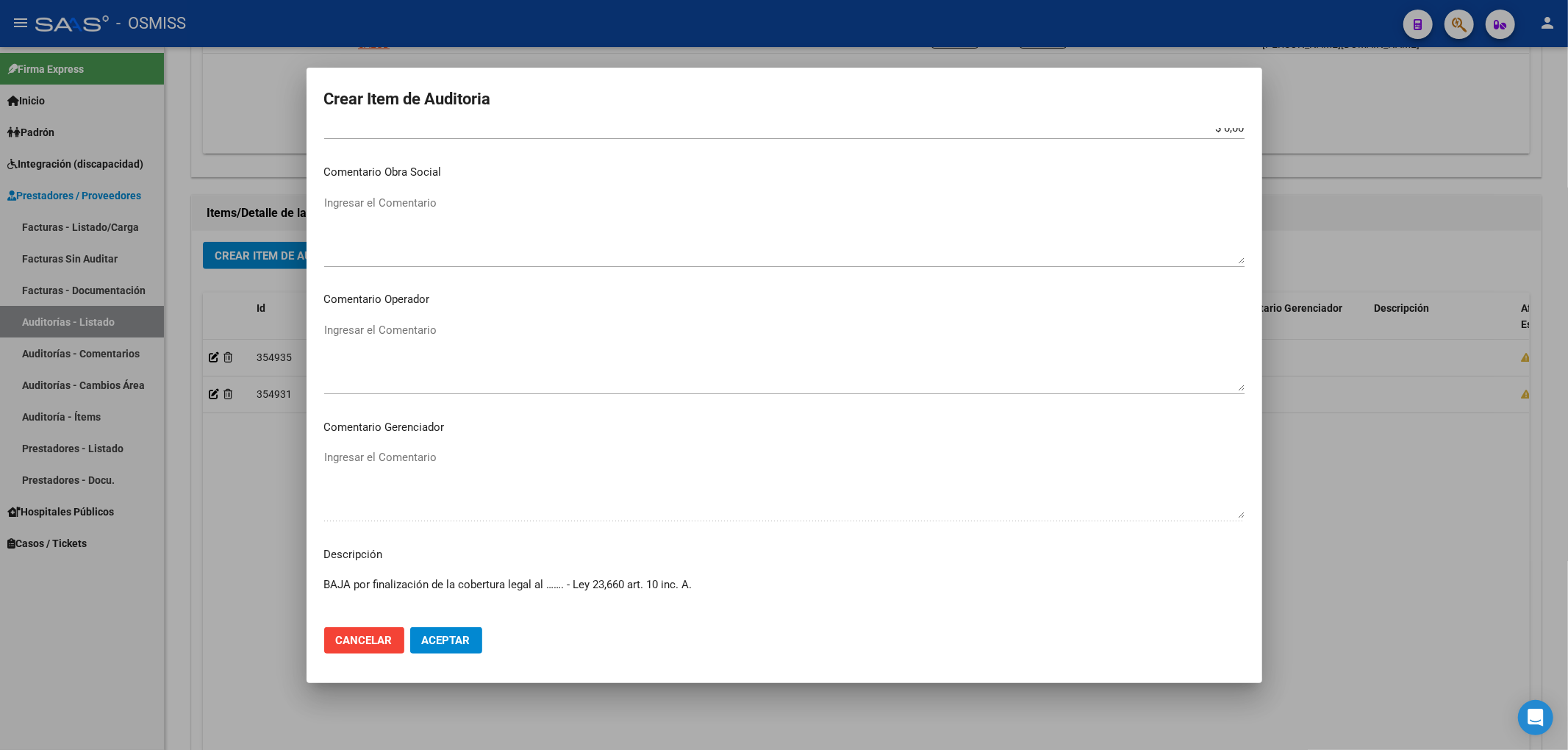
drag, startPoint x: 566, startPoint y: 586, endPoint x: 548, endPoint y: 581, distance: 18.7
click at [548, 581] on textarea "BAJA por finalización de la cobertura legal al ……. - Ley 23,660 art. 10 inc. A." at bounding box center [784, 610] width 920 height 69
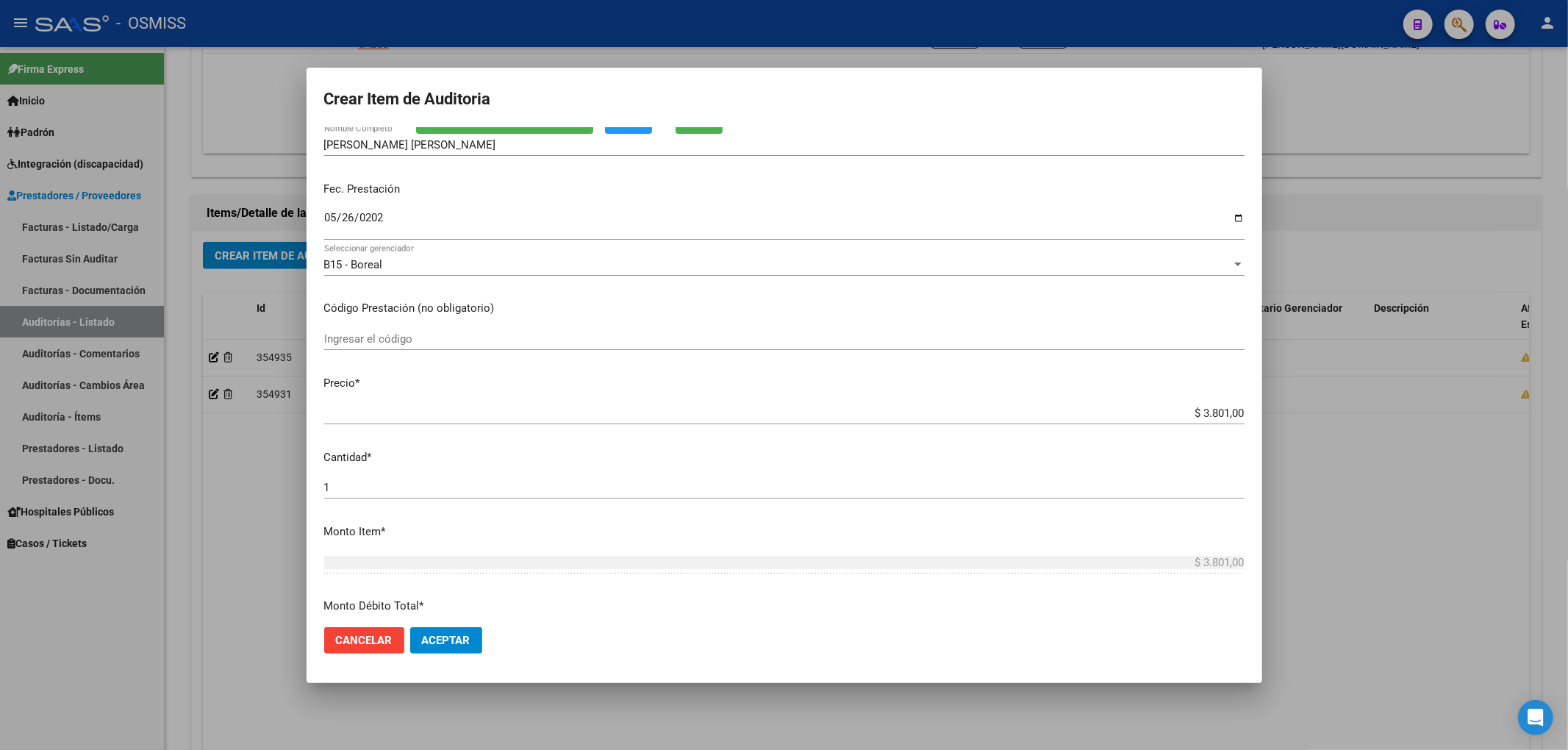
scroll to position [0, 0]
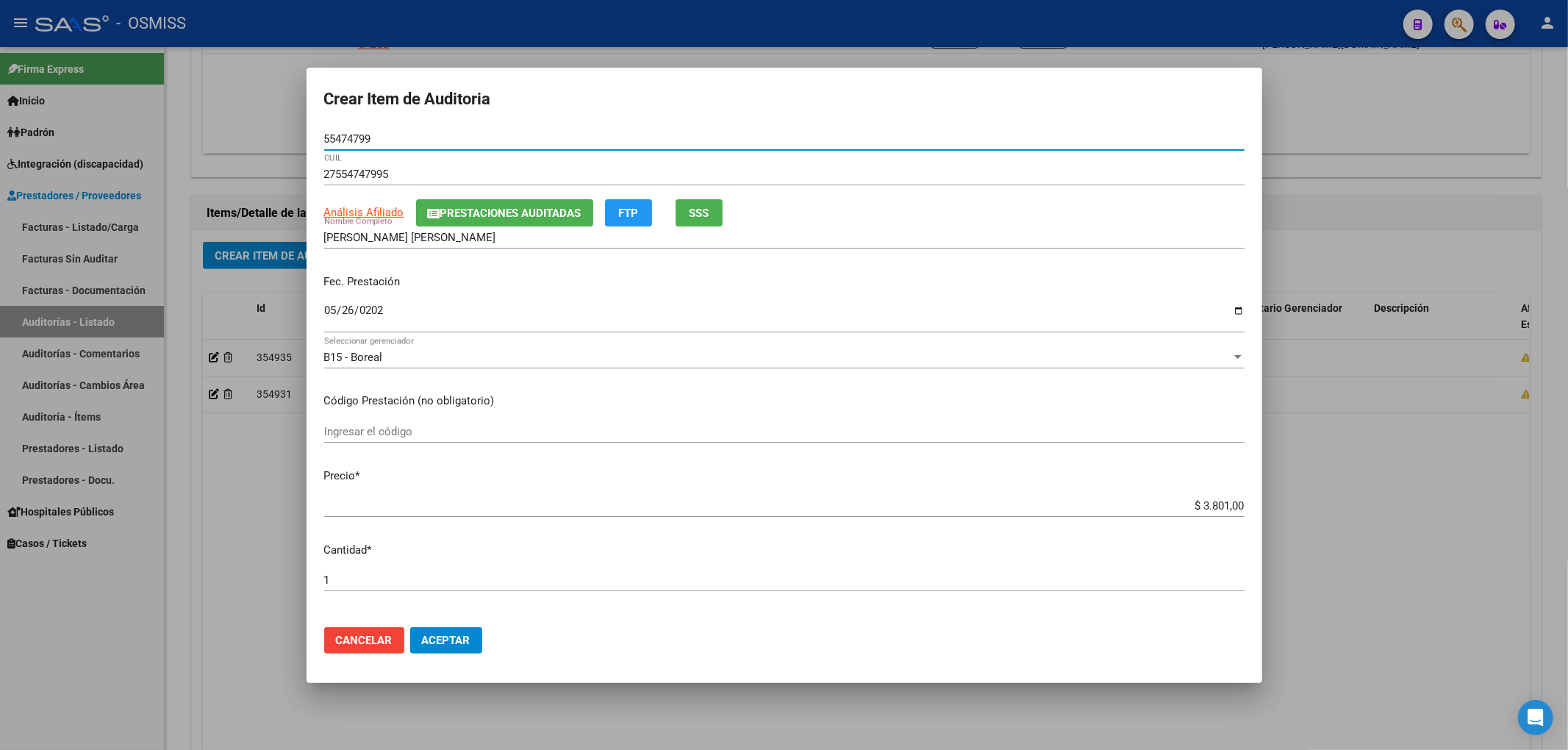
drag, startPoint x: 385, startPoint y: 140, endPoint x: 228, endPoint y: 125, distance: 157.7
click at [228, 125] on div "Crear Item de Auditoria 55474799 Nro Documento 27554747995 CUIL Análisis Afilia…" at bounding box center [784, 375] width 1568 height 750
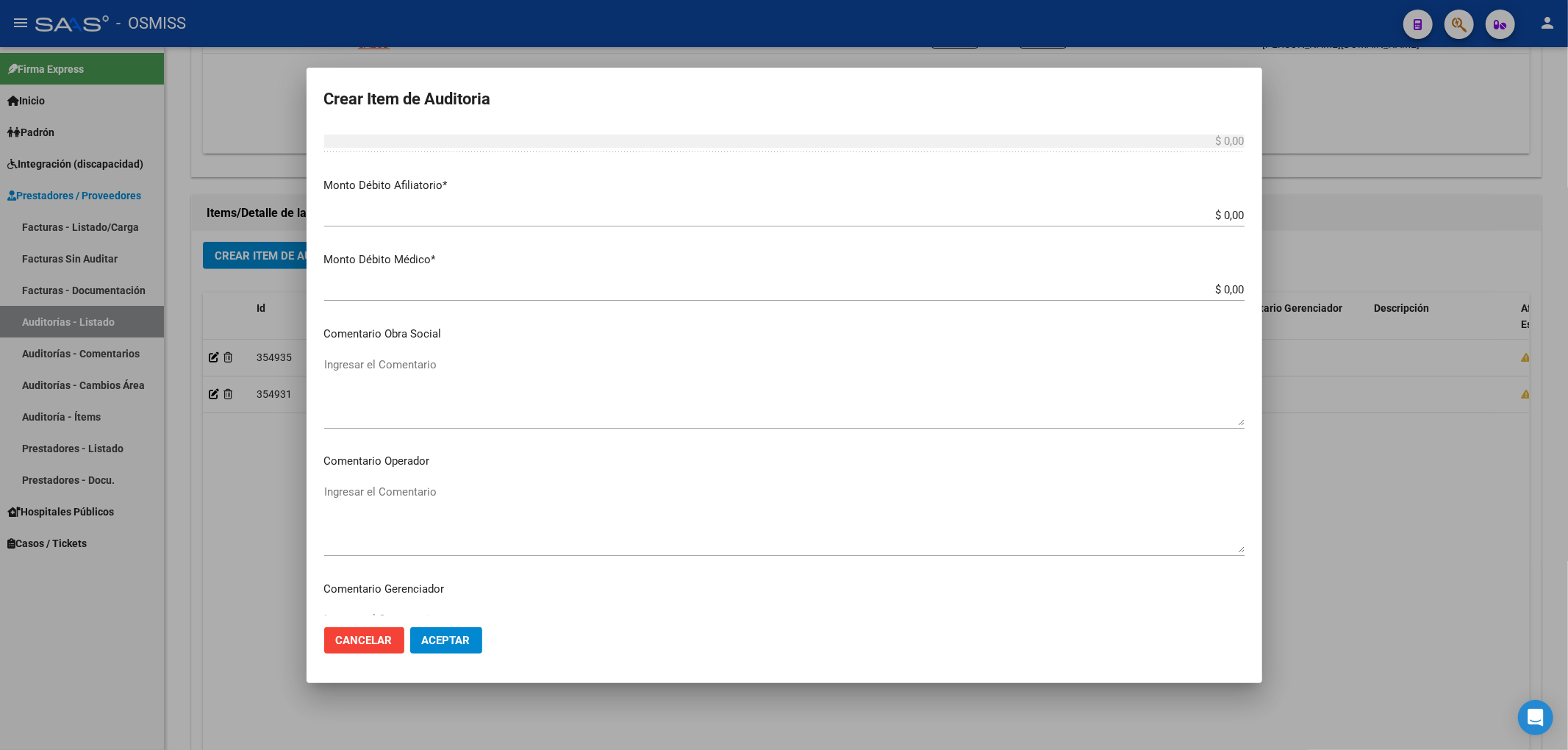
scroll to position [946, 0]
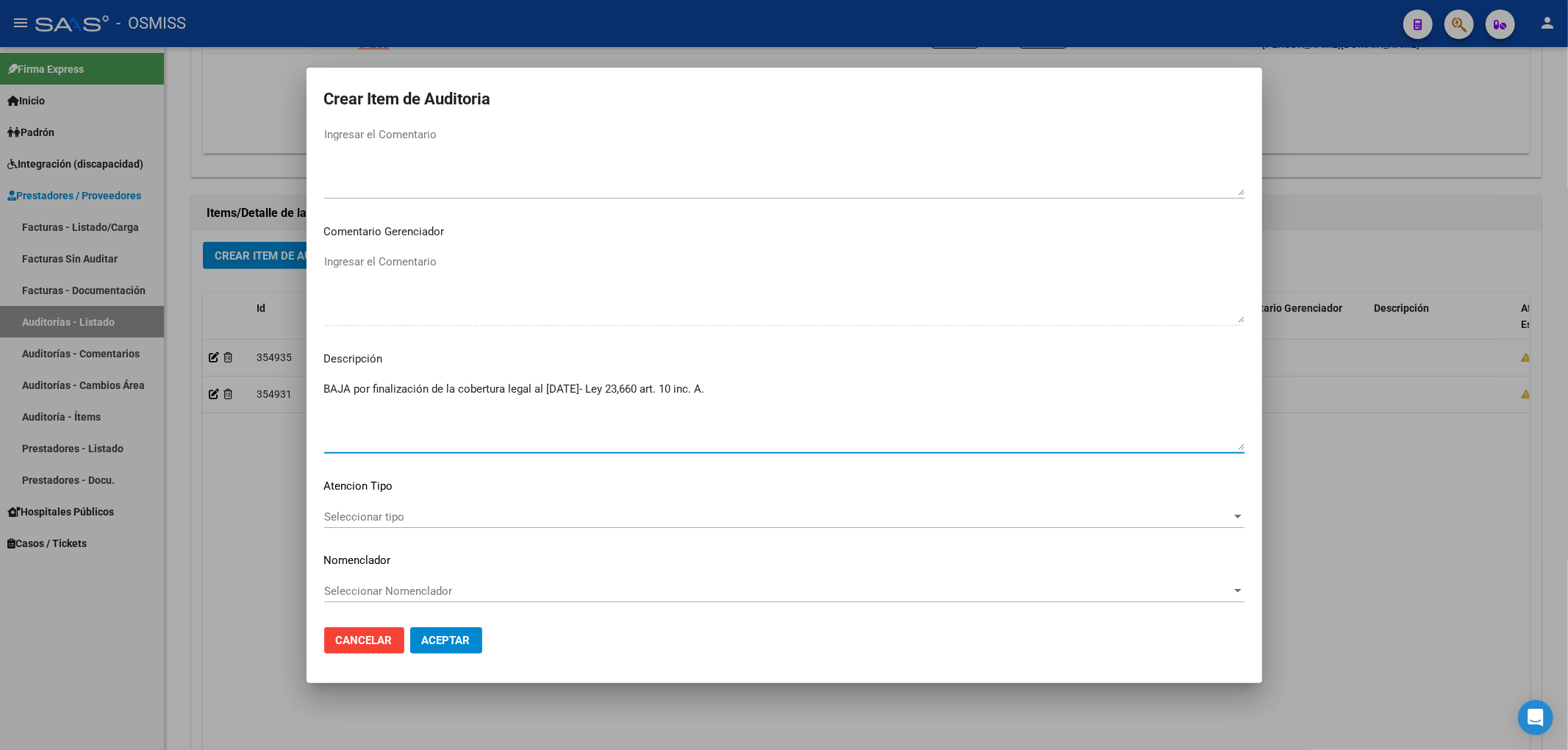
drag, startPoint x: 574, startPoint y: 389, endPoint x: 546, endPoint y: 386, distance: 28.2
click at [546, 386] on textarea "BAJA por finalización de la cobertura legal al [DATE]- Ley 23,660 art. 10 inc. …" at bounding box center [784, 415] width 920 height 69
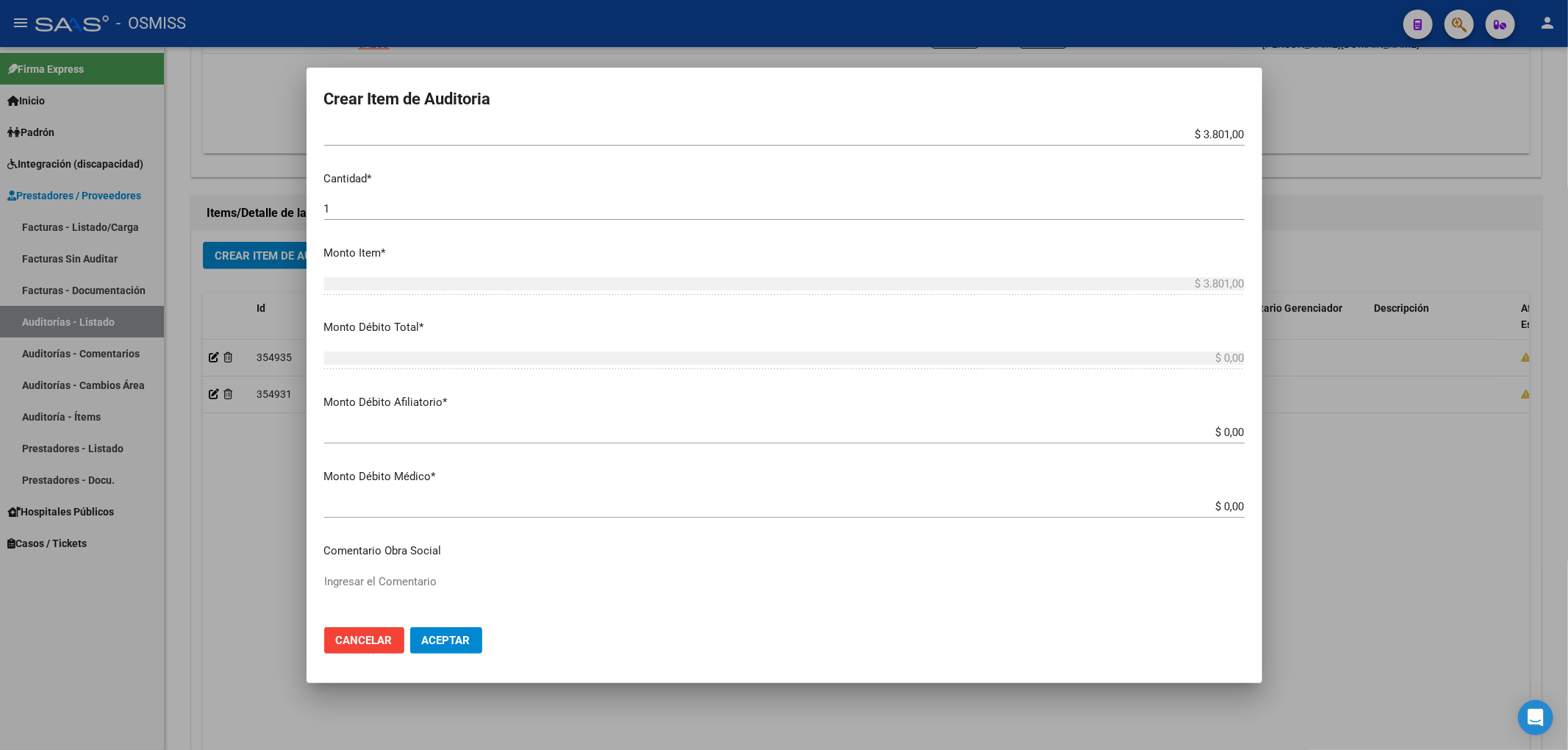
scroll to position [357, 0]
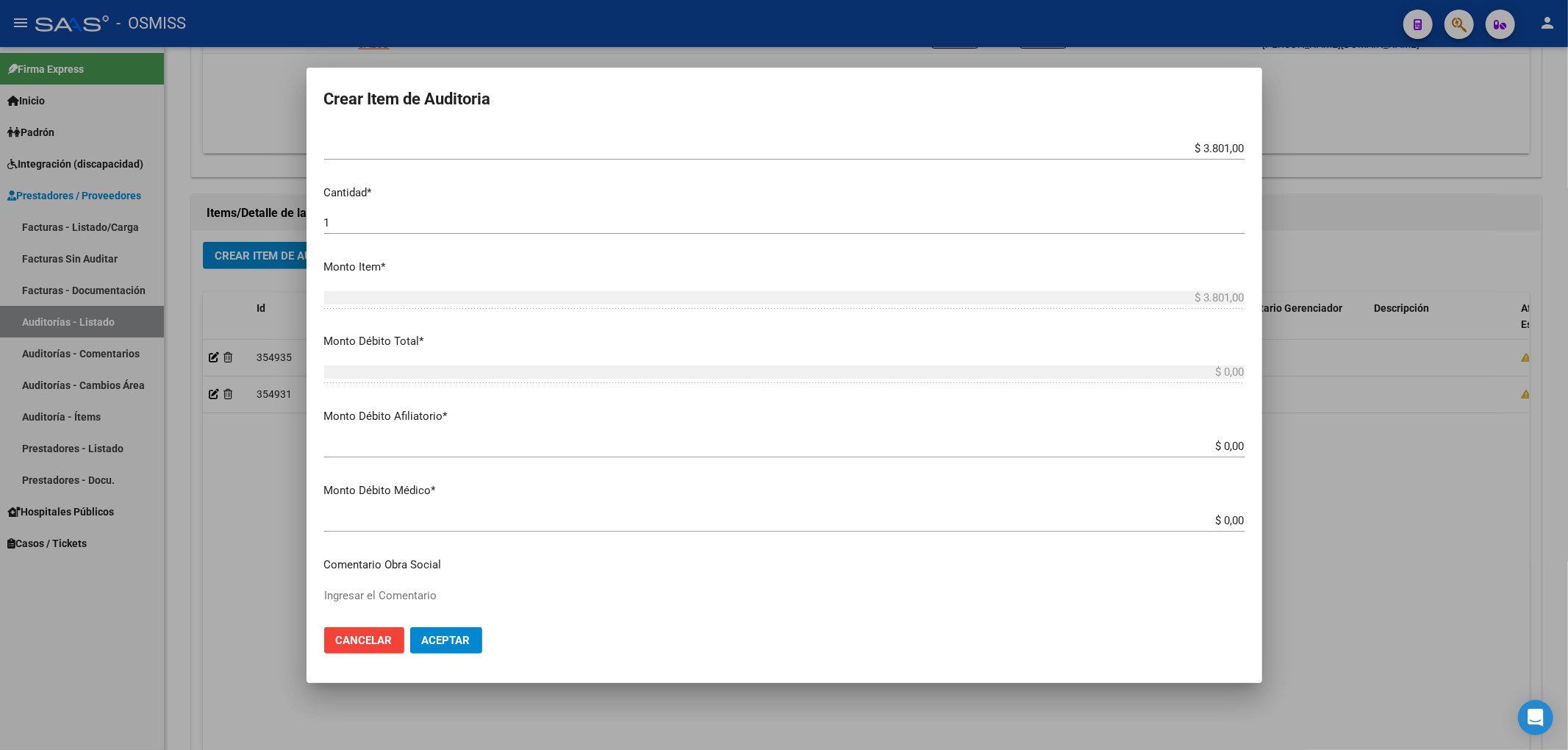
type textarea "BAJA por finalización de la cobertura legal al [DATE]- Ley 23,660 art. 10 inc. …"
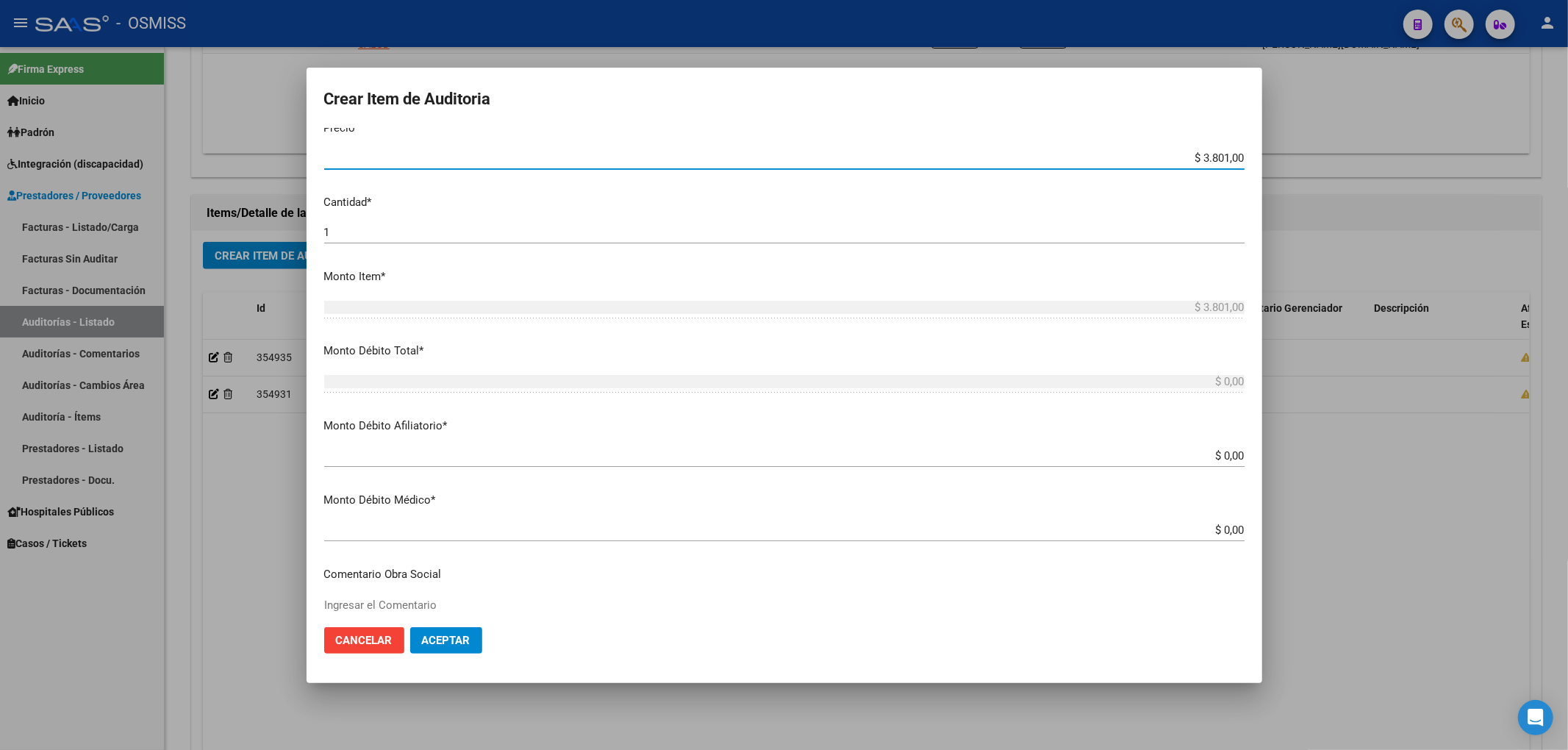
drag, startPoint x: 1183, startPoint y: 147, endPoint x: 1236, endPoint y: 145, distance: 53.0
click at [1236, 145] on mat-dialog-content "55474799 Nro Documento 27554747995 CUIL Análisis Afiliado Prestaciones Auditada…" at bounding box center [785, 371] width 956 height 487
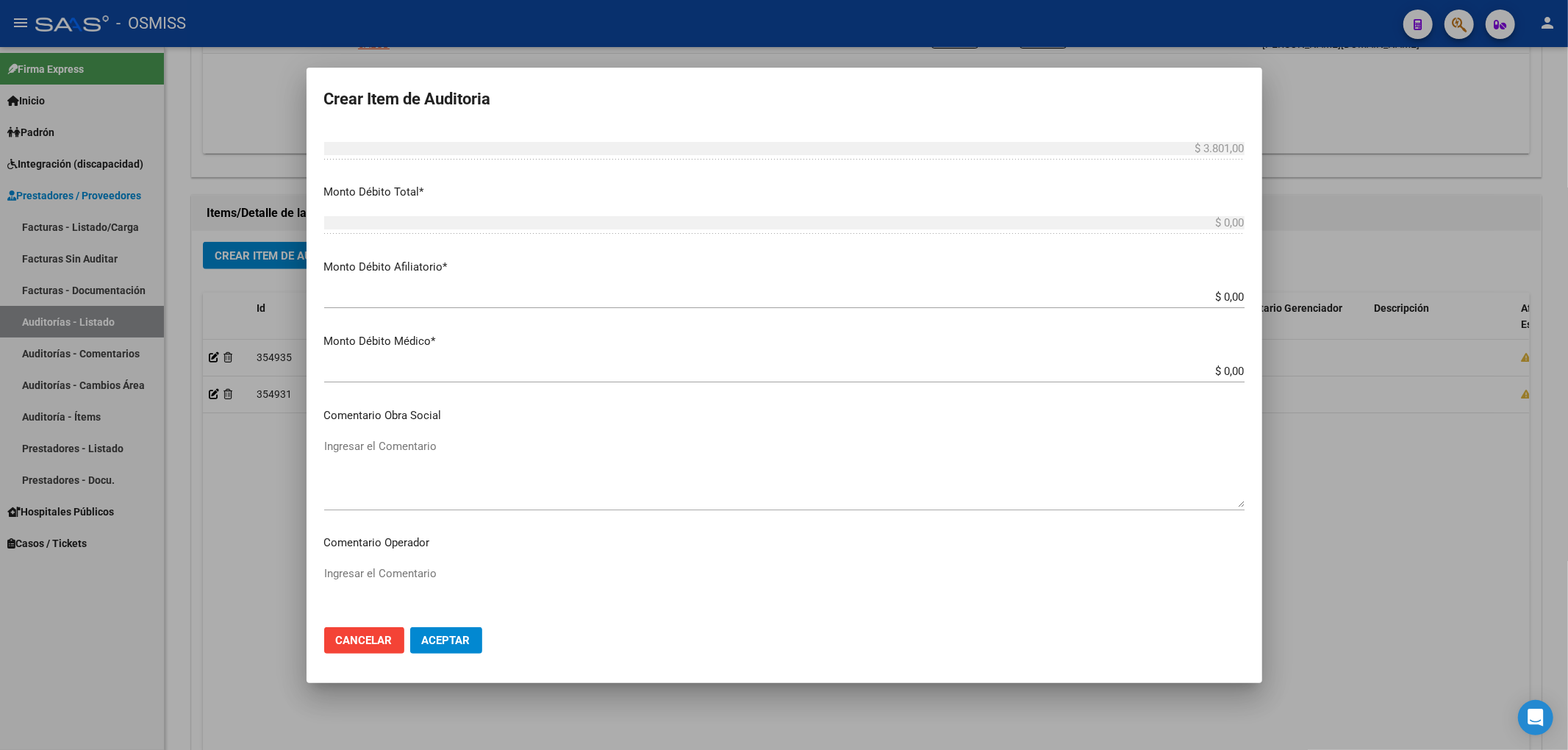
scroll to position [530, 0]
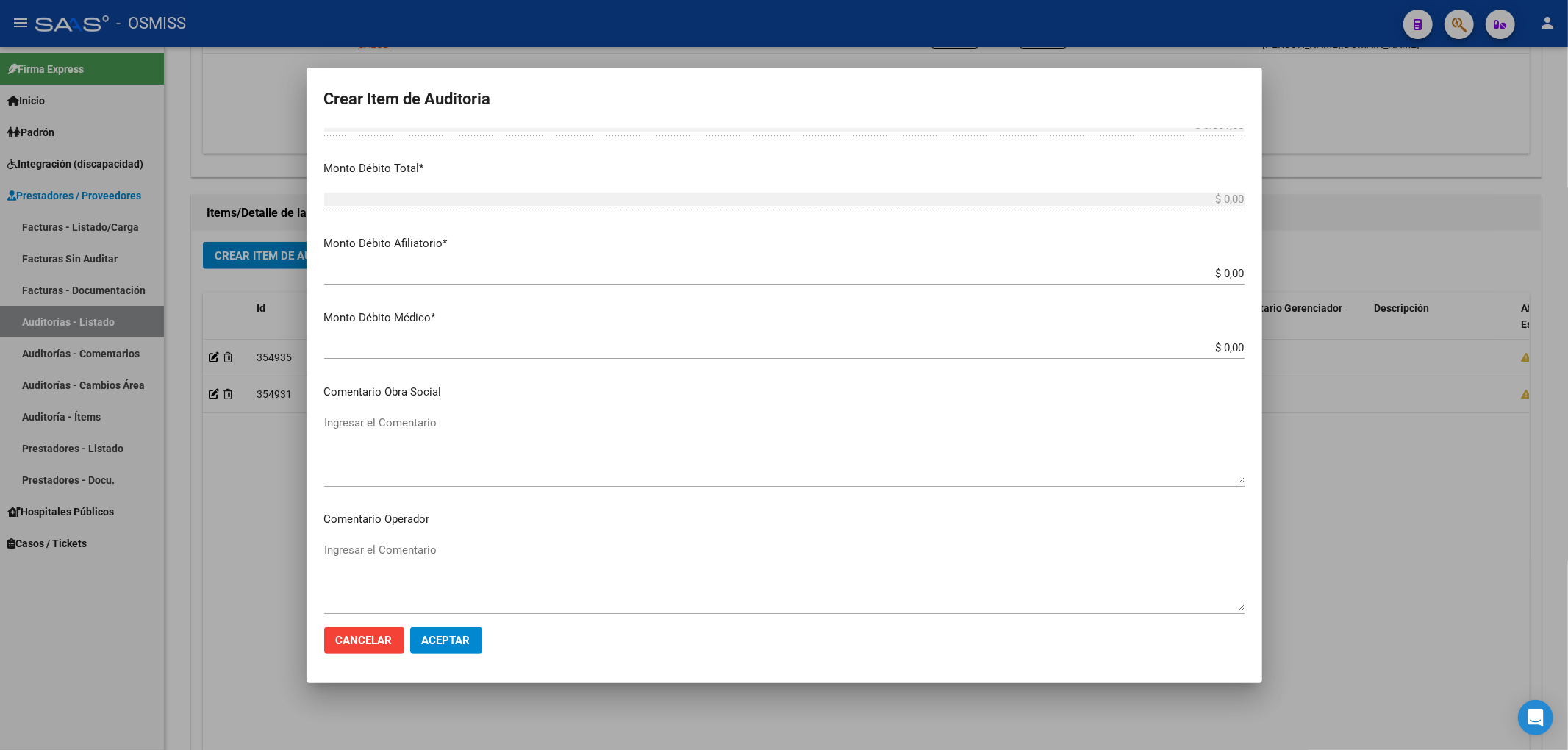
click at [1233, 271] on app-form-text-field "Monto Débito Afiliatorio * $ 0,00 Ingresar el monto Afiliatorio" at bounding box center [790, 258] width 932 height 45
click at [1230, 271] on input "$ 0,00" at bounding box center [784, 274] width 920 height 13
paste input "$ 3.801,00"
type input "$ 0,00$ 3.801,00"
type input "$ 3.801,00"
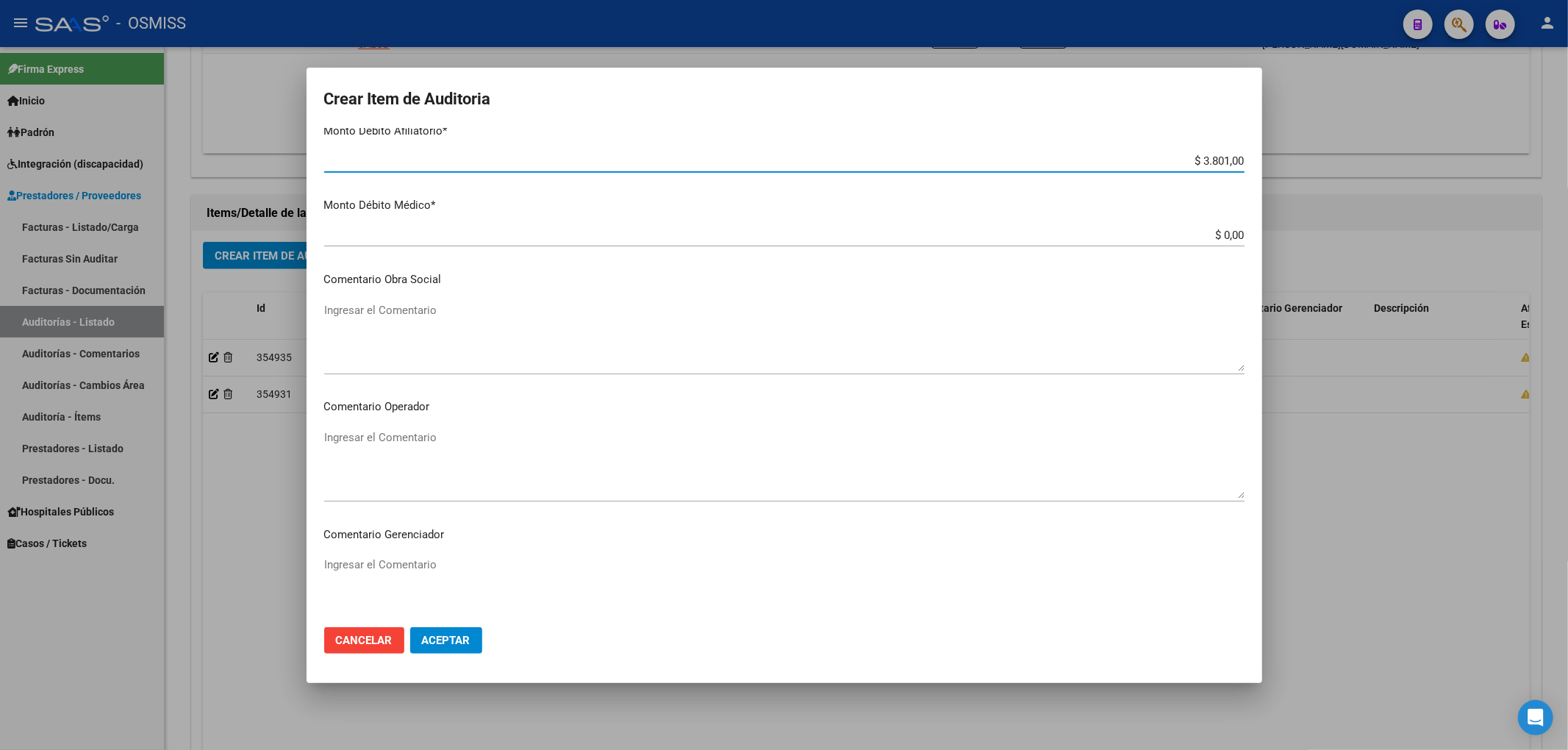
scroll to position [922, 0]
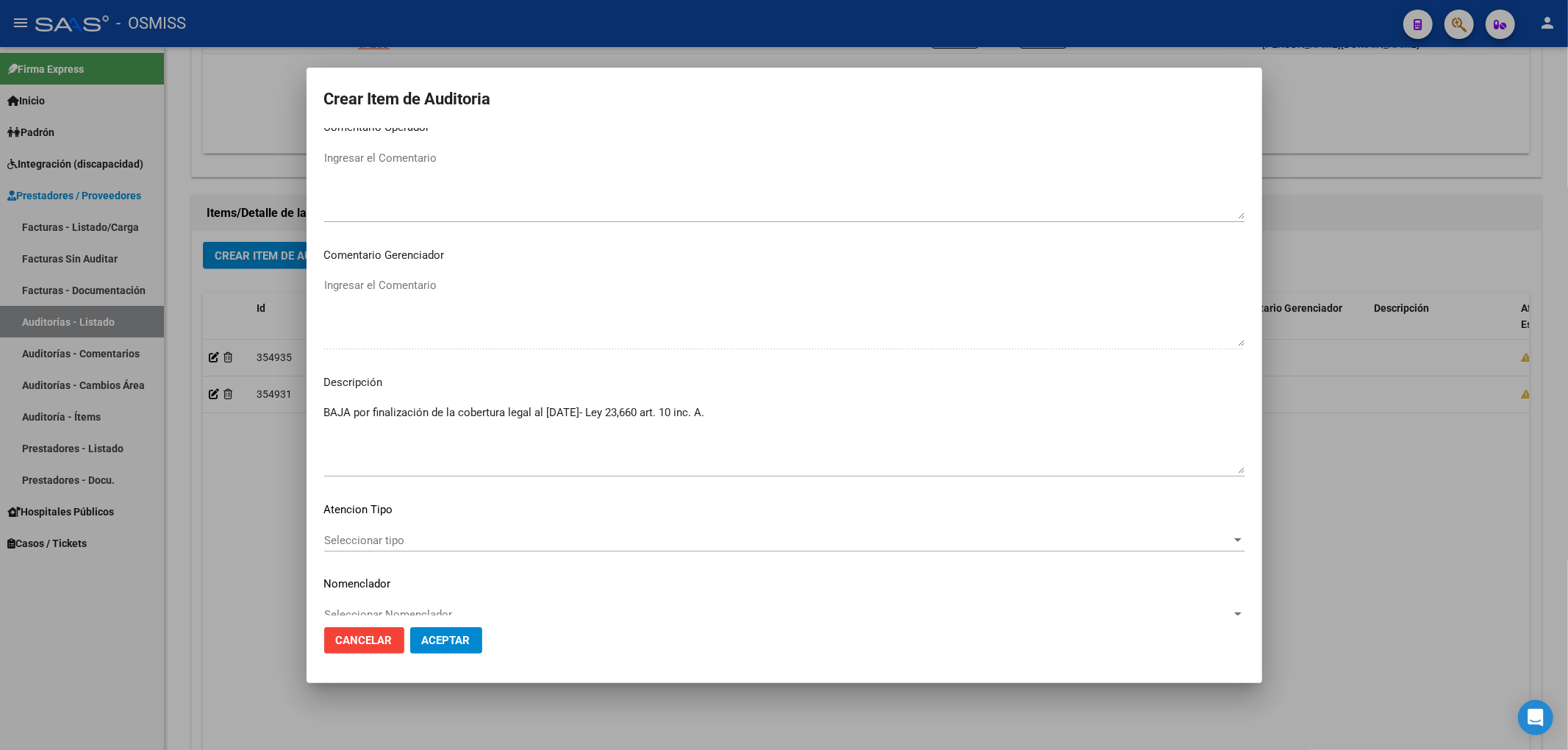
type input "$ 3.801,00"
click at [469, 634] on span "Aceptar" at bounding box center [446, 640] width 48 height 13
